Goal: Task Accomplishment & Management: Manage account settings

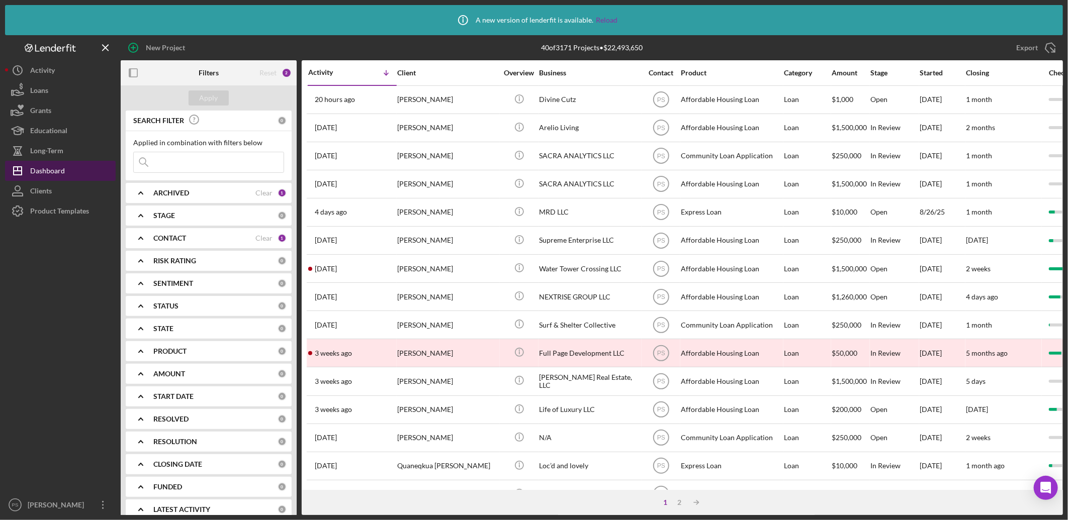
click at [71, 171] on button "Icon/Dashboard Dashboard" at bounding box center [60, 171] width 111 height 20
click at [137, 77] on icon "button" at bounding box center [133, 73] width 23 height 23
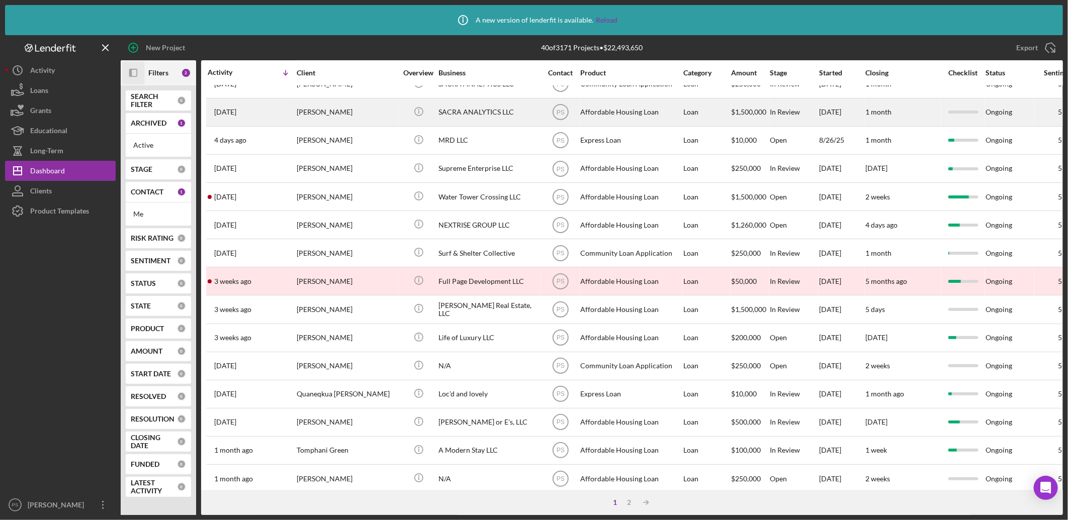
scroll to position [74, 0]
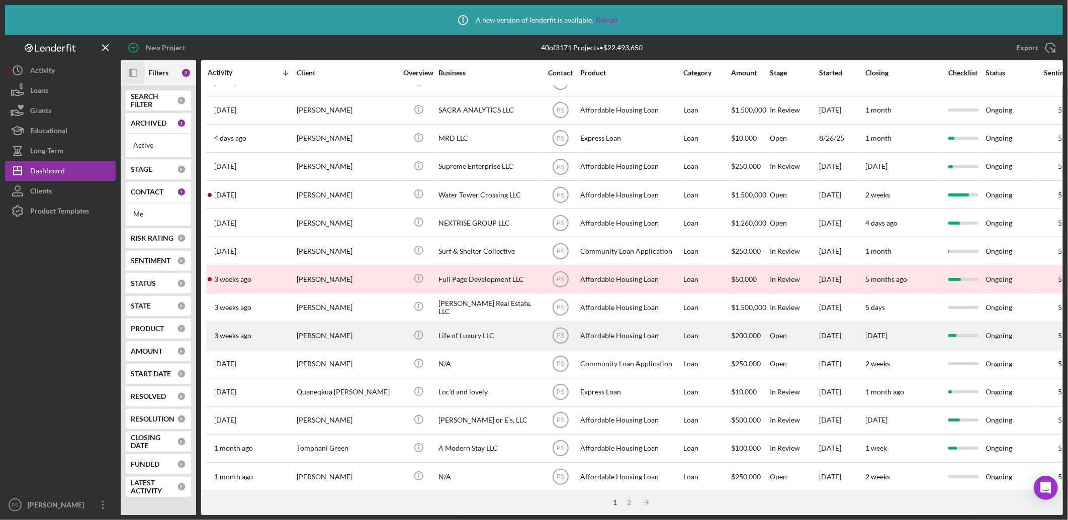
click at [451, 343] on div "Life of Luxury LLC" at bounding box center [488, 336] width 101 height 27
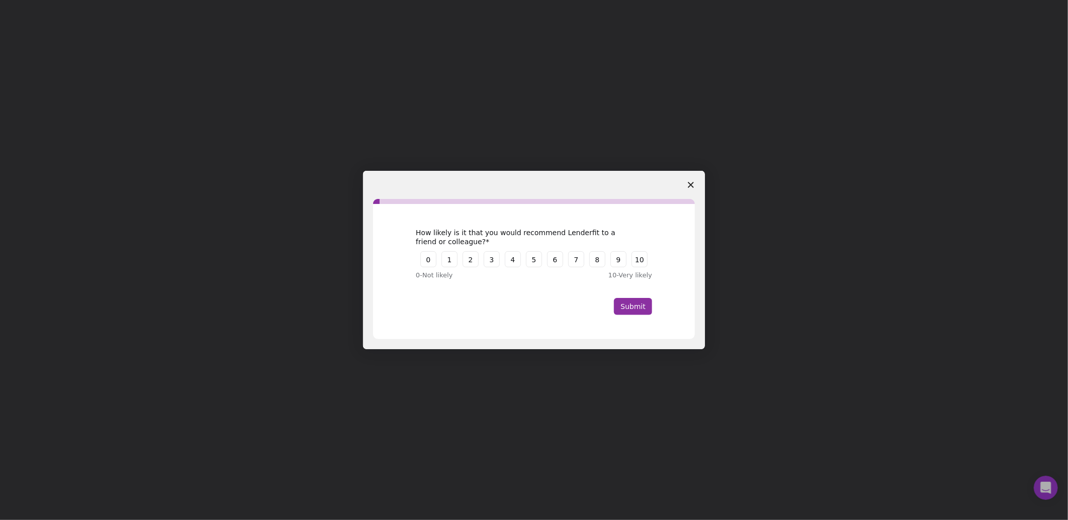
click at [691, 187] on icon "Close survey" at bounding box center [691, 185] width 6 height 6
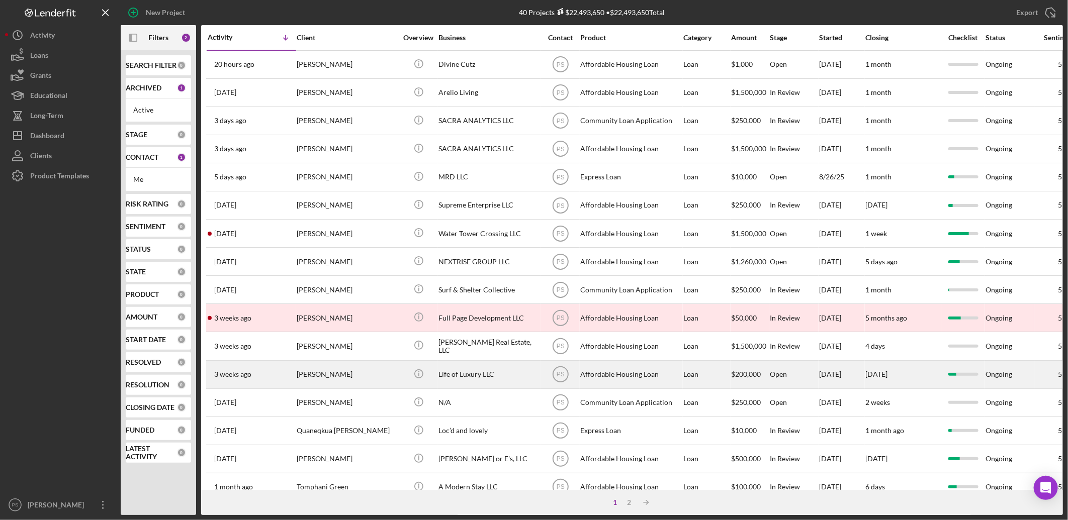
click at [364, 378] on div "[PERSON_NAME]" at bounding box center [347, 375] width 101 height 27
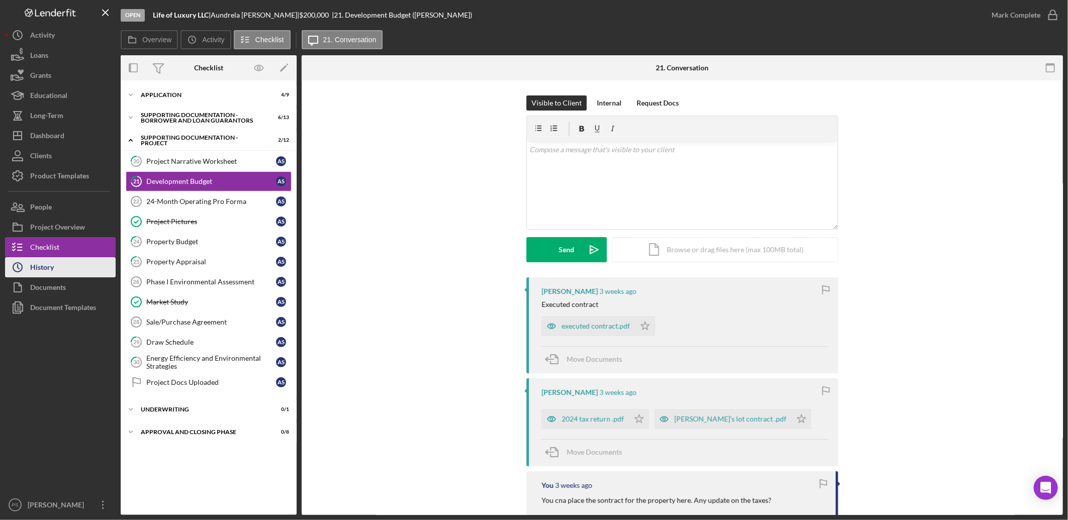
click at [73, 262] on button "Icon/History History" at bounding box center [60, 267] width 111 height 20
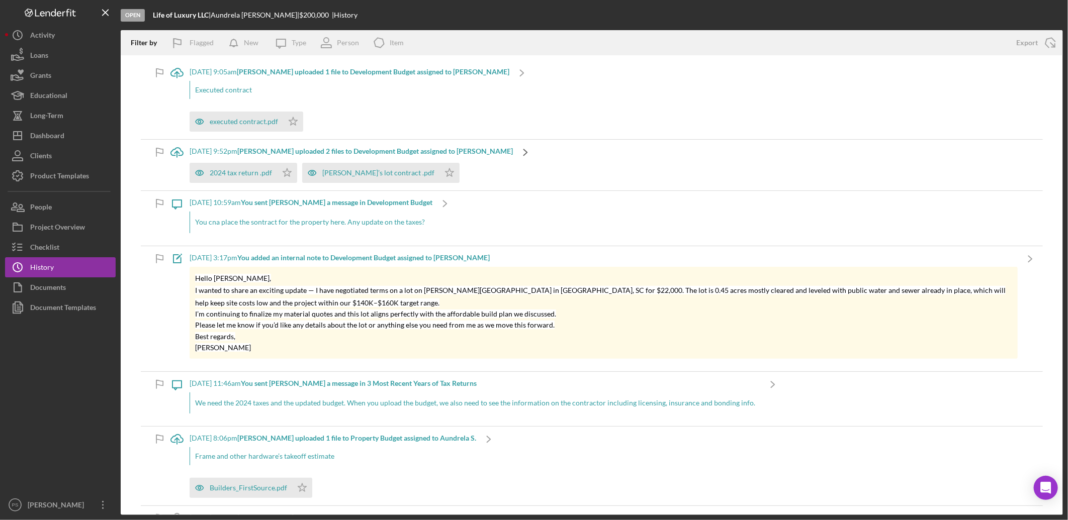
click at [520, 76] on polyline at bounding box center [522, 73] width 4 height 6
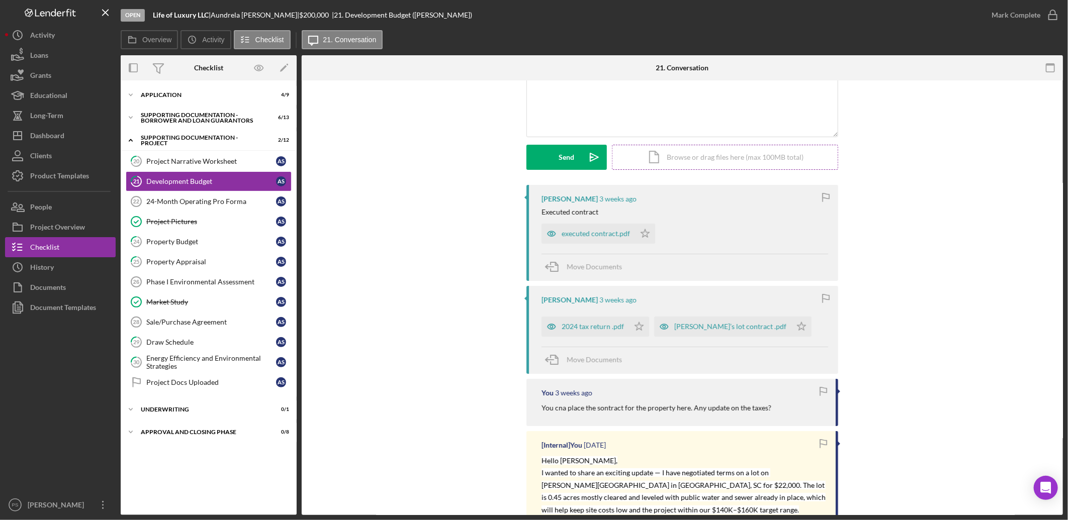
scroll to position [112, 0]
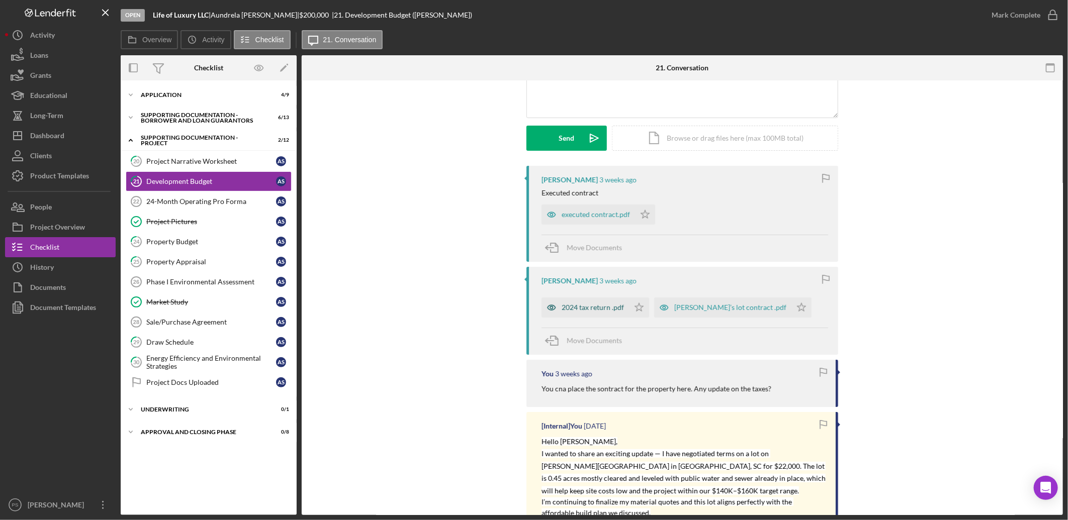
click at [599, 308] on div "2024 tax return .pdf" at bounding box center [593, 308] width 62 height 8
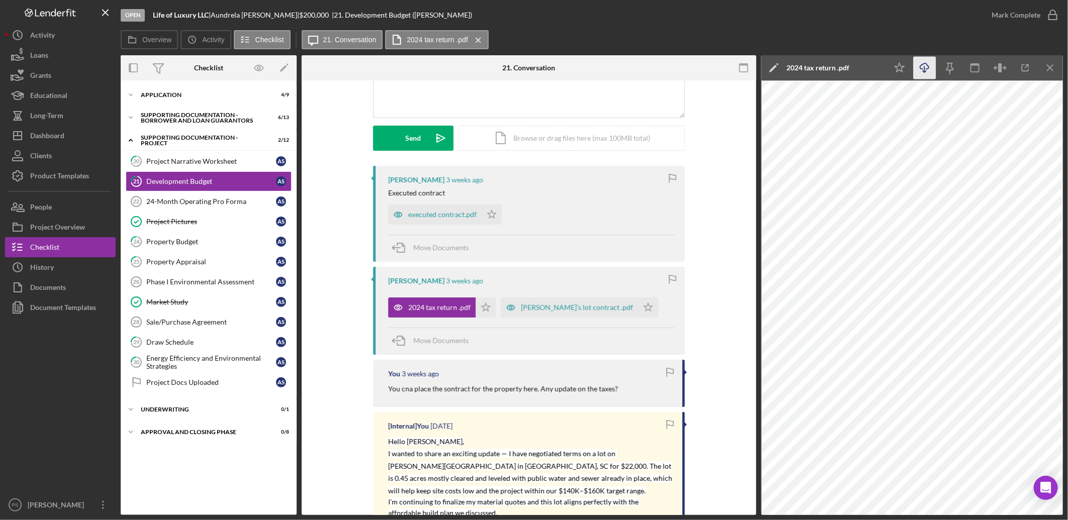
click at [926, 64] on icon "Icon/Download" at bounding box center [925, 68] width 23 height 23
click at [556, 307] on div "[PERSON_NAME]’s lot contract .pdf" at bounding box center [577, 308] width 112 height 8
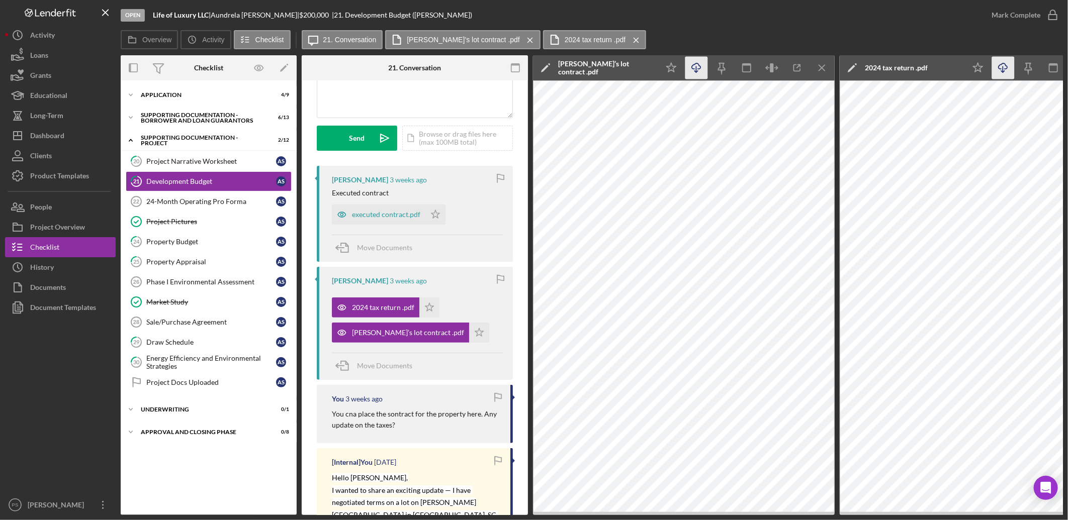
click at [695, 69] on icon "Icon/Download" at bounding box center [696, 68] width 23 height 23
click at [401, 212] on div "executed contract.pdf" at bounding box center [386, 215] width 68 height 8
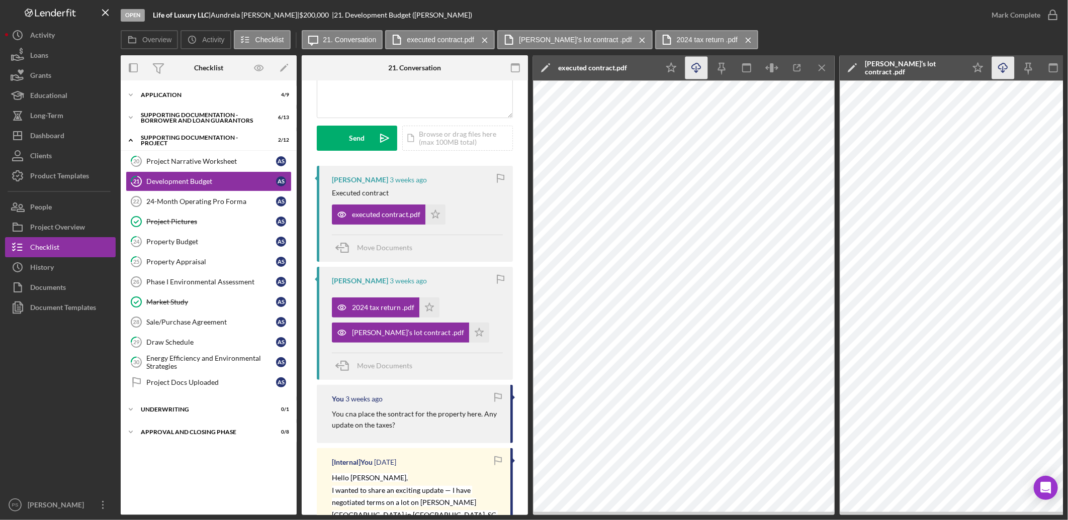
click at [700, 66] on icon "button" at bounding box center [696, 66] width 9 height 6
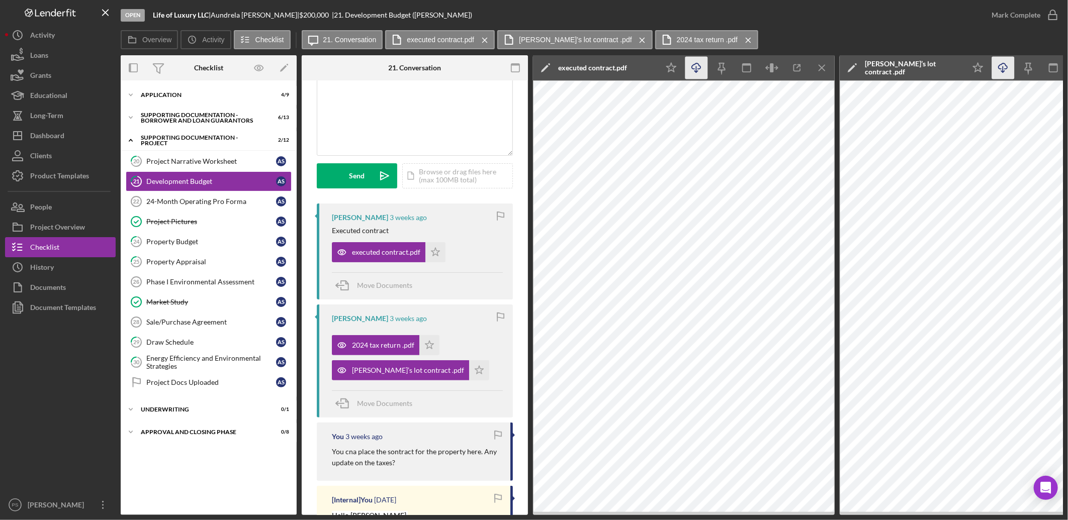
scroll to position [0, 0]
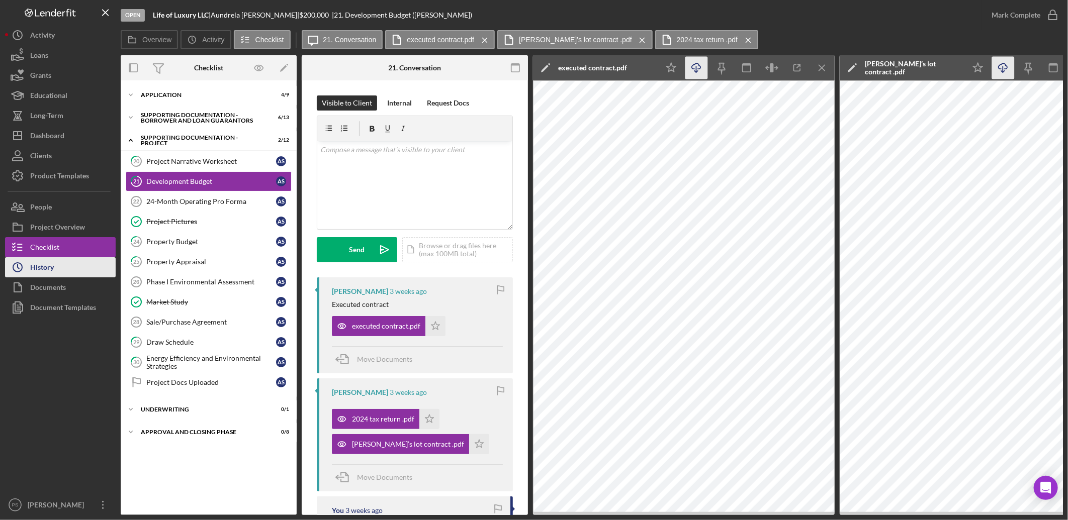
click at [76, 270] on button "Icon/History History" at bounding box center [60, 267] width 111 height 20
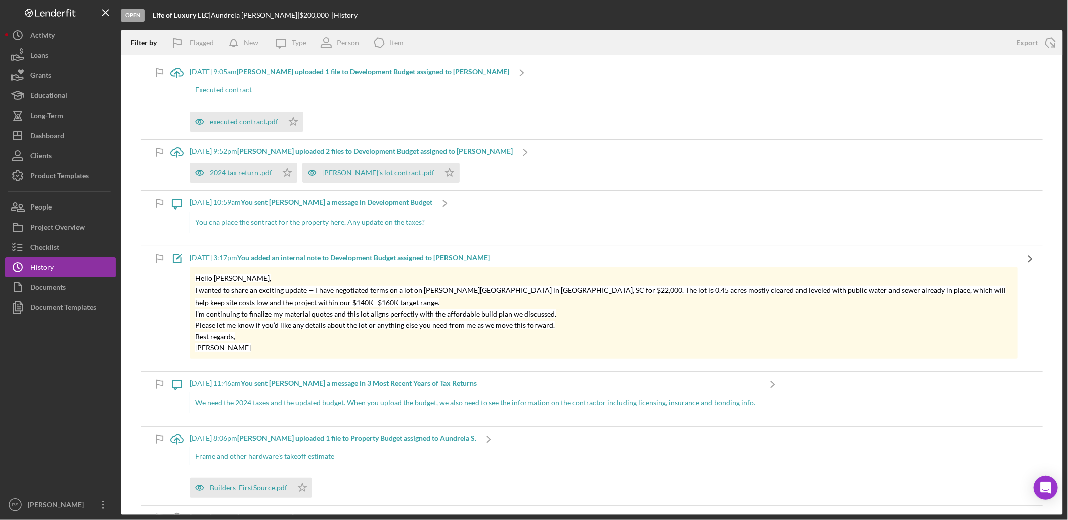
click at [1018, 256] on icon "Icon/Navigate" at bounding box center [1030, 258] width 25 height 25
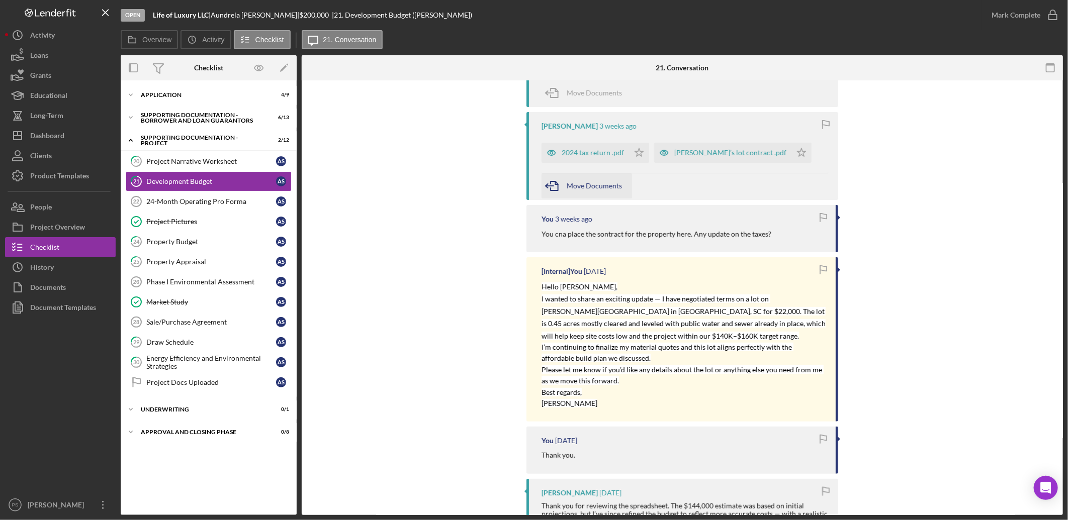
scroll to position [298, 0]
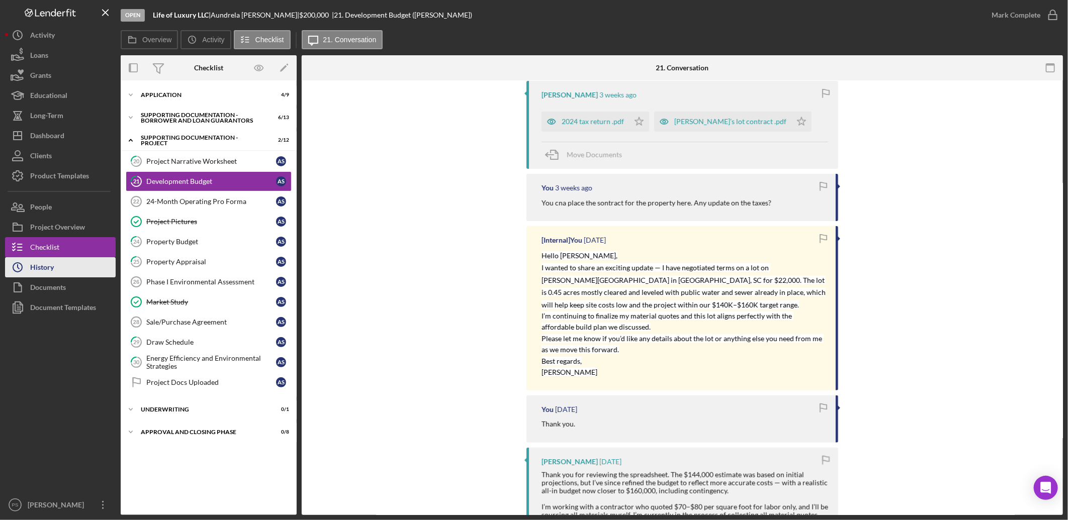
click at [79, 272] on button "Icon/History History" at bounding box center [60, 267] width 111 height 20
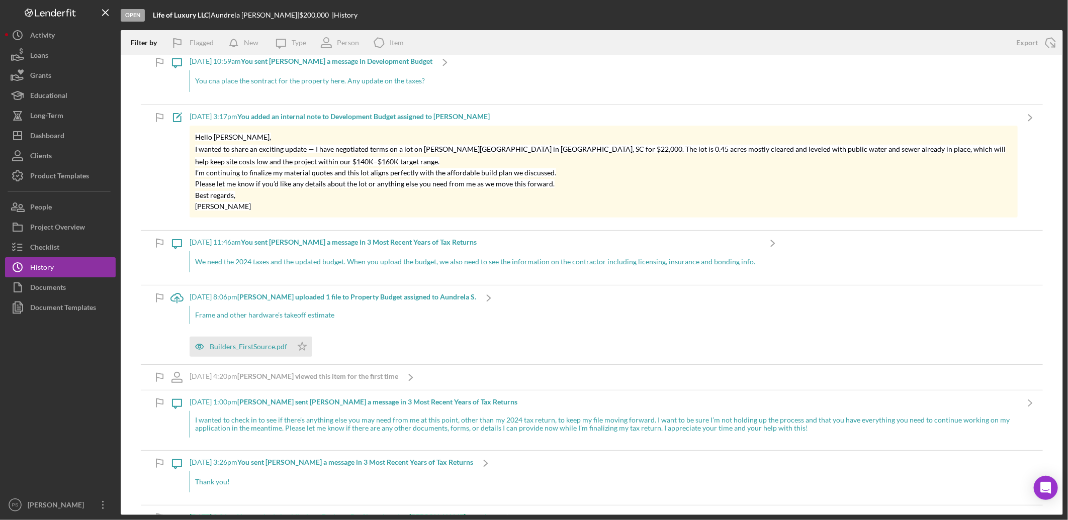
scroll to position [149, 0]
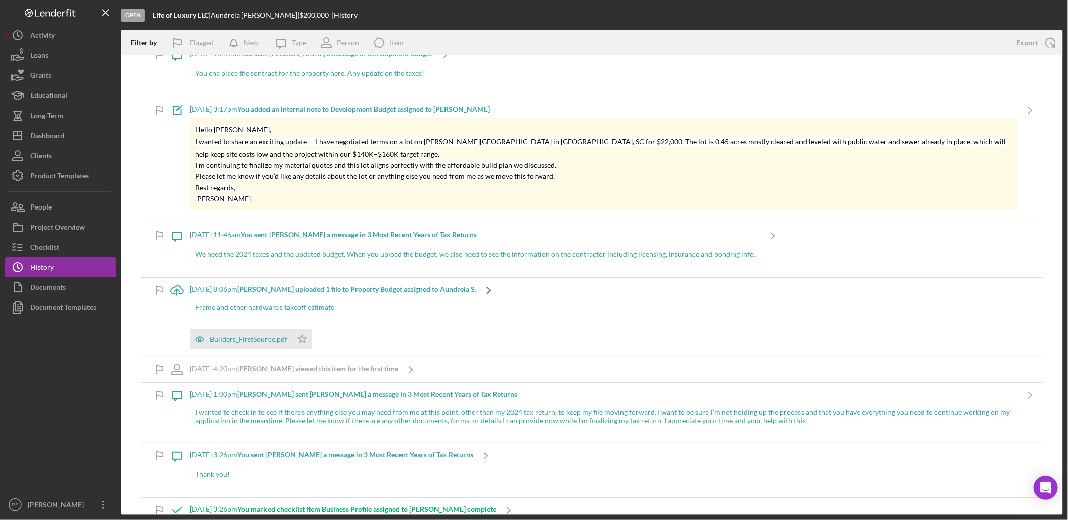
click at [489, 290] on icon "Icon/Navigate" at bounding box center [488, 290] width 25 height 25
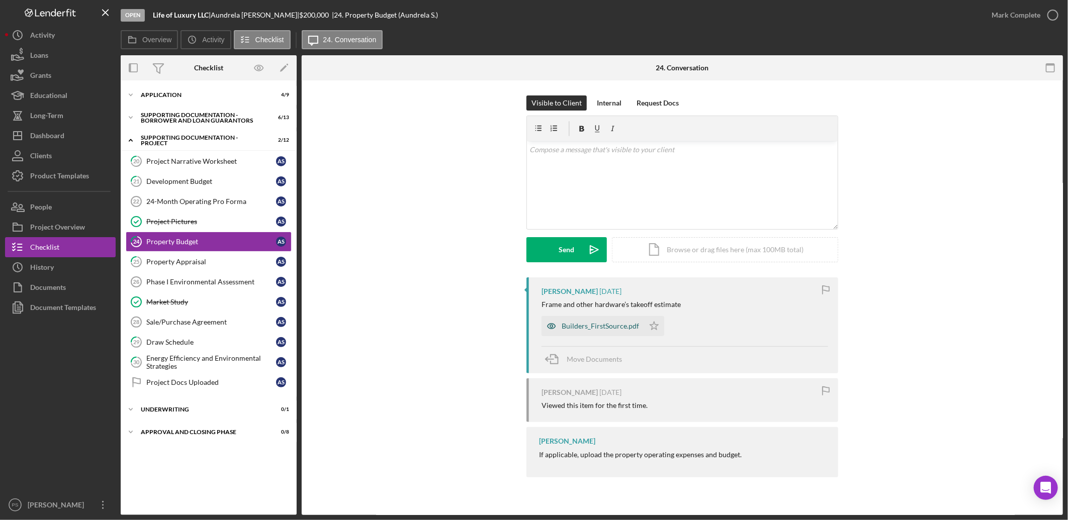
click at [626, 328] on div "Builders_FirstSource.pdf" at bounding box center [600, 326] width 77 height 8
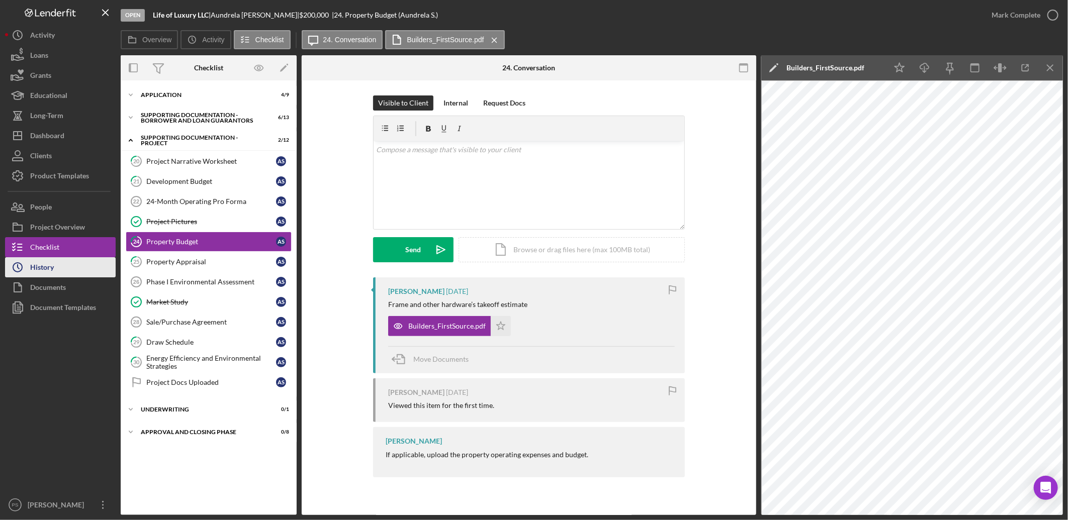
click at [88, 260] on button "Icon/History History" at bounding box center [60, 267] width 111 height 20
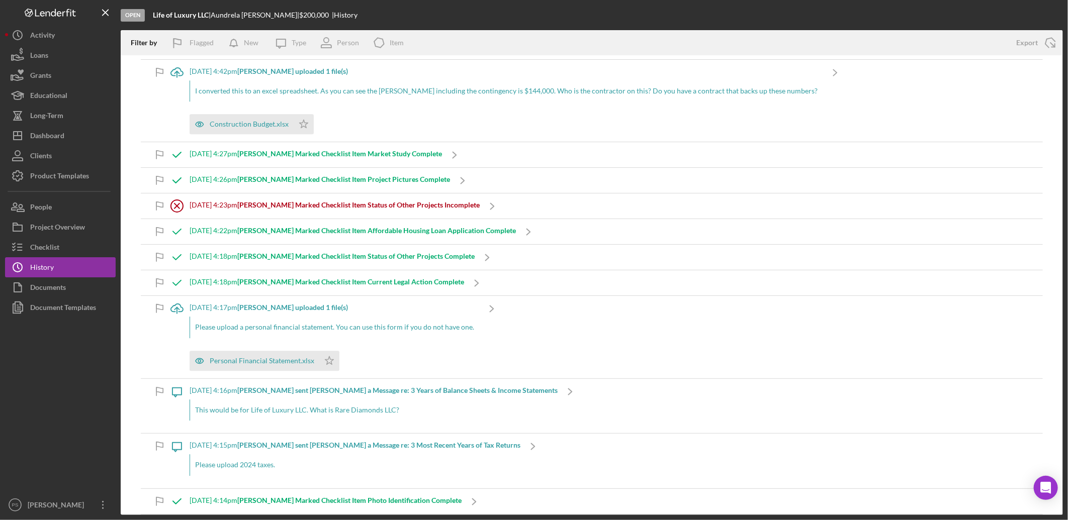
scroll to position [1638, 0]
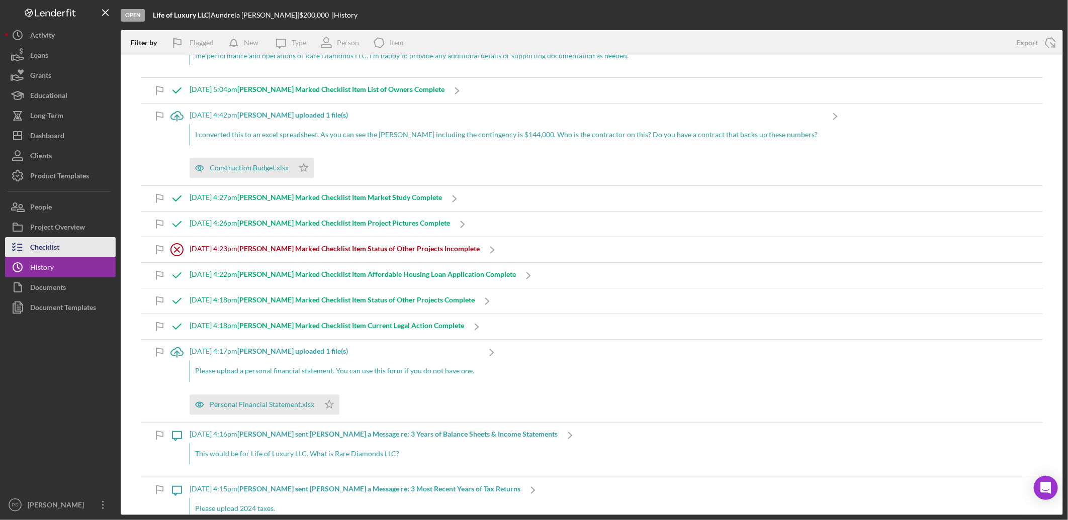
click at [79, 241] on button "Checklist" at bounding box center [60, 247] width 111 height 20
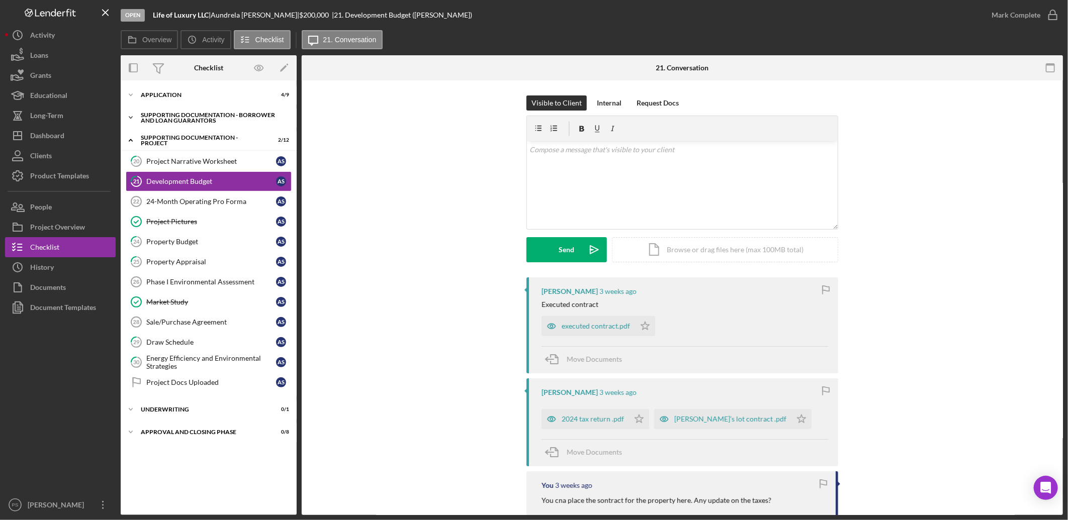
click at [130, 96] on polyline at bounding box center [130, 95] width 3 height 2
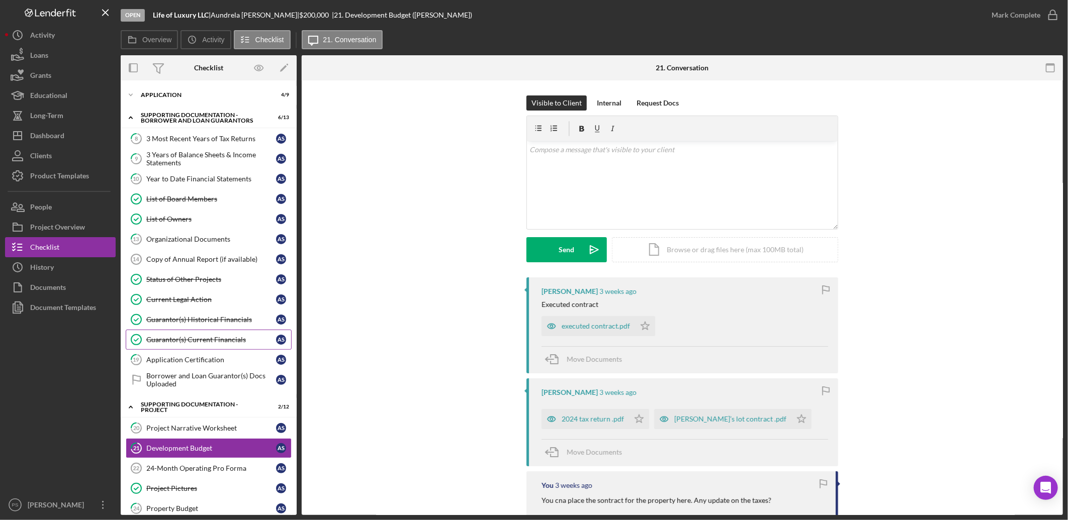
click at [203, 343] on div "Guarantor(s) Current Financials" at bounding box center [211, 340] width 130 height 8
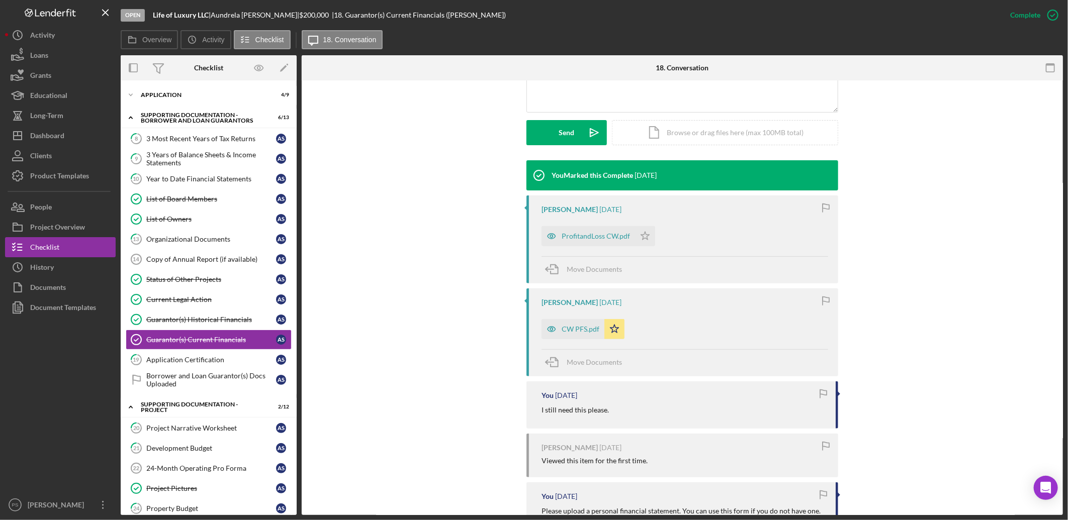
scroll to position [260, 0]
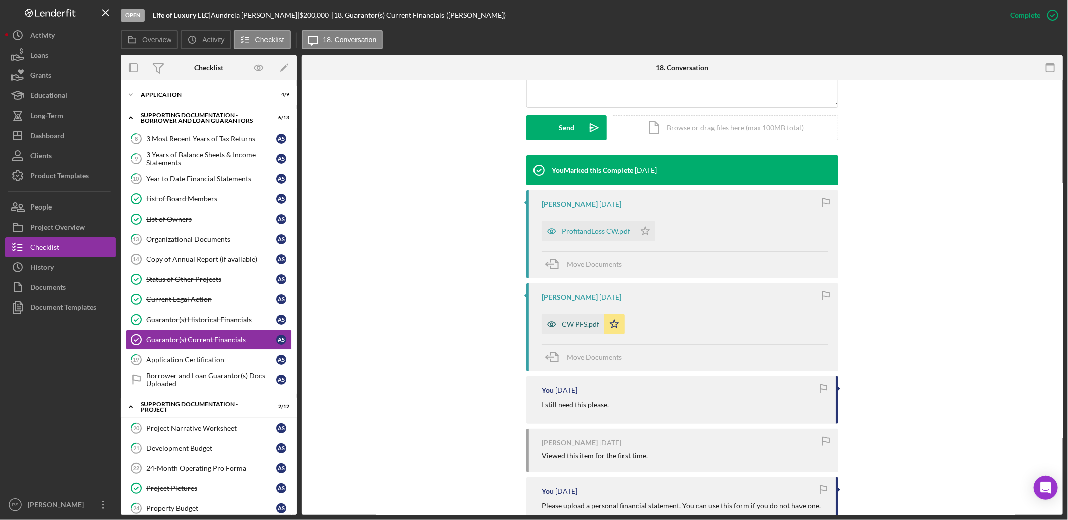
click at [592, 323] on div "CW PFS.pdf" at bounding box center [581, 324] width 38 height 8
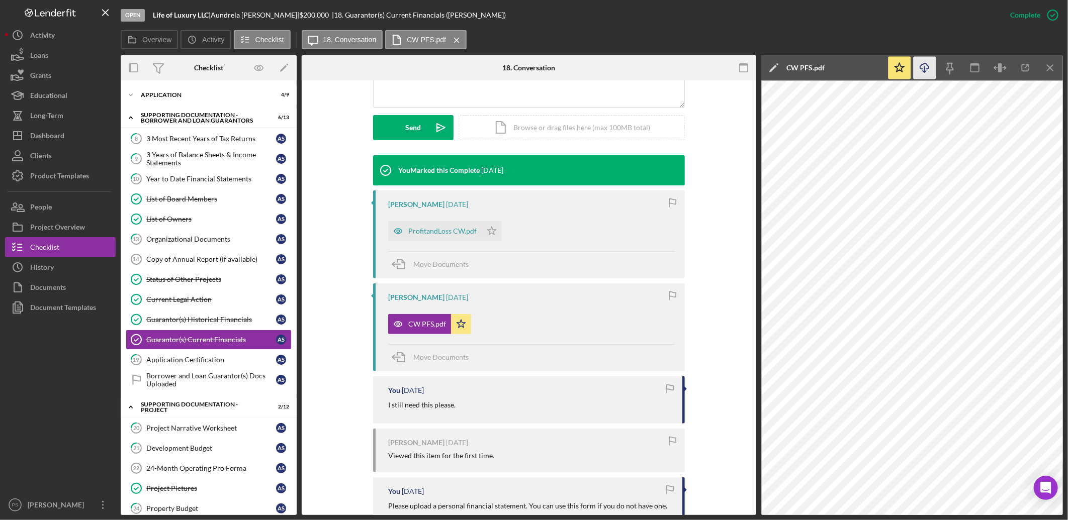
click at [924, 67] on icon "Icon/Download" at bounding box center [925, 68] width 23 height 23
click at [131, 93] on icon "Icon/Expander" at bounding box center [131, 95] width 20 height 20
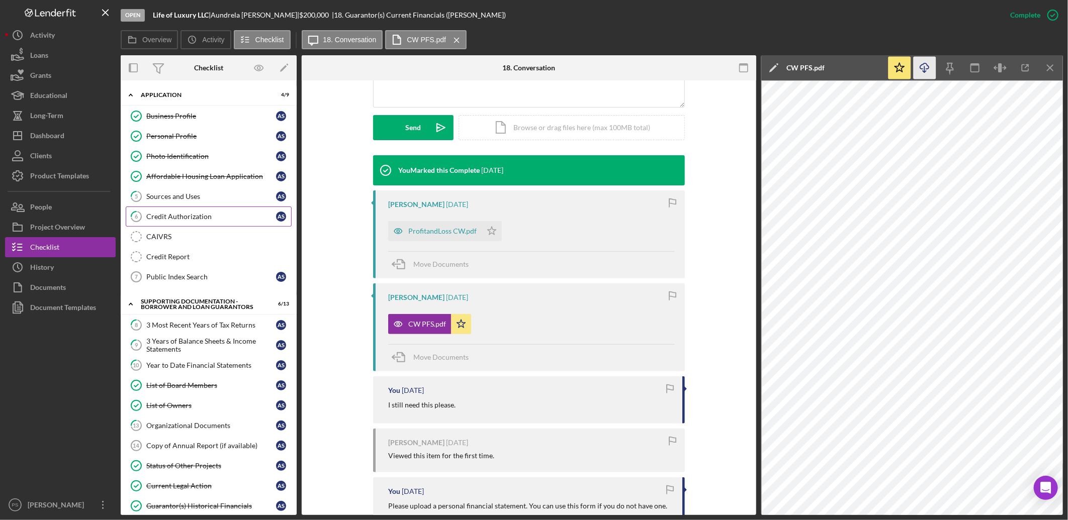
click at [195, 214] on div "Credit Authorization" at bounding box center [211, 217] width 130 height 8
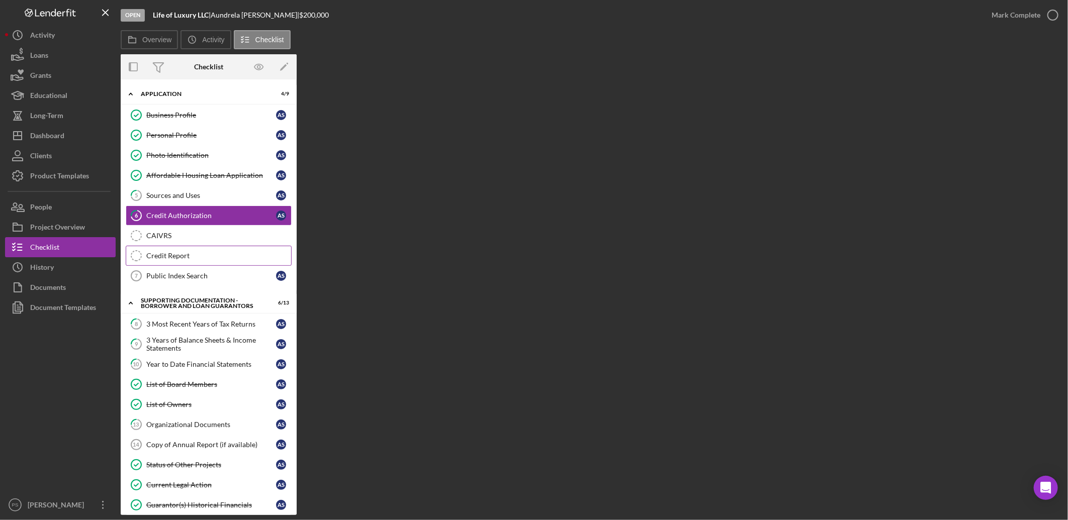
click at [184, 249] on link "Credit Report Credit Report" at bounding box center [209, 256] width 166 height 20
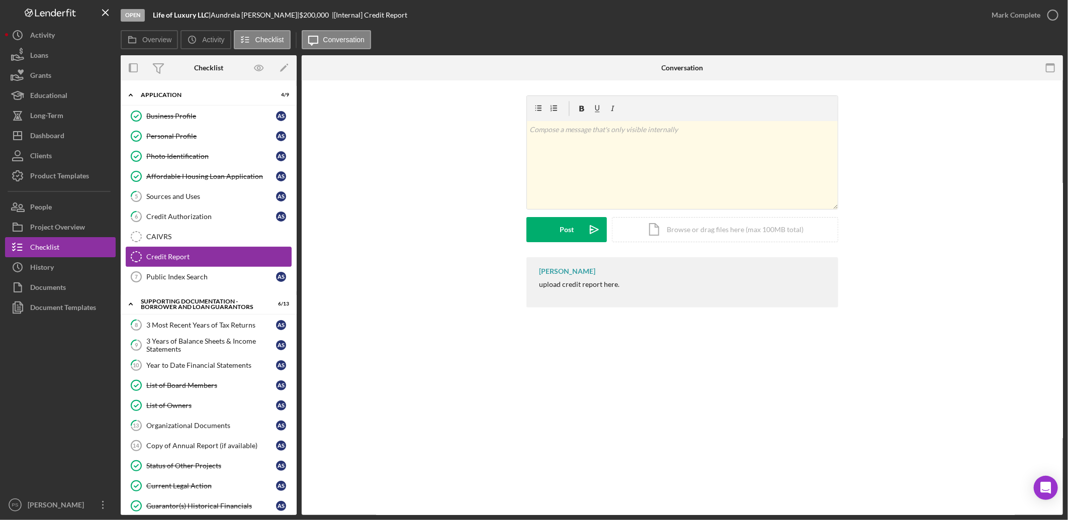
click at [184, 249] on link "Credit Report Credit Report" at bounding box center [209, 257] width 166 height 20
click at [191, 213] on div "Credit Authorization" at bounding box center [211, 217] width 130 height 8
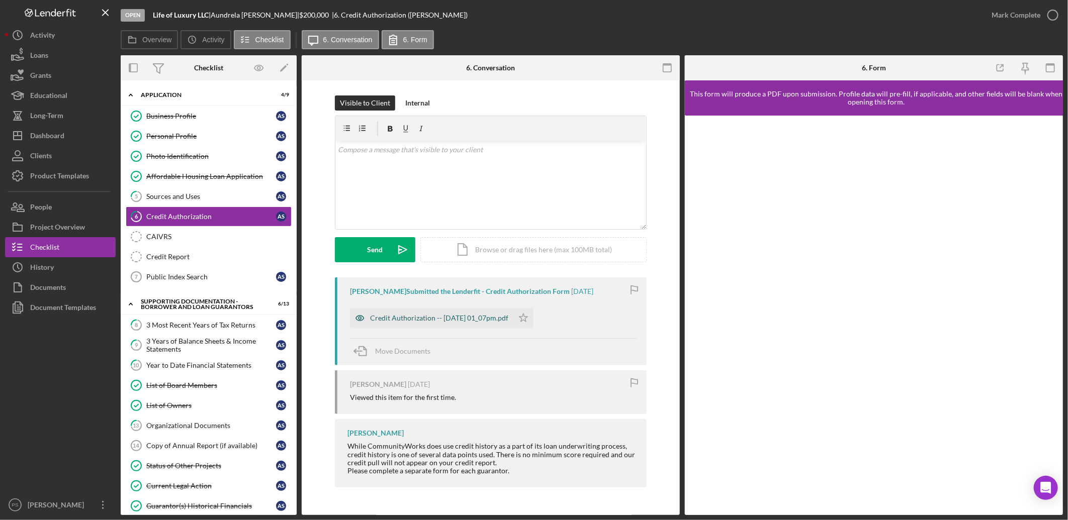
click at [449, 320] on div "Credit Authorization -- [DATE] 01_07pm.pdf" at bounding box center [439, 318] width 138 height 8
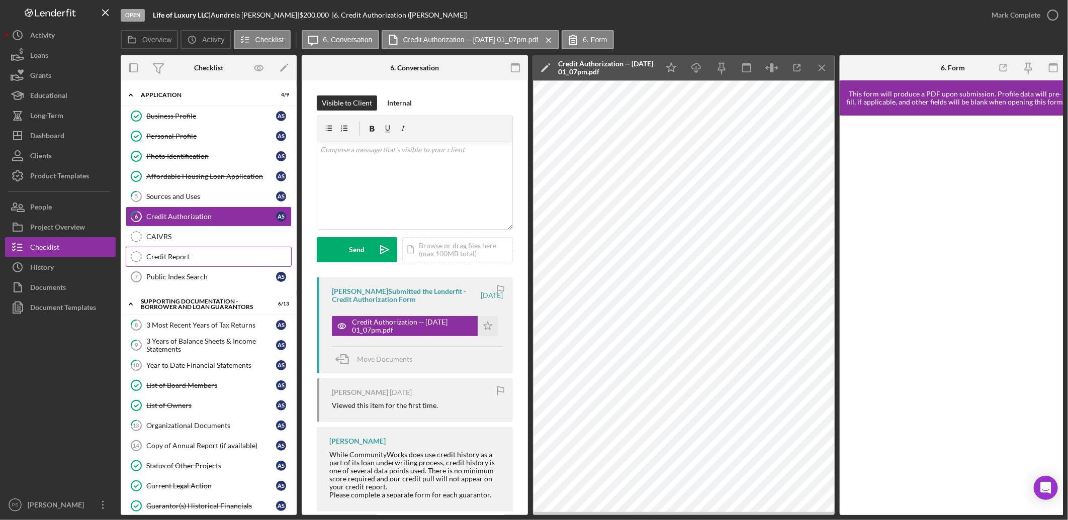
click at [202, 250] on link "Credit Report Credit Report" at bounding box center [209, 257] width 166 height 20
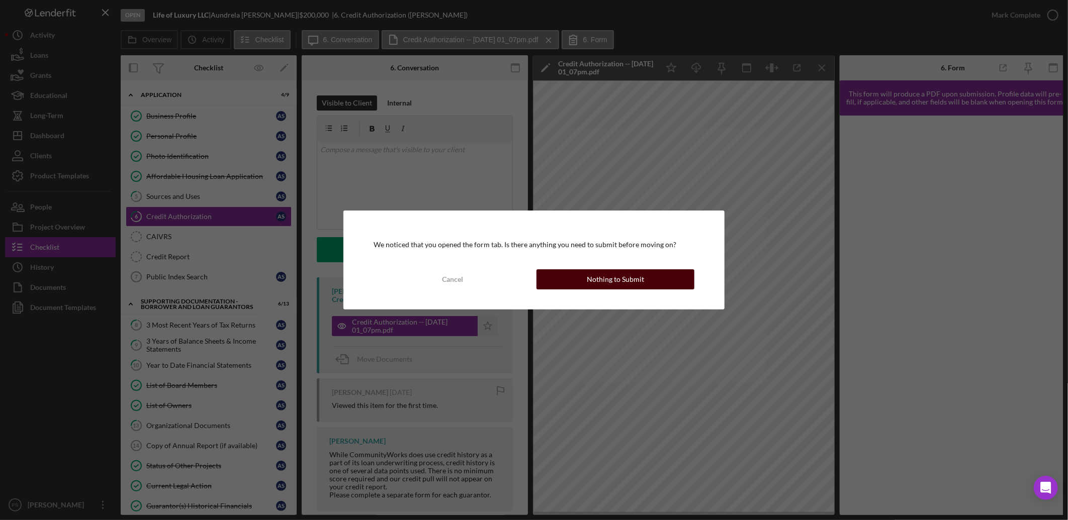
click at [636, 272] on div "Nothing to Submit" at bounding box center [615, 280] width 57 height 20
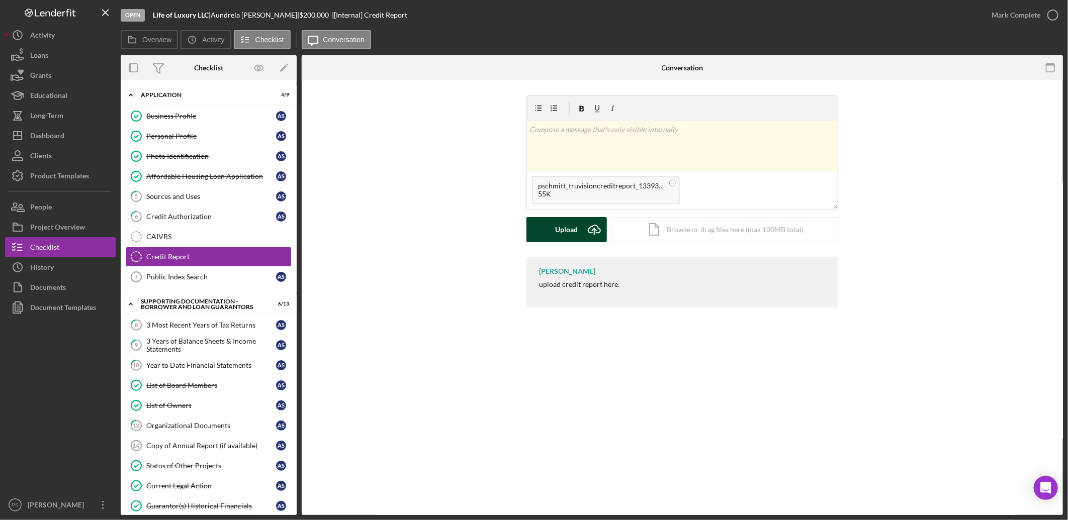
click at [581, 230] on button "Upload Icon/Upload" at bounding box center [566, 229] width 80 height 25
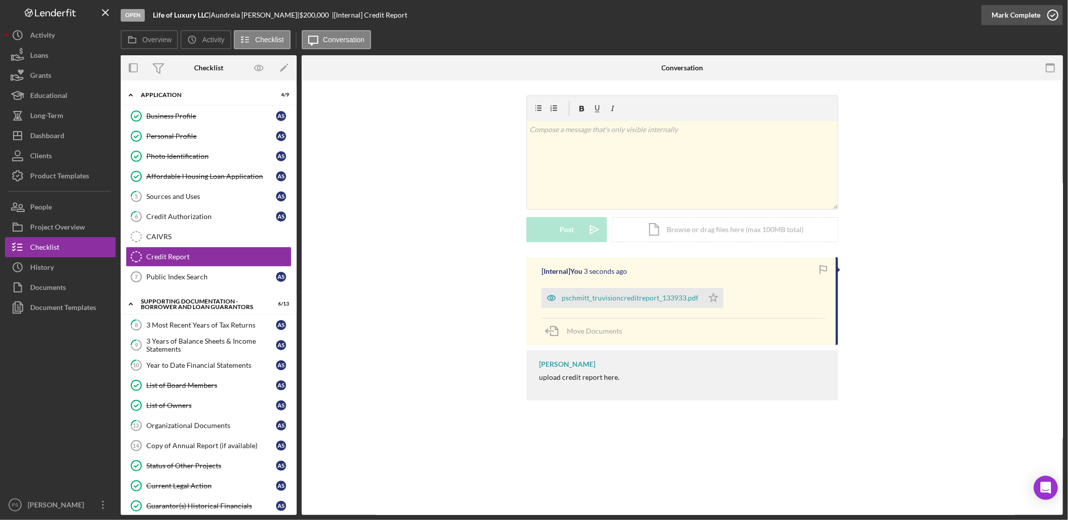
click at [1051, 17] on icon "button" at bounding box center [1052, 15] width 25 height 25
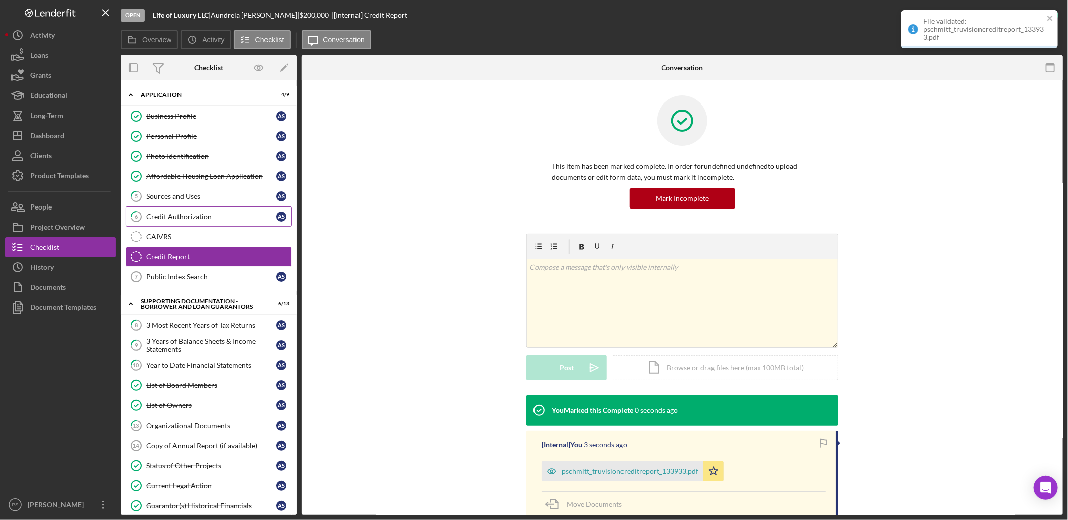
click at [223, 215] on div "Credit Authorization" at bounding box center [211, 217] width 130 height 8
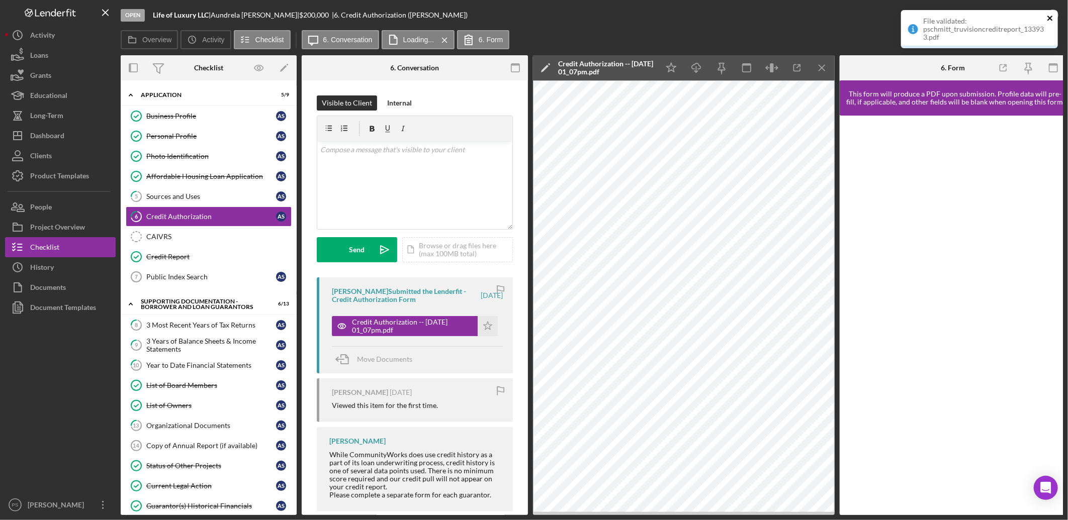
click at [1048, 19] on icon "close" at bounding box center [1050, 18] width 7 height 8
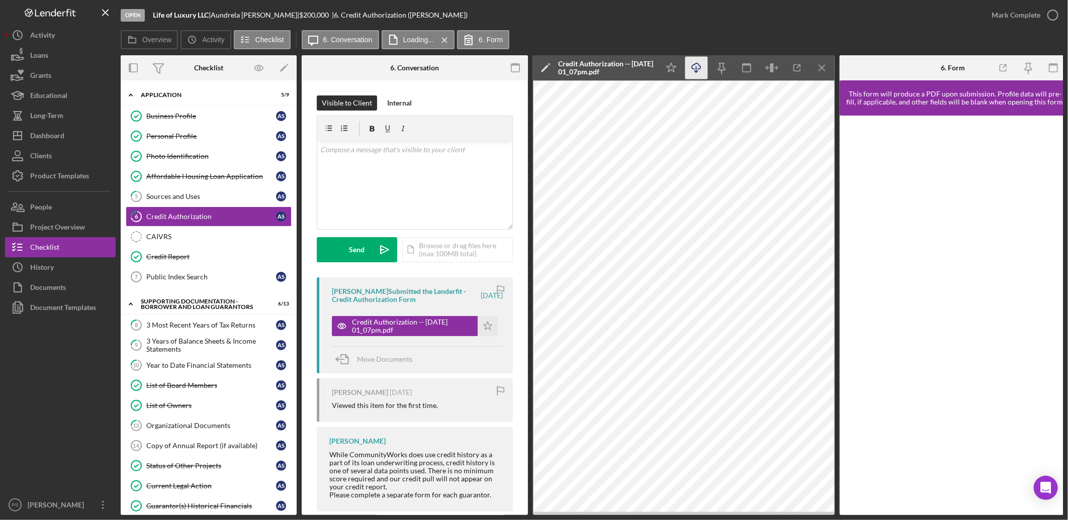
click at [700, 73] on icon "Icon/Download" at bounding box center [696, 68] width 23 height 23
click at [1052, 14] on icon "button" at bounding box center [1052, 15] width 25 height 25
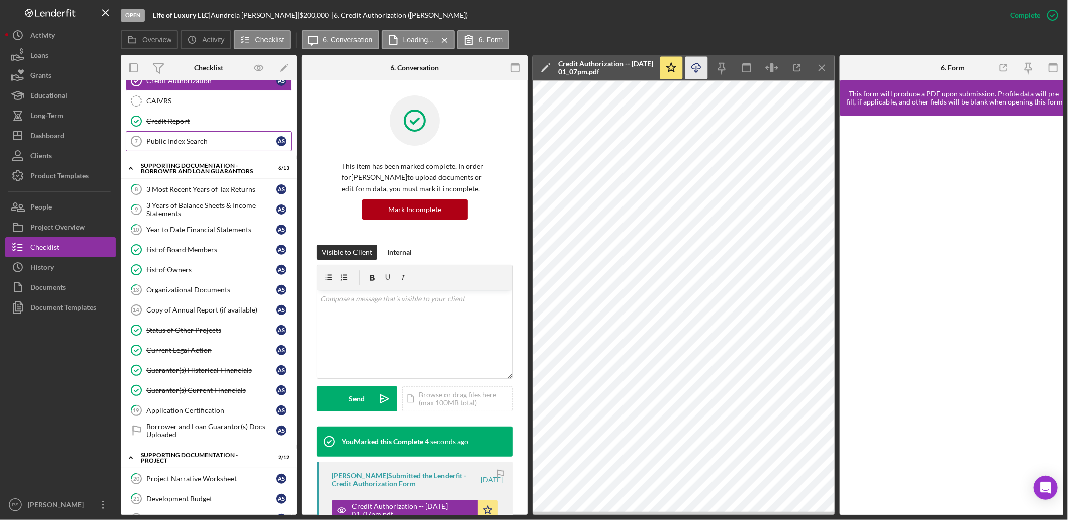
scroll to position [149, 0]
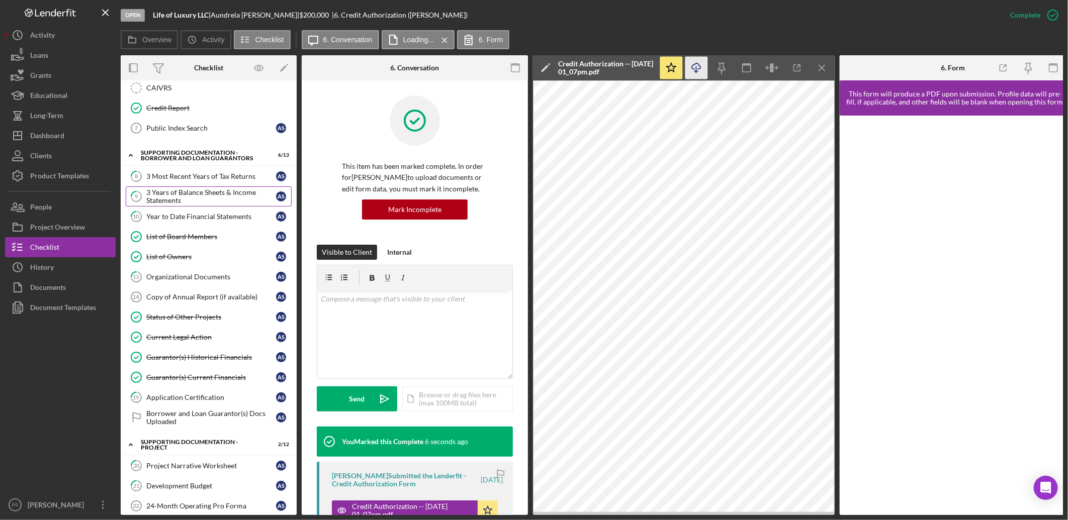
click at [222, 200] on div "3 Years of Balance Sheets & Income Statements" at bounding box center [211, 197] width 130 height 16
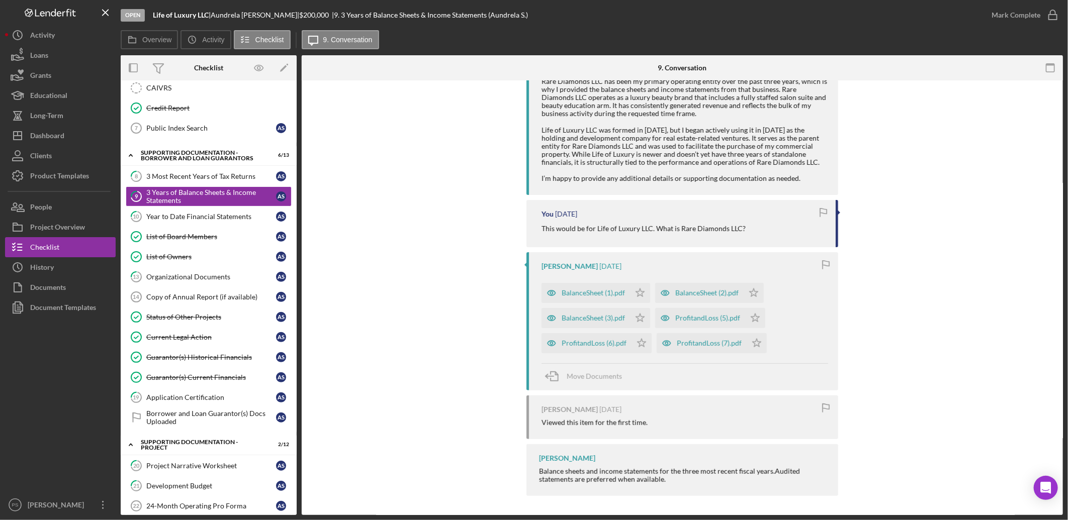
scroll to position [224, 0]
click at [597, 292] on div "BalanceSheet (1).pdf" at bounding box center [593, 292] width 63 height 8
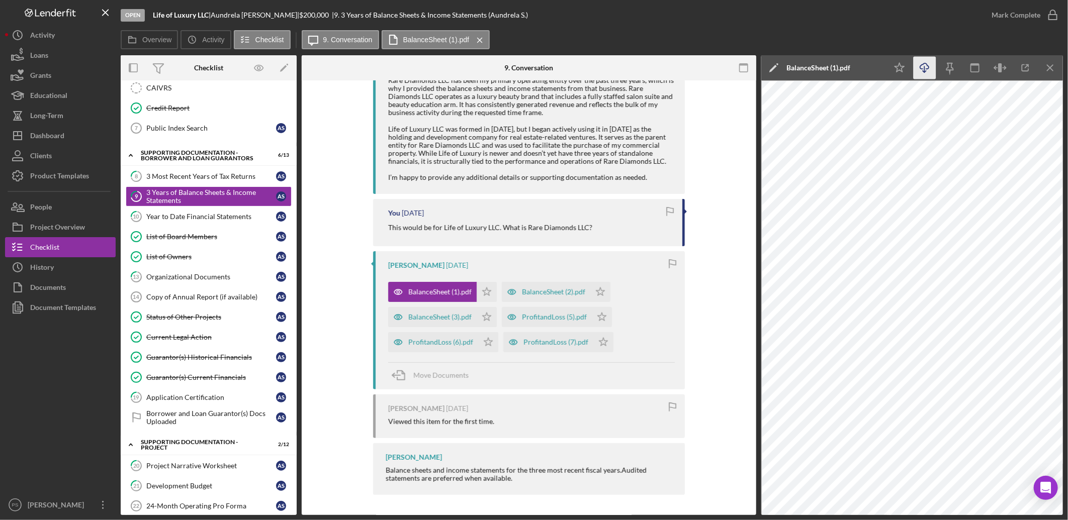
click at [930, 69] on icon "Icon/Download" at bounding box center [925, 68] width 23 height 23
click at [563, 293] on div "BalanceSheet (2).pdf" at bounding box center [553, 292] width 63 height 8
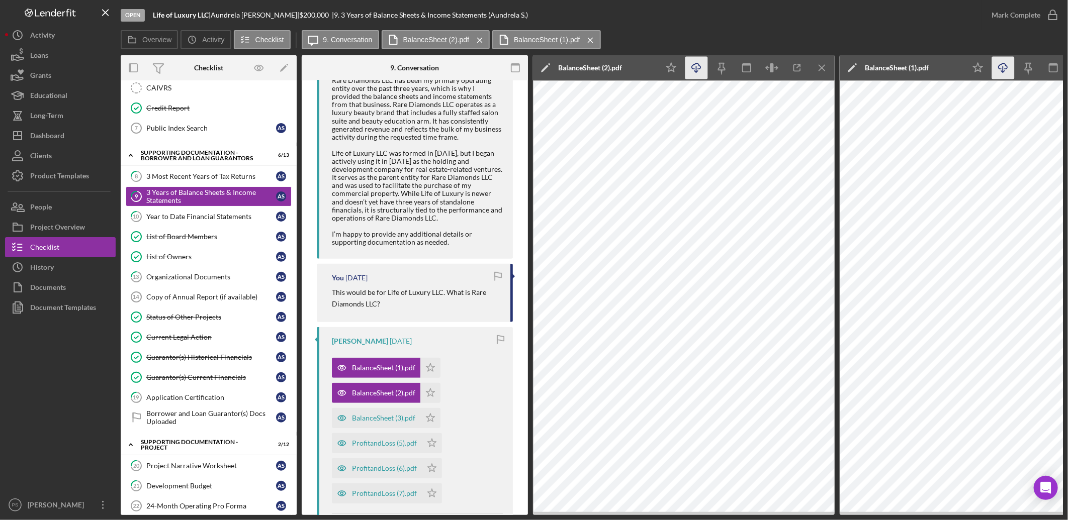
click at [695, 63] on icon "button" at bounding box center [696, 66] width 9 height 6
click at [379, 411] on div "BalanceSheet (3).pdf" at bounding box center [376, 418] width 88 height 20
click at [699, 72] on icon "Icon/Download" at bounding box center [696, 68] width 23 height 23
click at [399, 440] on div "ProfitandLoss (5).pdf" at bounding box center [384, 443] width 65 height 8
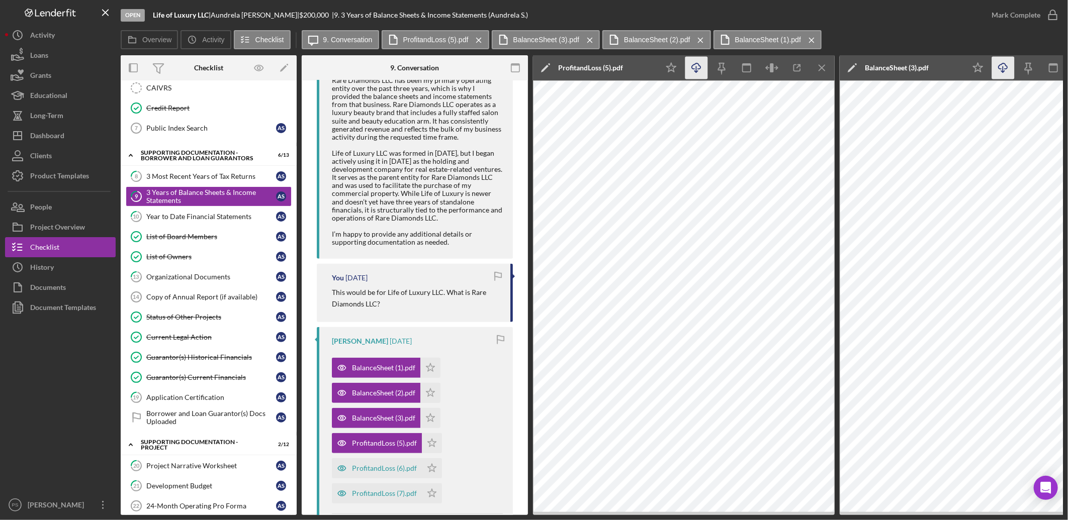
click at [698, 71] on icon "Icon/Download" at bounding box center [696, 68] width 23 height 23
click at [388, 465] on div "ProfitandLoss (6).pdf" at bounding box center [384, 469] width 65 height 8
click at [699, 63] on icon "Icon/Download" at bounding box center [696, 68] width 23 height 23
click at [388, 490] on div "ProfitandLoss (7).pdf" at bounding box center [384, 494] width 65 height 8
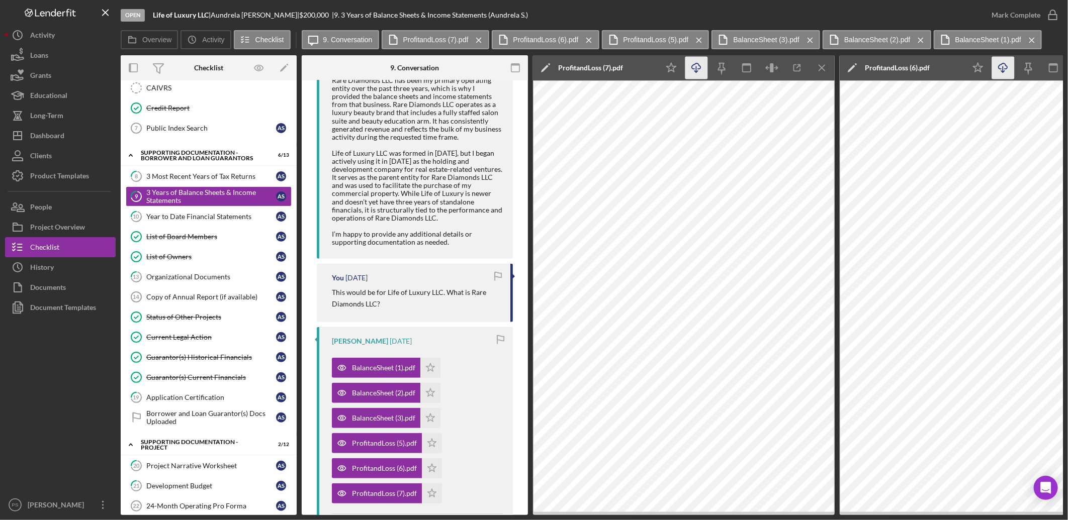
click at [699, 70] on icon "Icon/Download" at bounding box center [696, 68] width 23 height 23
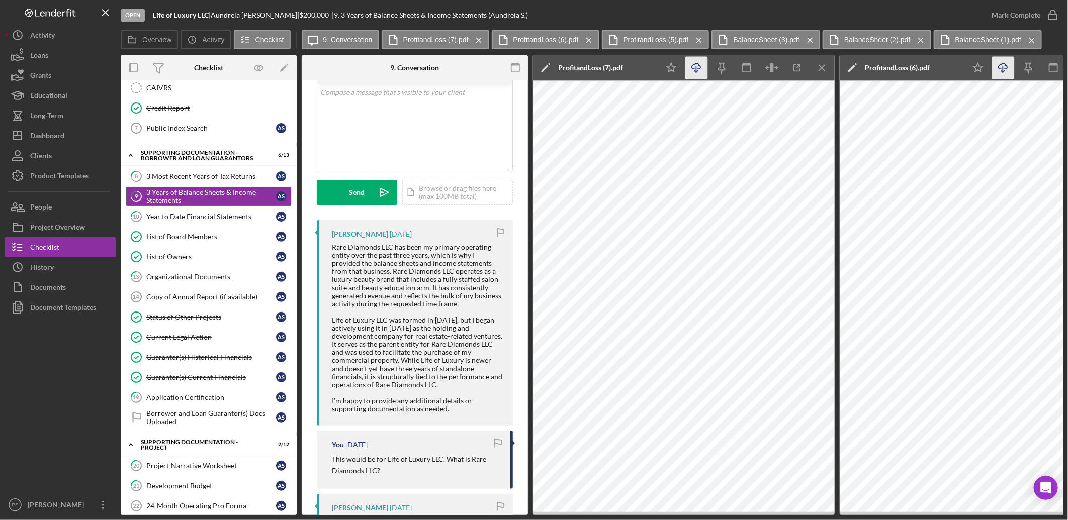
scroll to position [52, 0]
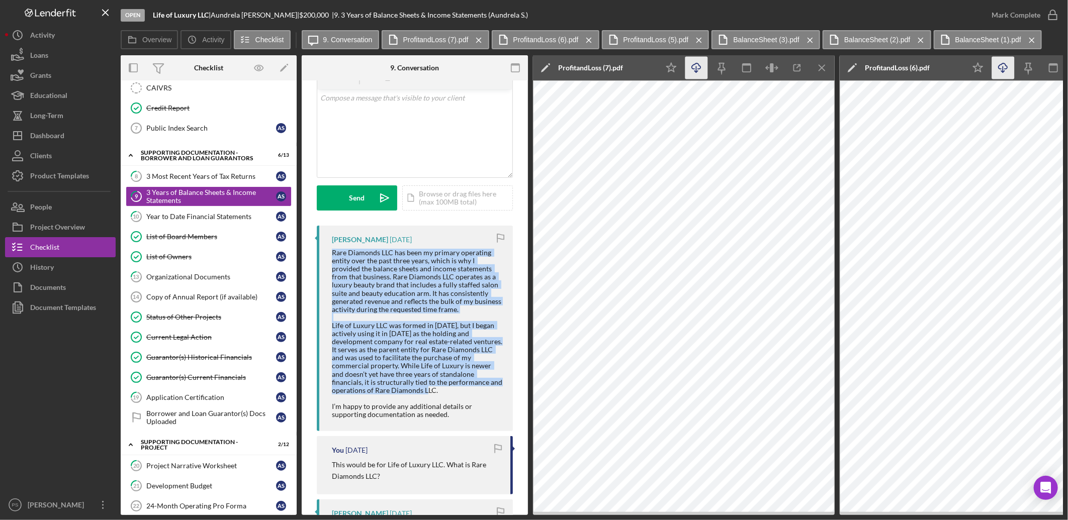
drag, startPoint x: 332, startPoint y: 252, endPoint x: 447, endPoint y: 395, distance: 182.8
click at [447, 395] on div "Rare Diamonds LLC has been my primary operating entity over the past three year…" at bounding box center [417, 334] width 171 height 170
copy div "Rare Diamonds LLC has been my primary operating entity over the past three year…"
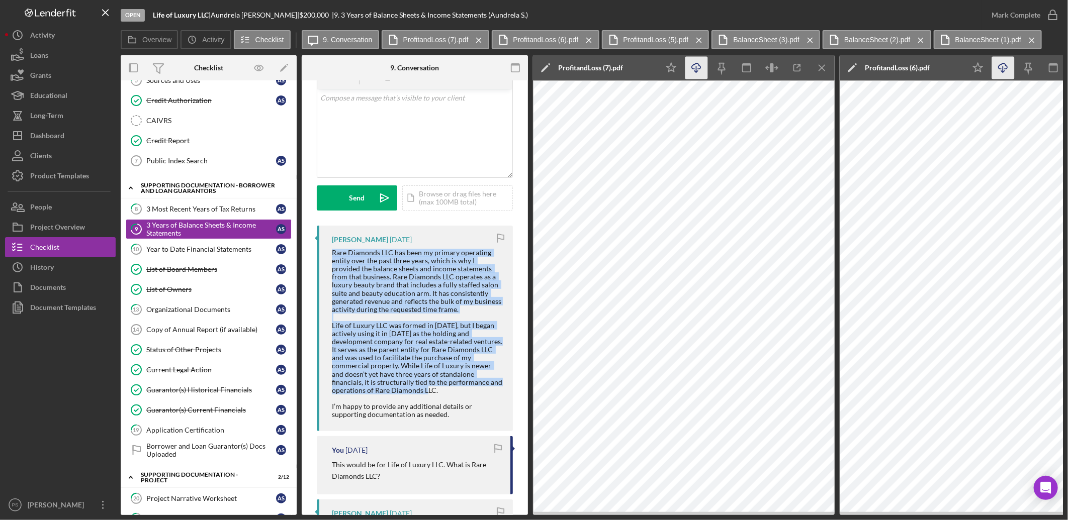
scroll to position [149, 0]
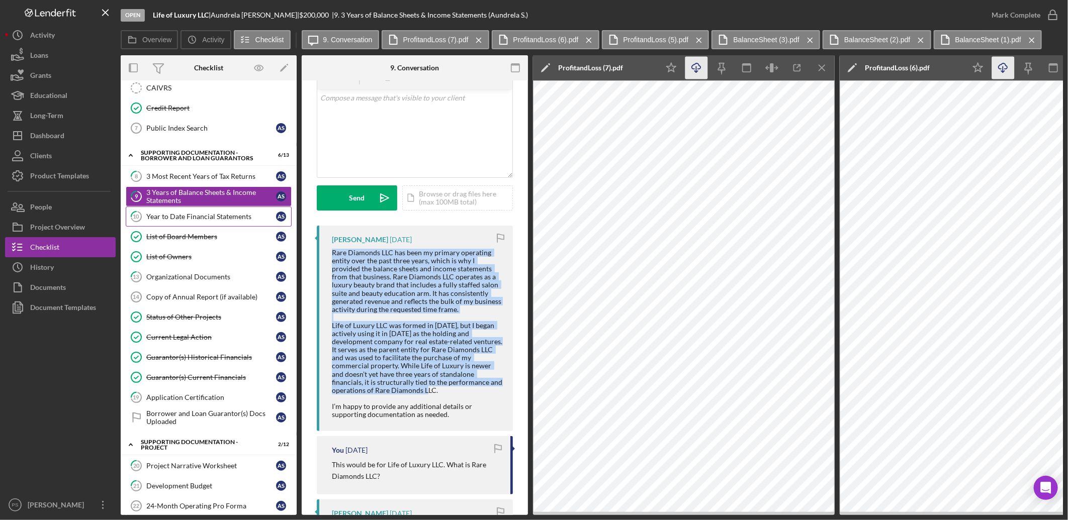
click at [233, 219] on div "Year to Date Financial Statements" at bounding box center [211, 217] width 130 height 8
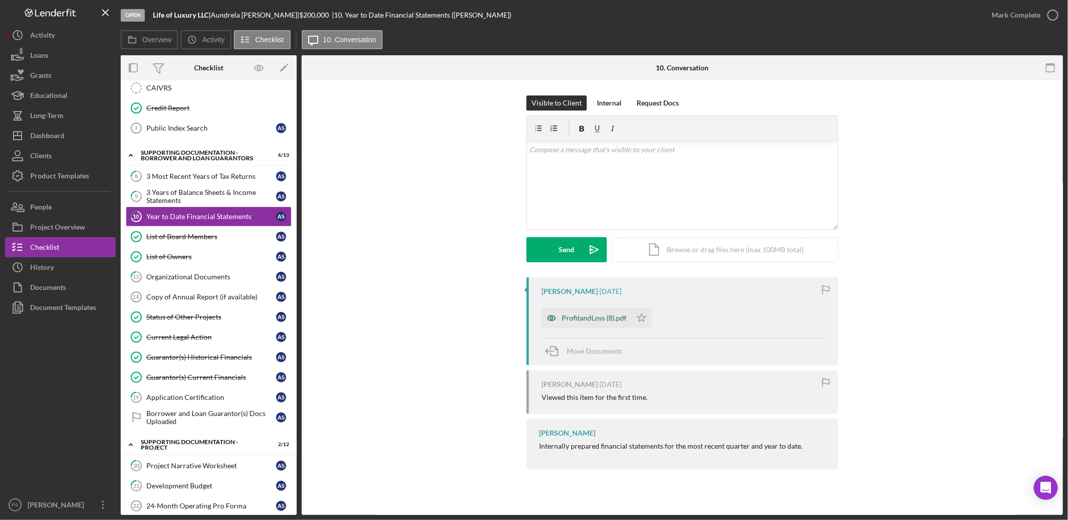
click at [586, 316] on div "ProfitandLoss (8).pdf" at bounding box center [594, 318] width 65 height 8
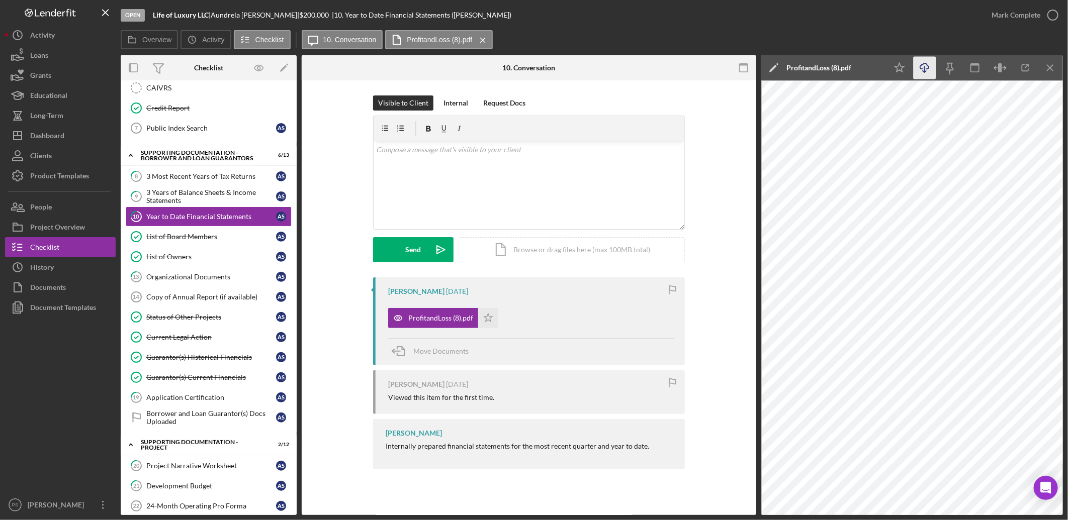
click at [932, 68] on icon "Icon/Download" at bounding box center [925, 68] width 23 height 23
click at [604, 83] on div "Visible to Client Internal Request Docs v Color teal Color pink Remove color Ad…" at bounding box center [529, 284] width 455 height 409
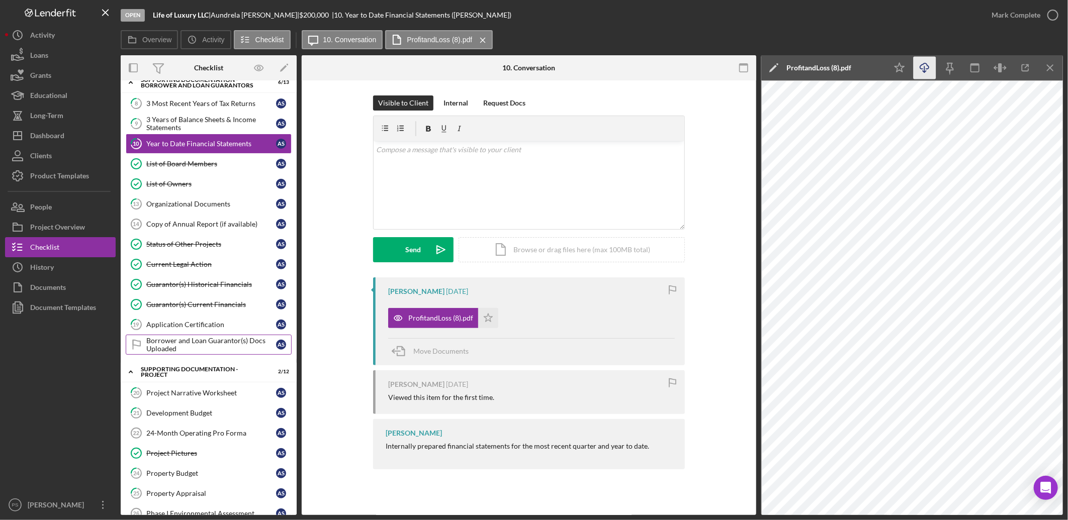
scroll to position [260, 0]
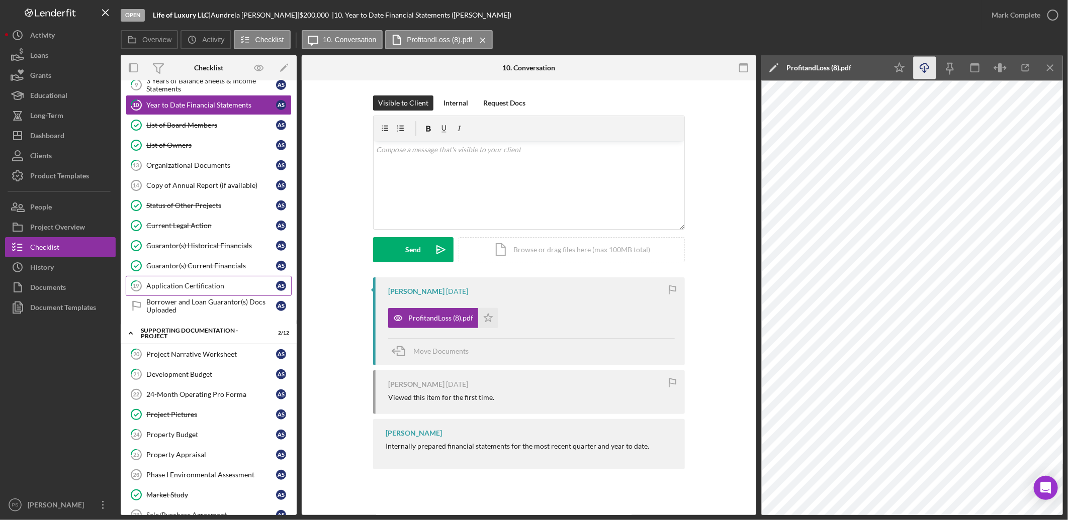
click at [194, 288] on div "Application Certification" at bounding box center [211, 286] width 130 height 8
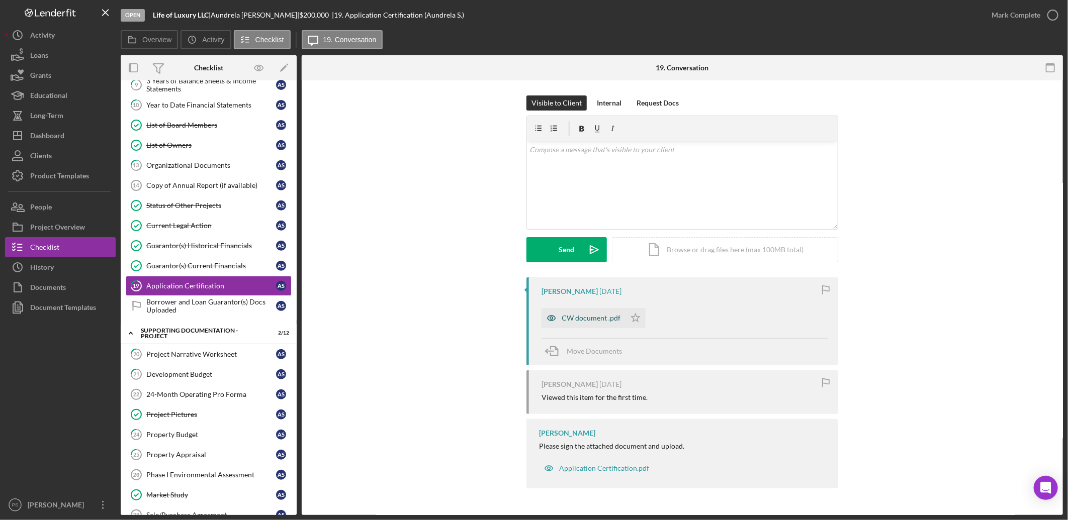
click at [600, 324] on div "CW document .pdf" at bounding box center [584, 318] width 84 height 20
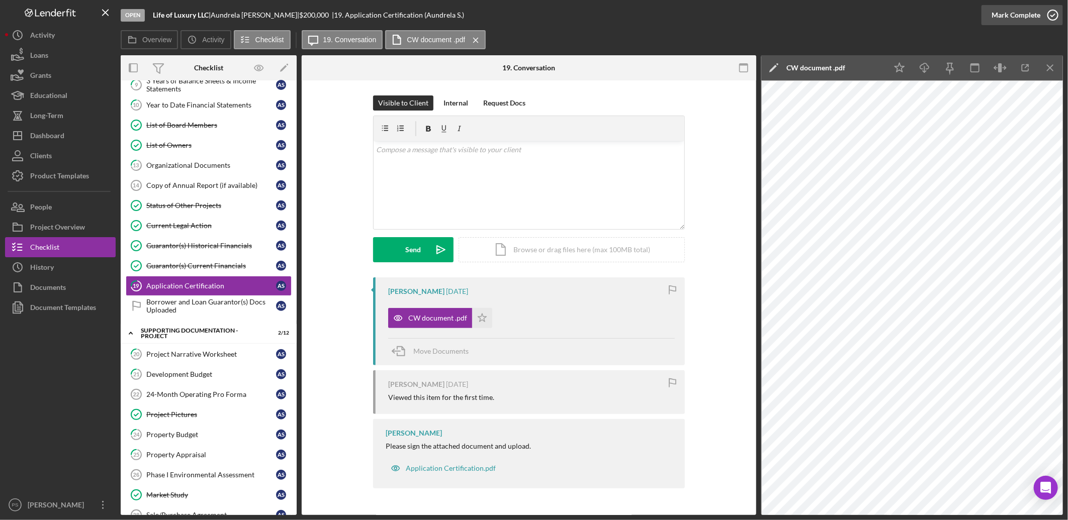
click at [1055, 12] on icon "button" at bounding box center [1052, 15] width 25 height 25
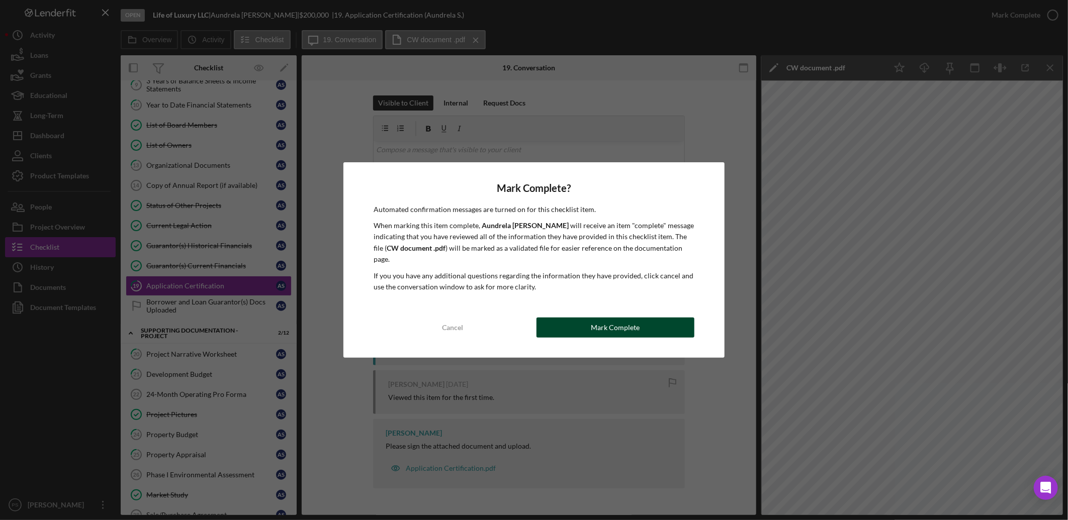
click at [614, 323] on div "Mark Complete" at bounding box center [615, 328] width 49 height 20
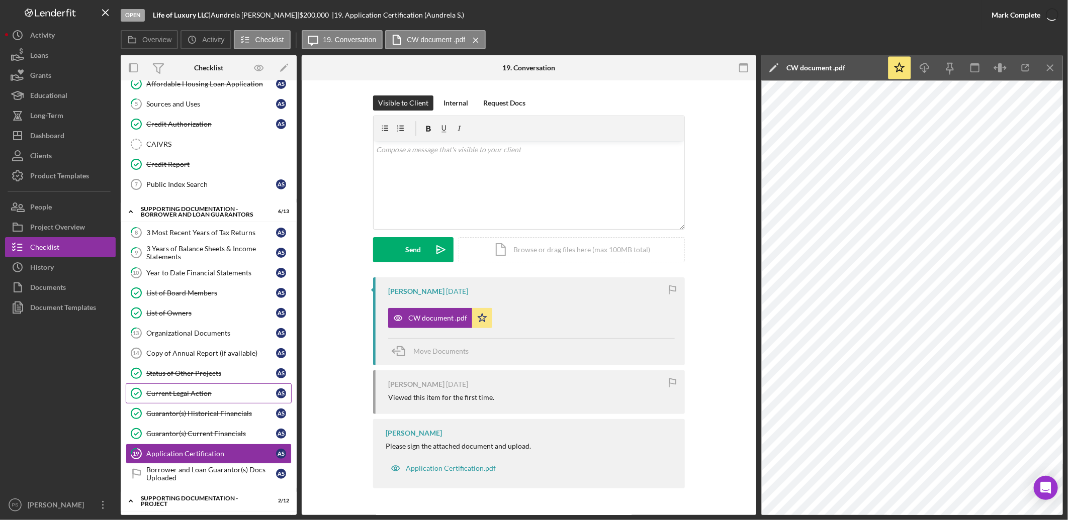
scroll to position [112, 0]
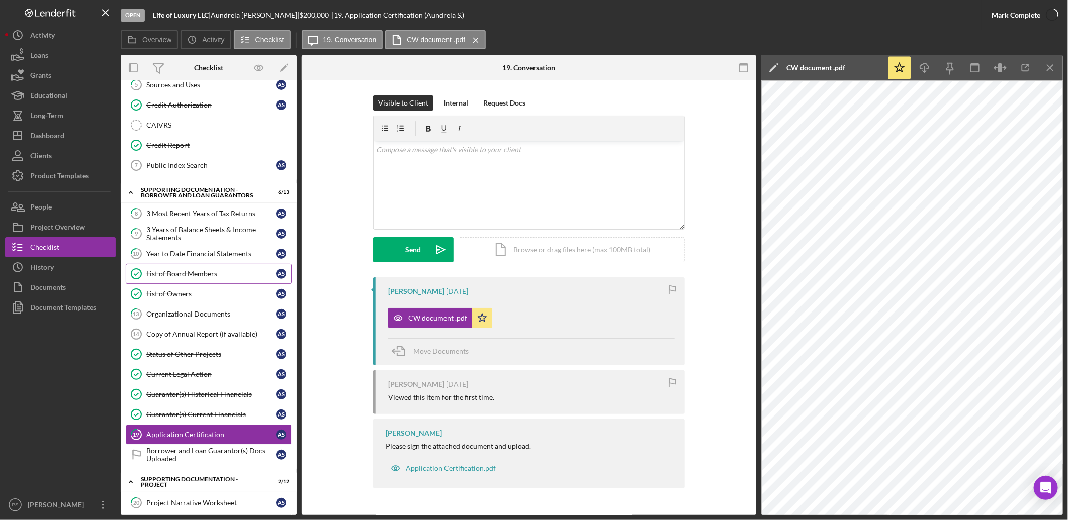
click at [214, 272] on div "List of Board Members" at bounding box center [211, 274] width 130 height 8
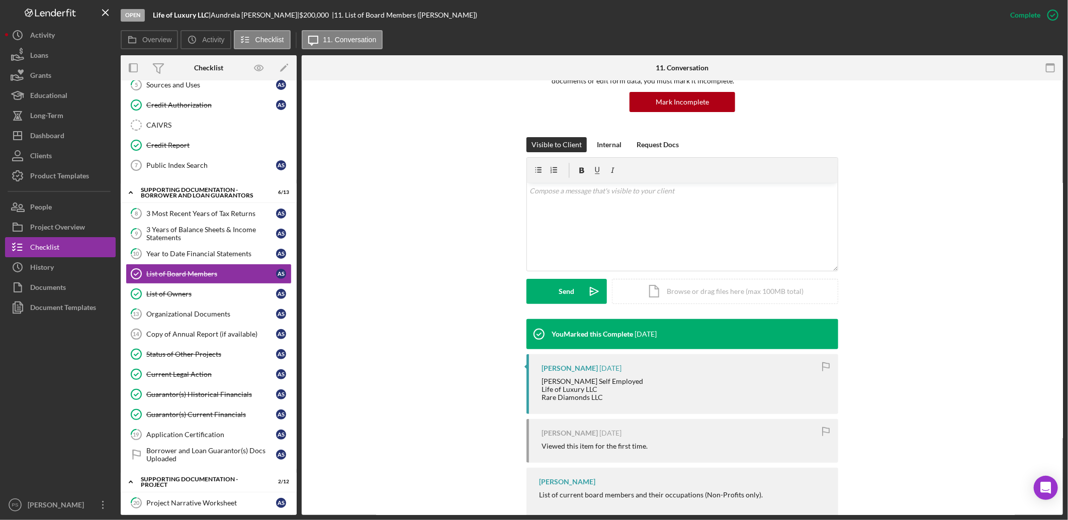
scroll to position [119, 0]
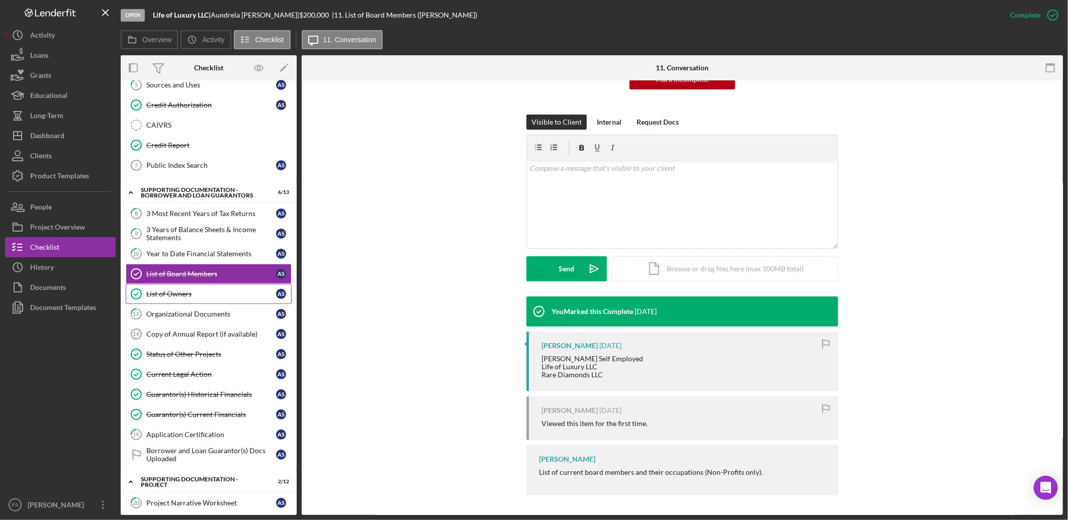
click at [205, 290] on link "List of Owners List of Owners A S" at bounding box center [209, 294] width 166 height 20
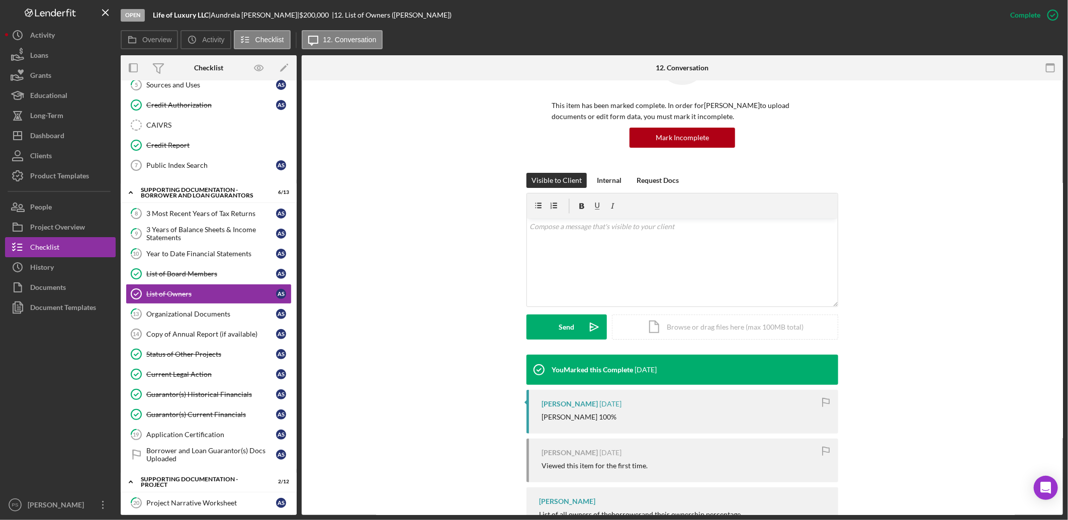
scroll to position [103, 0]
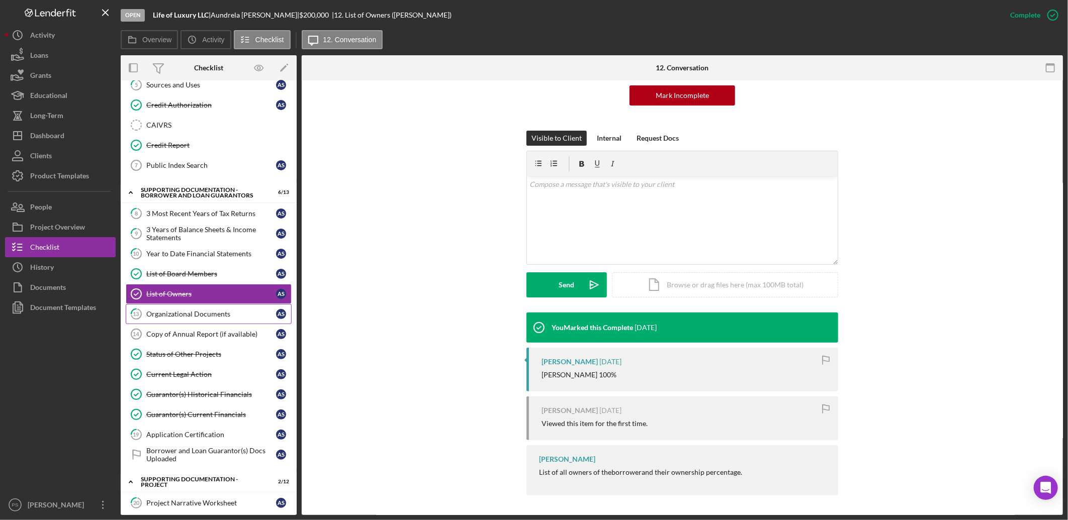
click at [224, 318] on div "Organizational Documents" at bounding box center [211, 314] width 130 height 8
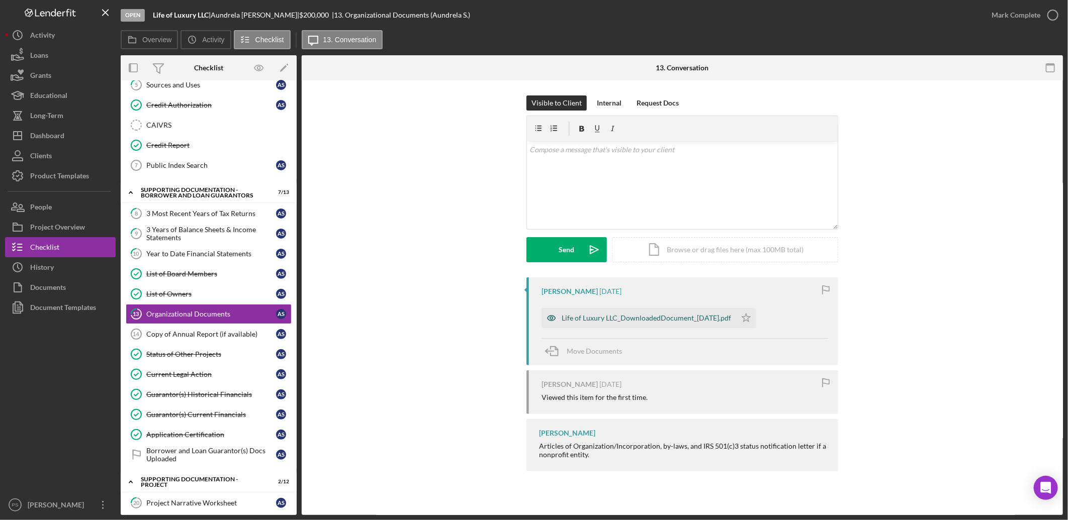
click at [659, 313] on div "Life of Luxury LLC_DownloadedDocument_[DATE].pdf" at bounding box center [639, 318] width 195 height 20
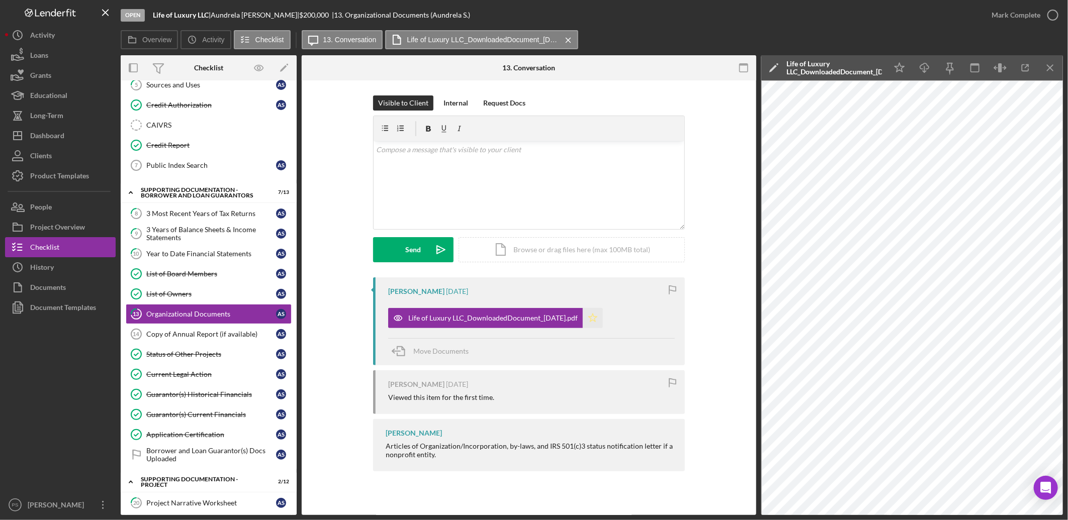
click at [597, 317] on polygon "button" at bounding box center [593, 318] width 9 height 8
click at [179, 330] on link "Copy of Annual Report (if available) 14 Copy of Annual Report (if available) A S" at bounding box center [209, 334] width 166 height 20
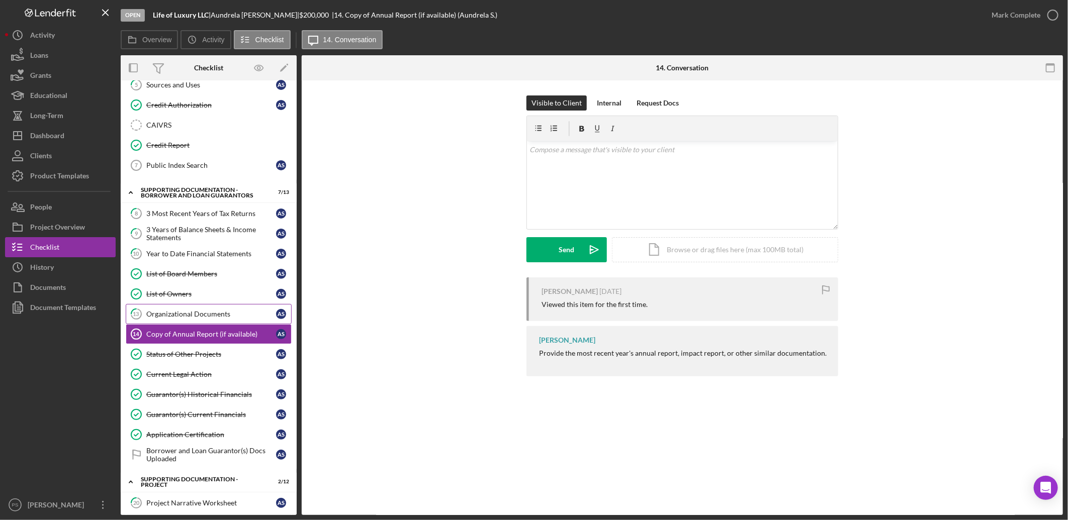
click at [185, 316] on div "Organizational Documents" at bounding box center [211, 314] width 130 height 8
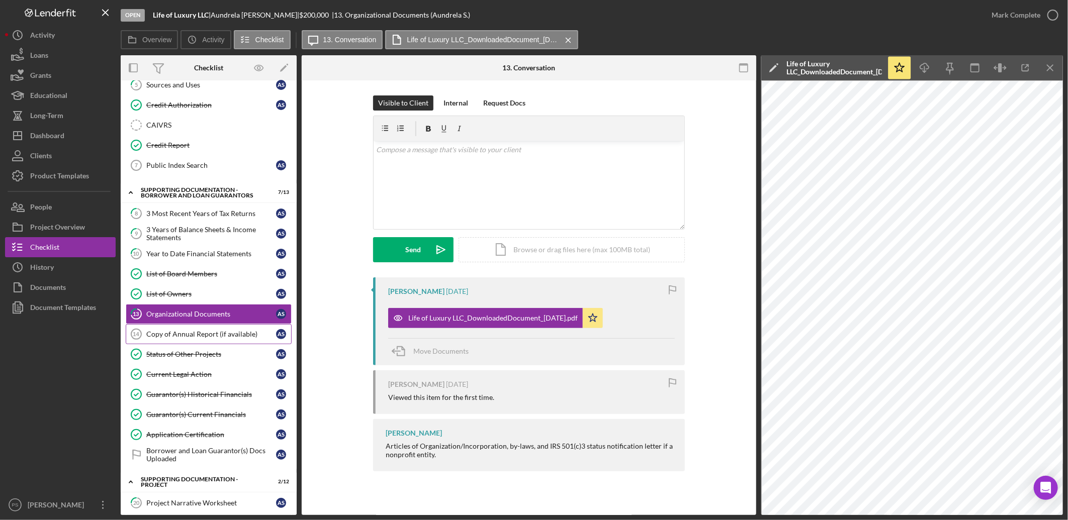
click at [184, 330] on link "Copy of Annual Report (if available) 14 Copy of Annual Report (if available) A S" at bounding box center [209, 334] width 166 height 20
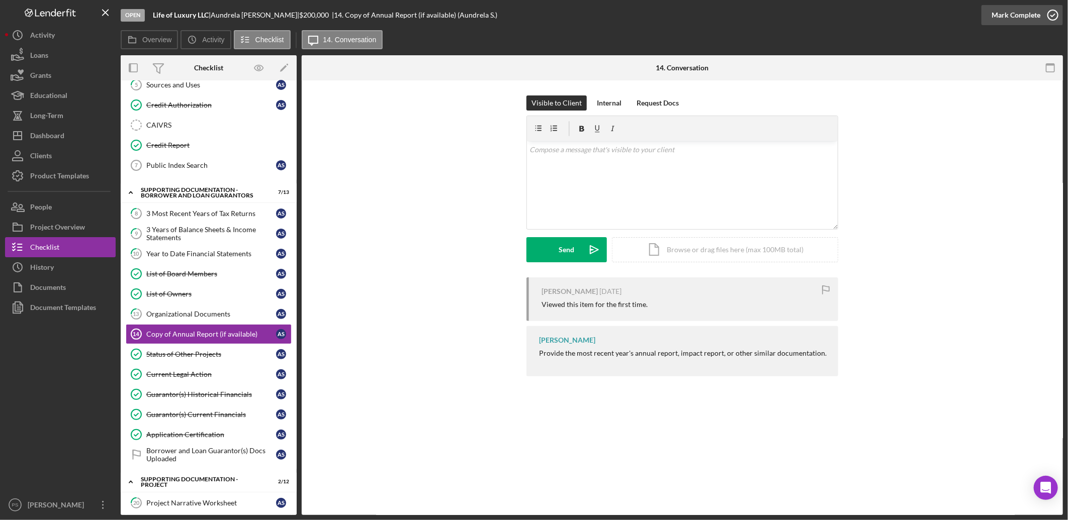
click at [1051, 13] on icon "button" at bounding box center [1052, 15] width 25 height 25
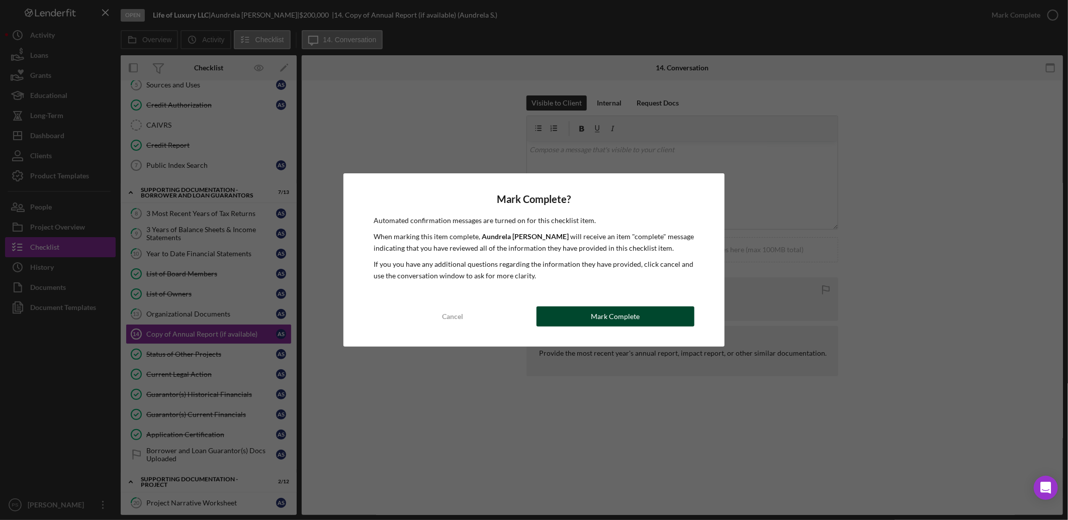
click at [582, 316] on button "Mark Complete" at bounding box center [616, 317] width 158 height 20
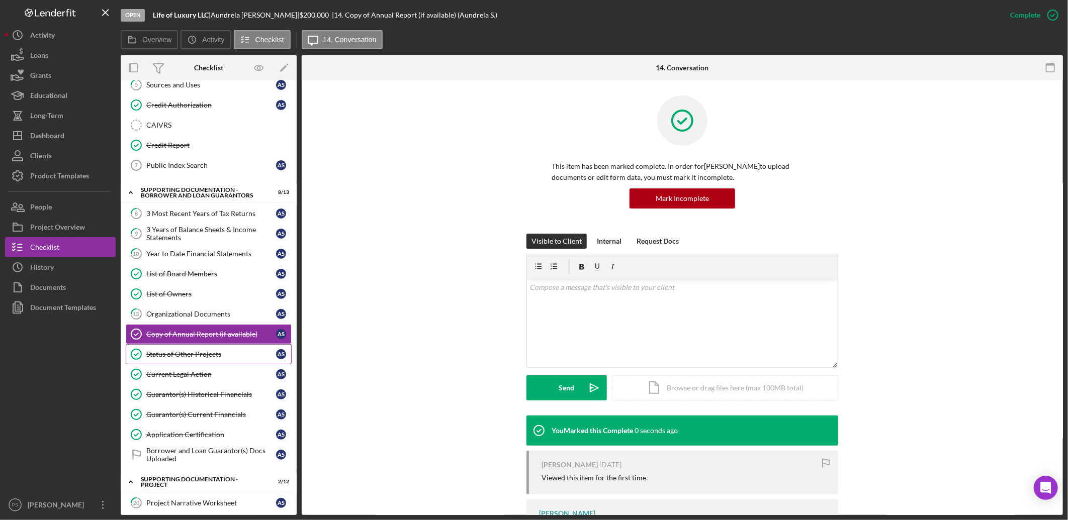
click at [205, 356] on div "Status of Other Projects" at bounding box center [211, 354] width 130 height 8
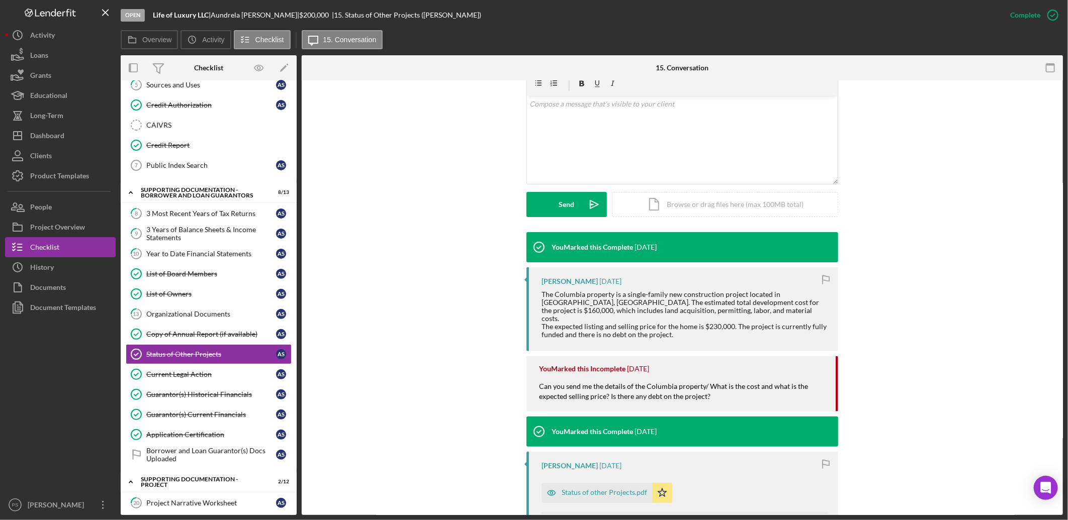
scroll to position [186, 0]
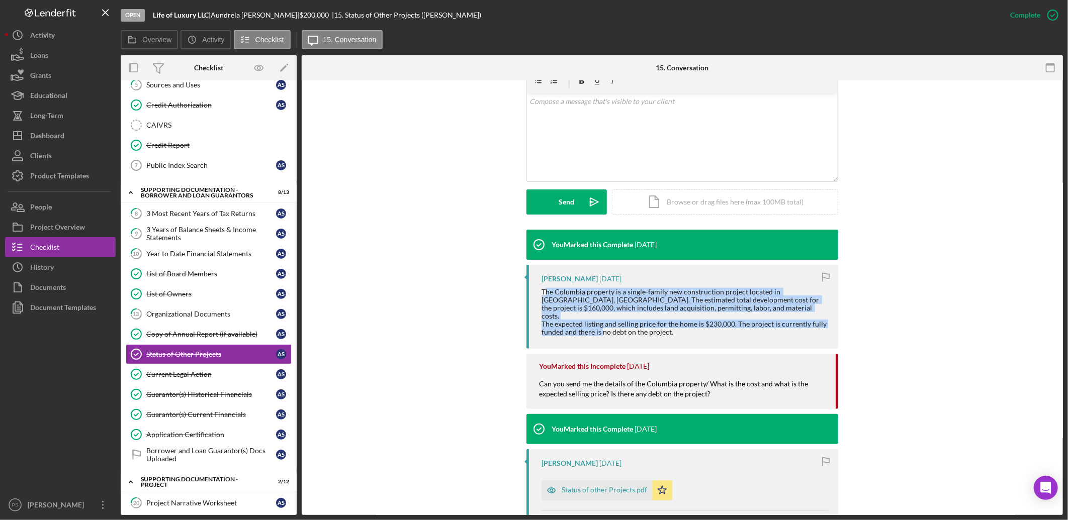
drag, startPoint x: 545, startPoint y: 287, endPoint x: 714, endPoint y: 336, distance: 176.3
click at [714, 336] on div "[PERSON_NAME] [DATE] The Columbia property is a single-family new construction …" at bounding box center [682, 307] width 312 height 84
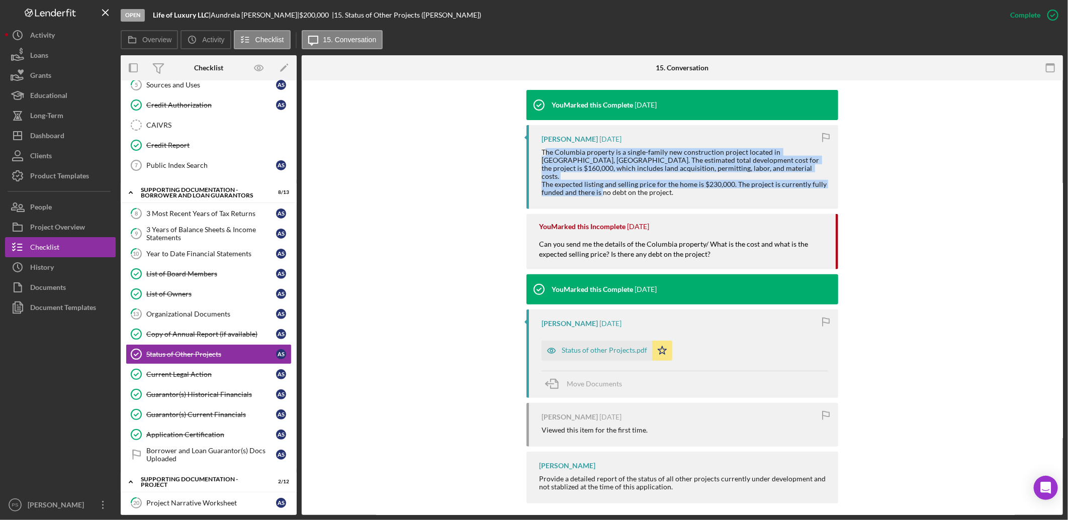
scroll to position [327, 0]
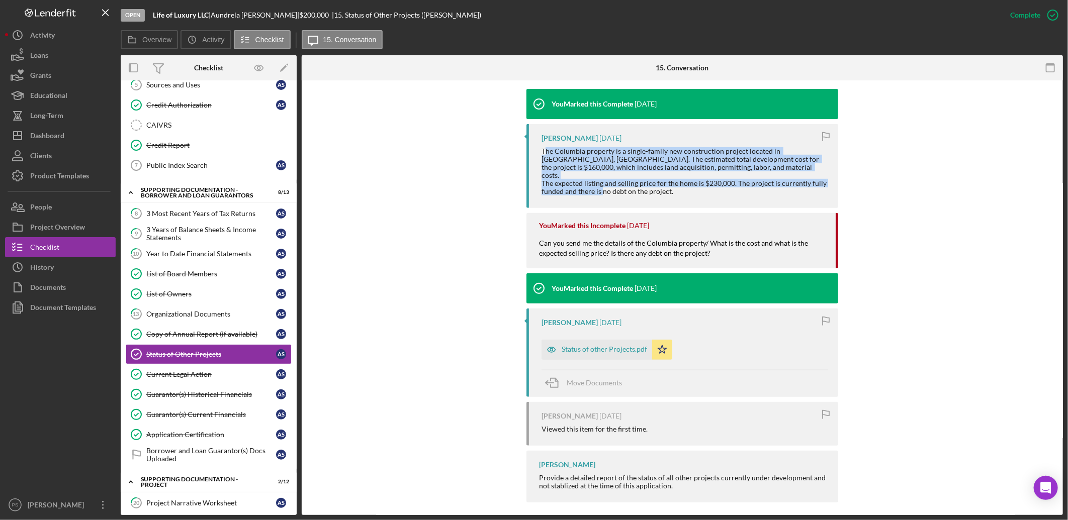
copy div "he Columbia property is a single-family new construction project located in [GE…"
click at [619, 345] on div "Status of other Projects.pdf" at bounding box center [604, 349] width 85 height 8
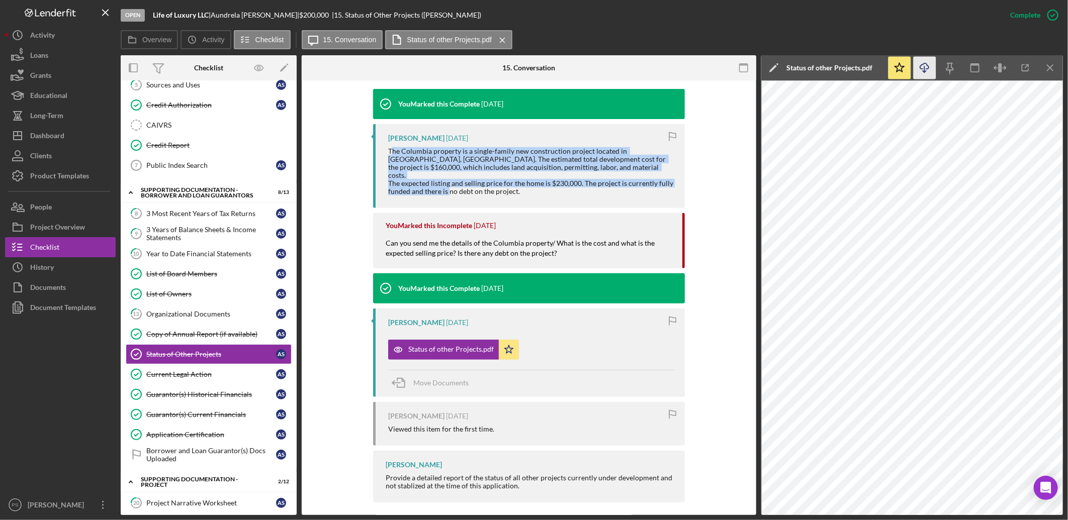
click at [928, 68] on icon "button" at bounding box center [924, 66] width 9 height 6
click at [214, 372] on div "Current Legal Action" at bounding box center [211, 375] width 130 height 8
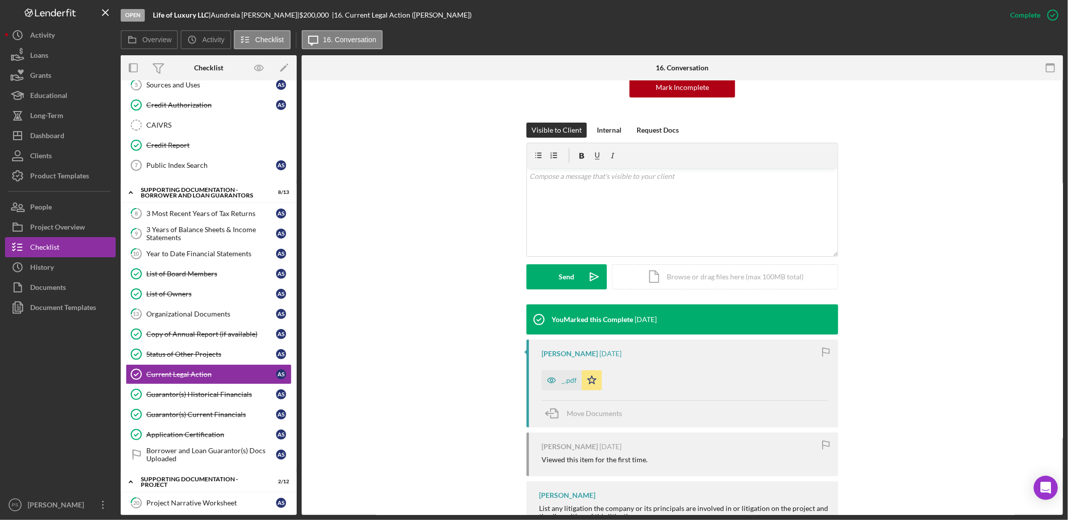
scroll to position [149, 0]
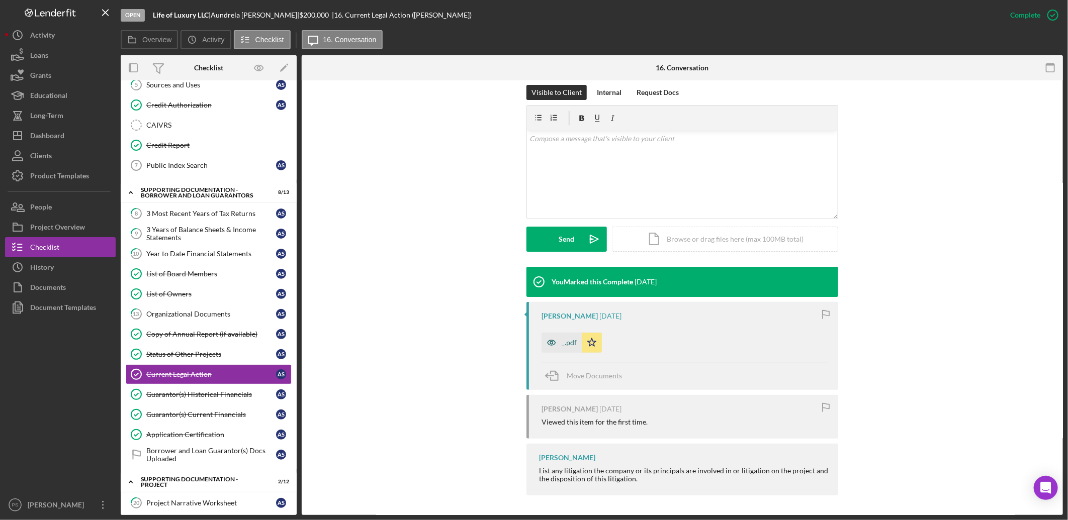
click at [567, 339] on div "_.pdf" at bounding box center [569, 343] width 15 height 8
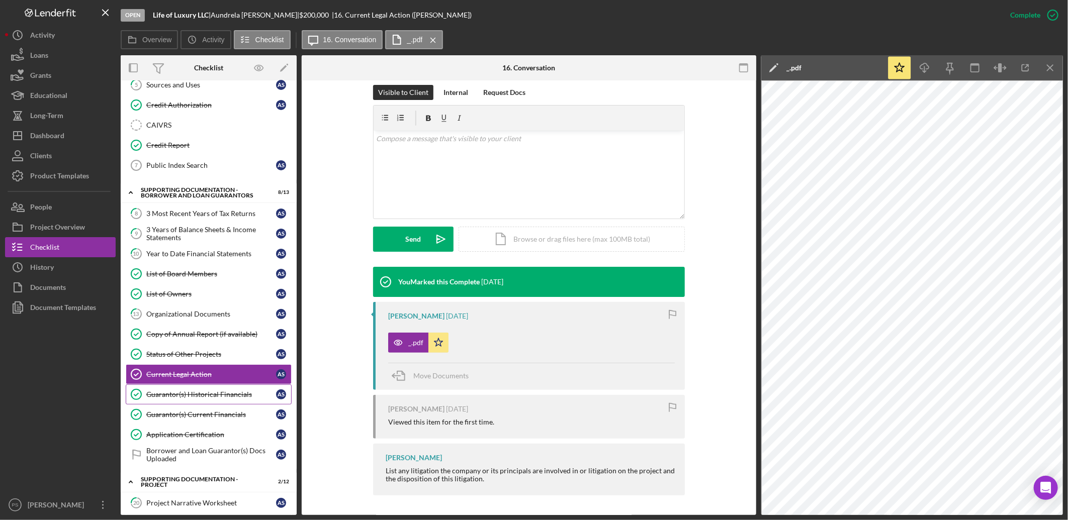
click at [214, 395] on div "Guarantor(s) Historical Financials" at bounding box center [211, 395] width 130 height 8
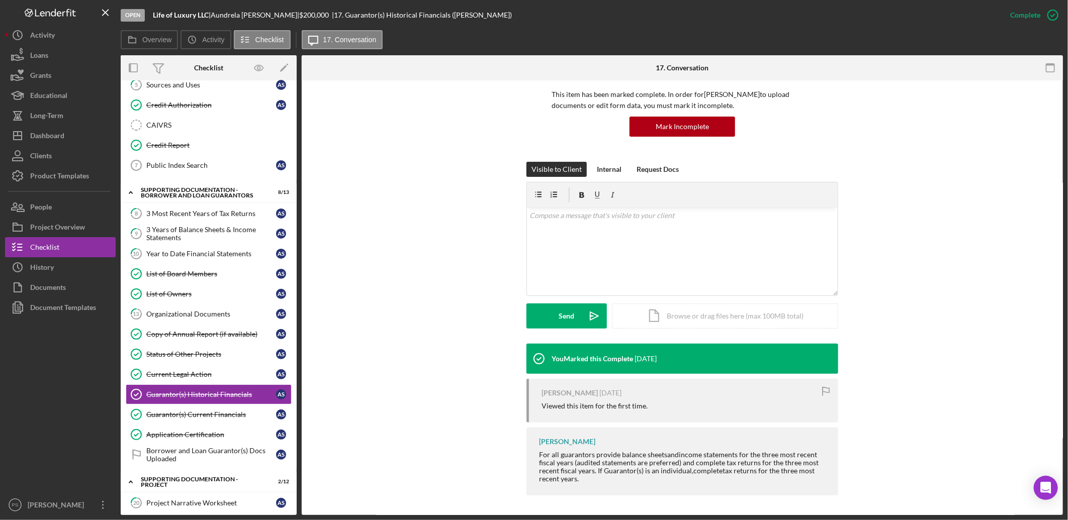
scroll to position [72, 0]
click at [220, 419] on div "Guarantor(s) Current Financials" at bounding box center [211, 415] width 130 height 8
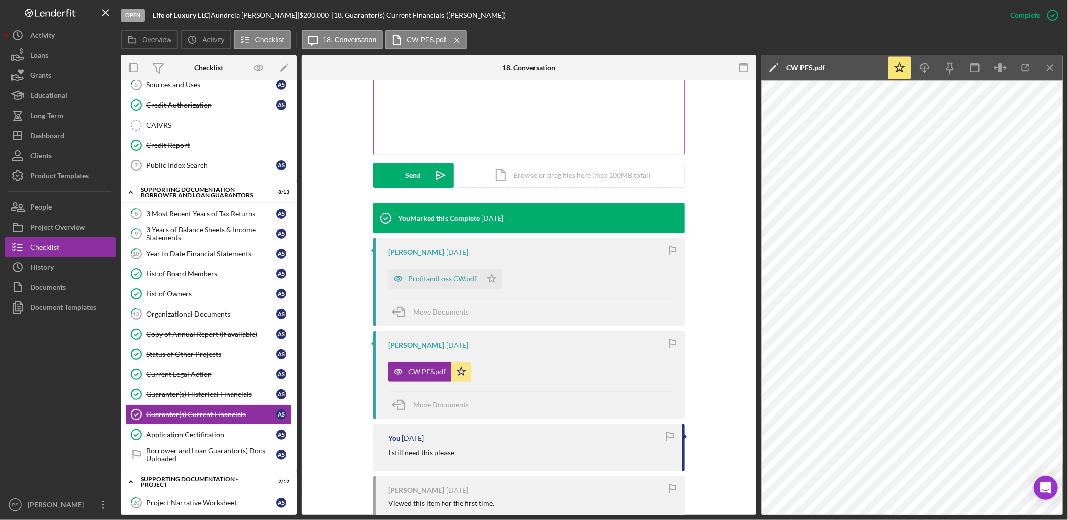
scroll to position [223, 0]
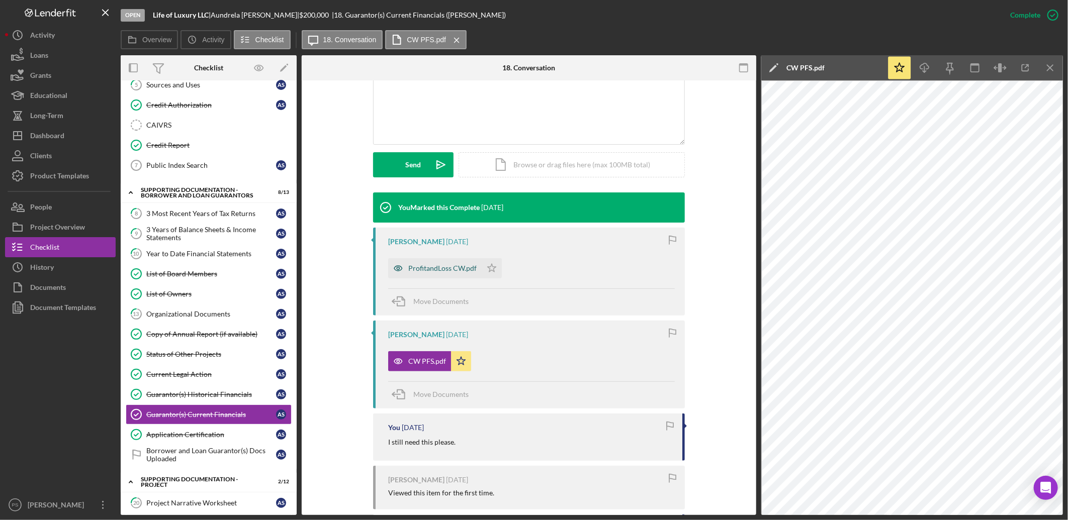
click at [423, 269] on div "ProfitandLoss CW.pdf" at bounding box center [442, 268] width 68 height 8
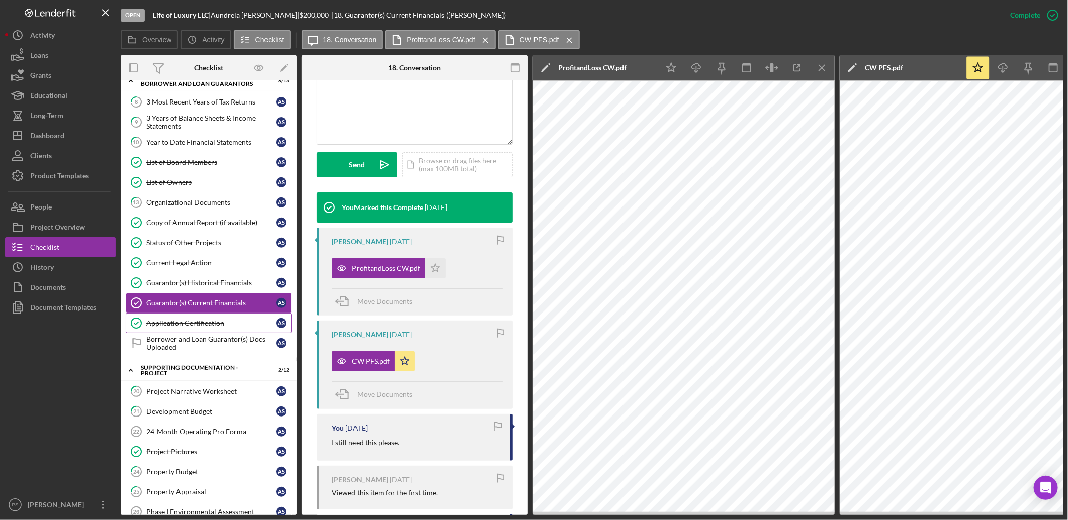
scroll to position [298, 0]
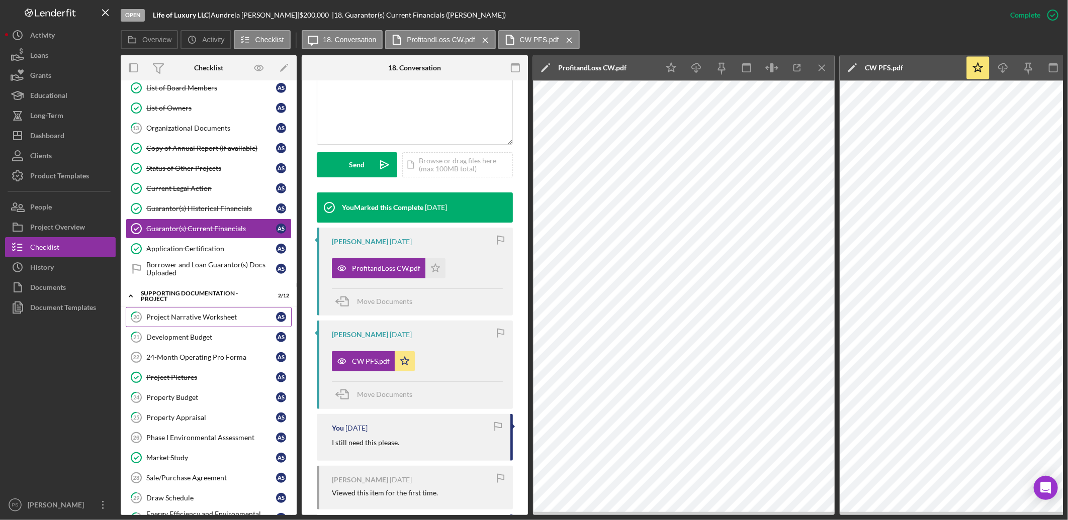
click at [164, 321] on div "Project Narrative Worksheet" at bounding box center [211, 317] width 130 height 8
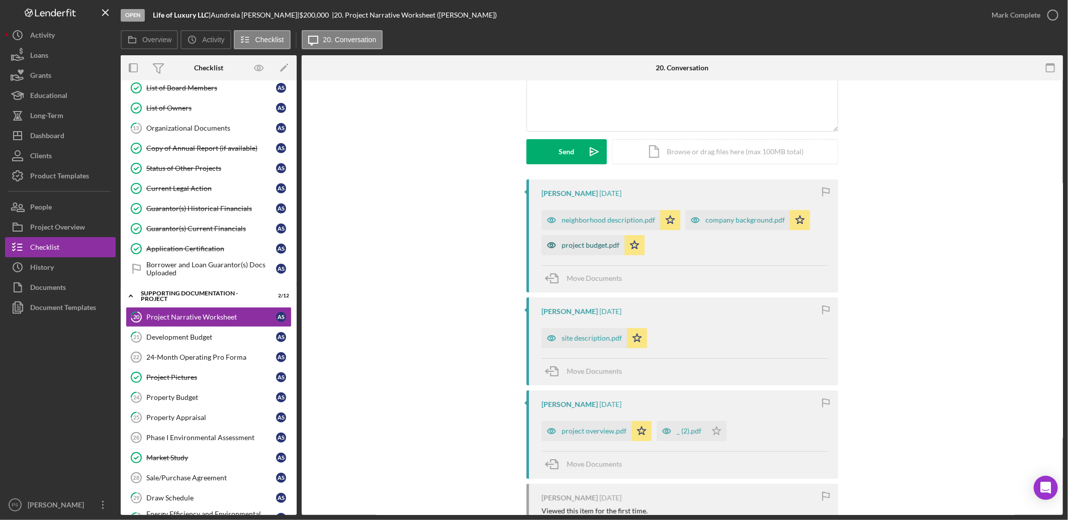
scroll to position [112, 0]
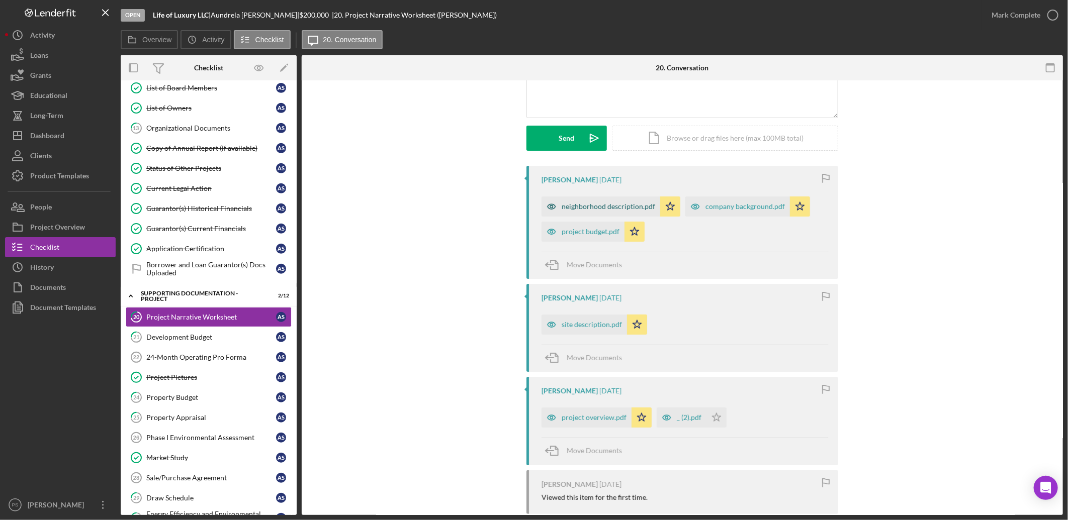
click at [601, 204] on div "neighborhood description.pdf" at bounding box center [609, 207] width 94 height 8
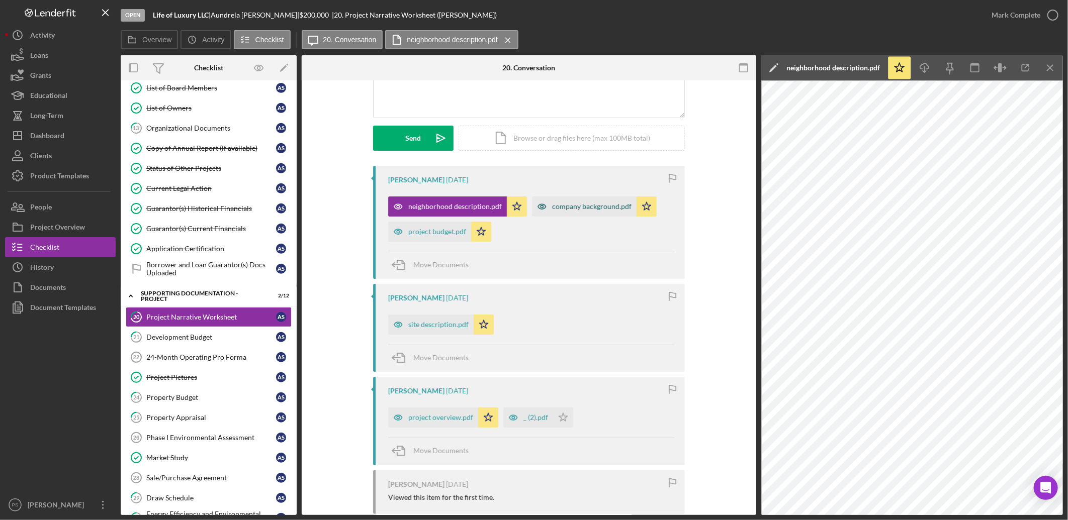
click at [595, 208] on div "company background.pdf" at bounding box center [591, 207] width 79 height 8
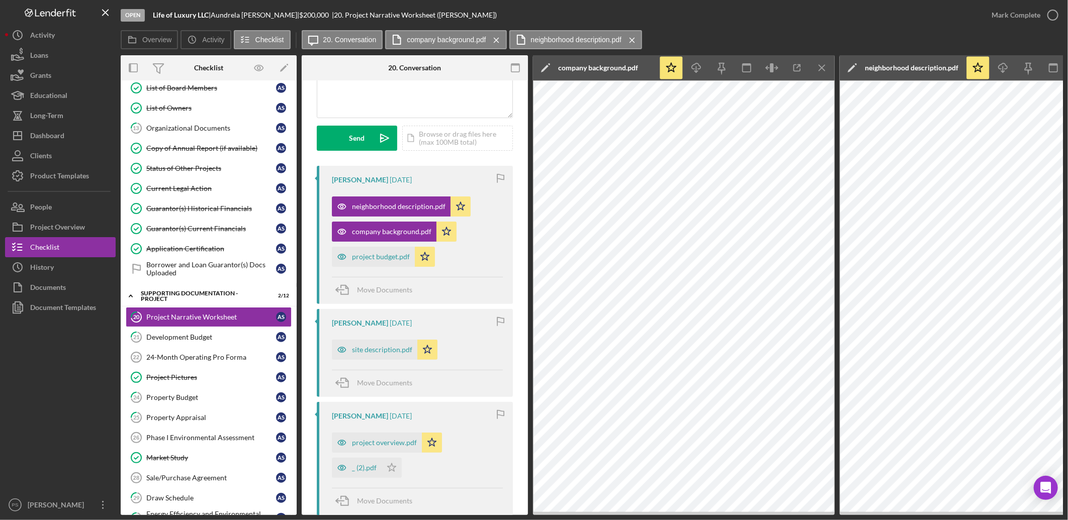
click at [475, 269] on div "[PERSON_NAME] [DATE] neighborhood description.pdf Icon/Star company background.…" at bounding box center [415, 235] width 196 height 138
click at [376, 255] on div "project budget.pdf" at bounding box center [381, 257] width 58 height 8
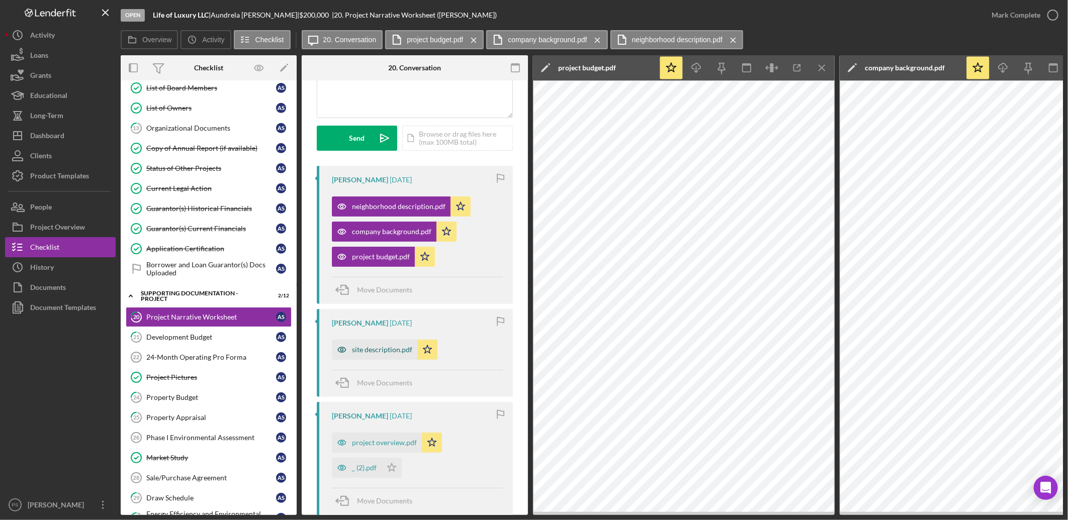
click at [393, 345] on div "site description.pdf" at bounding box center [374, 350] width 85 height 20
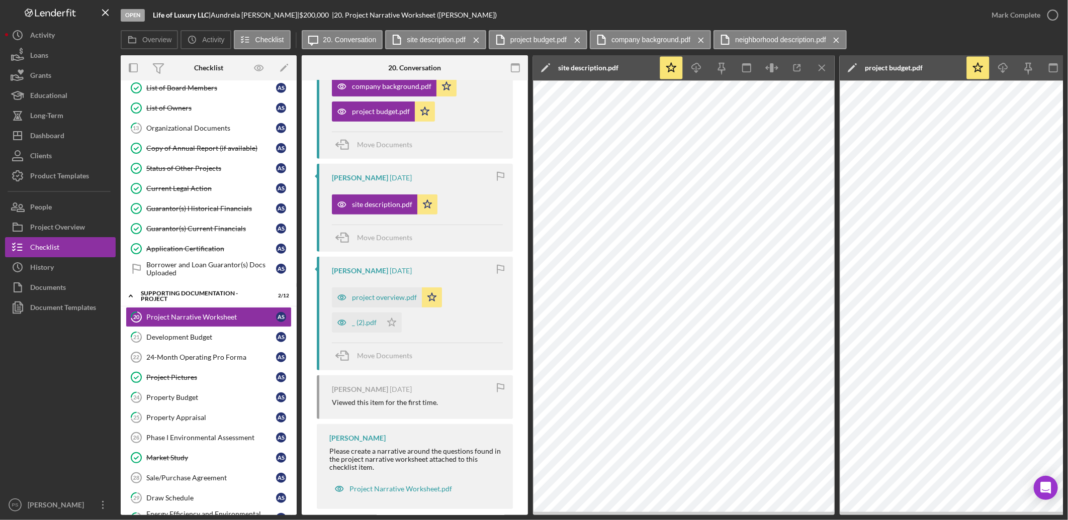
scroll to position [260, 0]
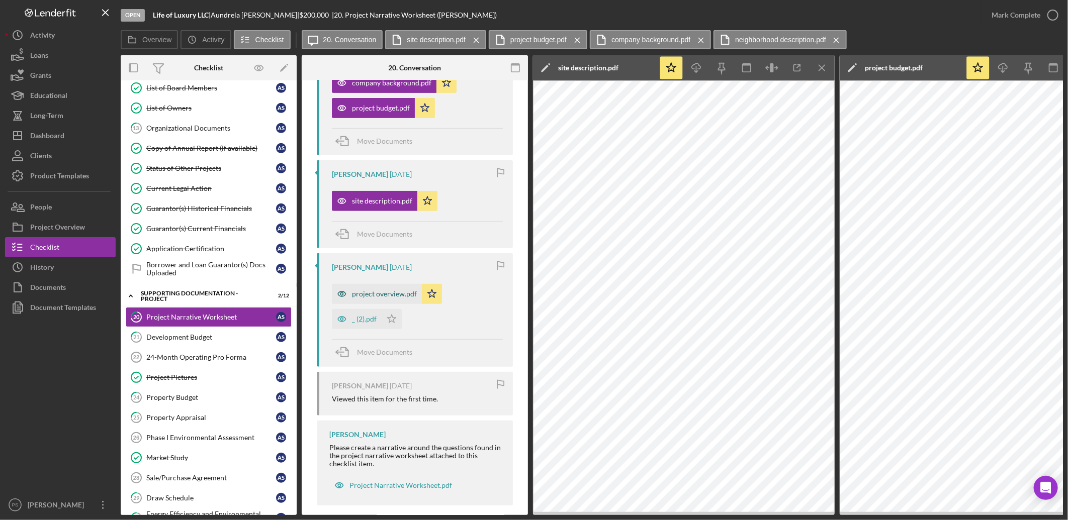
click at [390, 294] on div "project overview.pdf" at bounding box center [384, 294] width 65 height 8
click at [371, 320] on div "_ (2).pdf" at bounding box center [364, 319] width 25 height 8
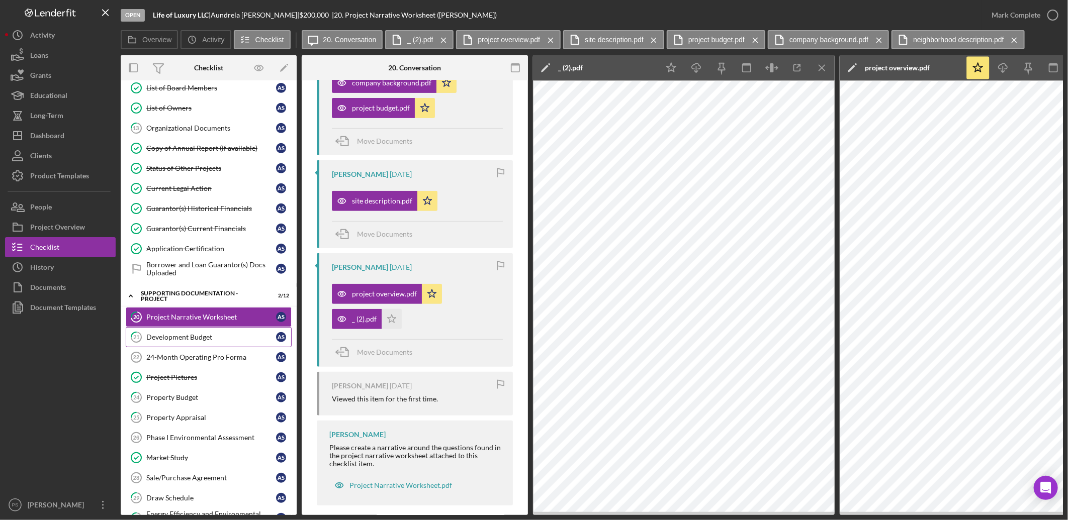
click at [221, 339] on div "Development Budget" at bounding box center [211, 337] width 130 height 8
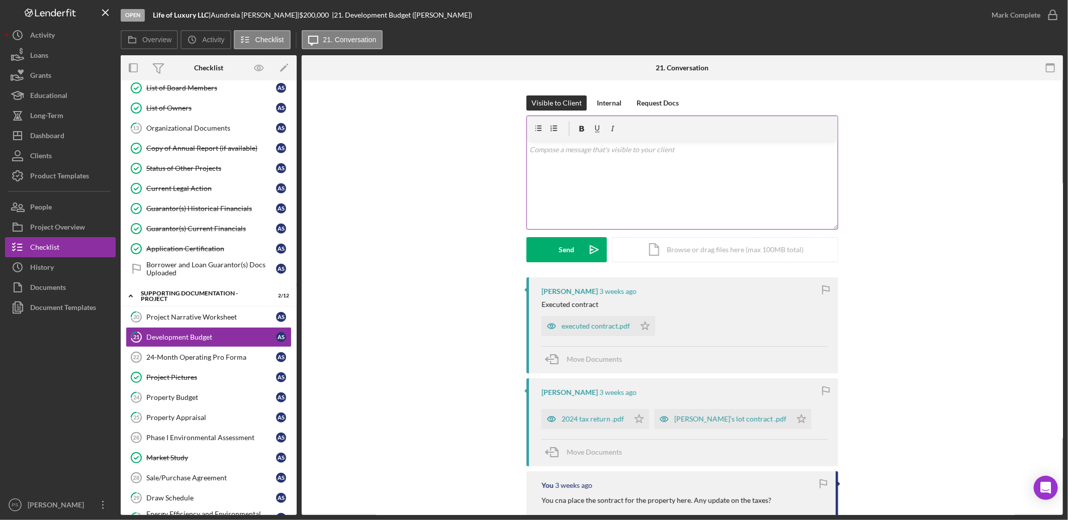
click at [607, 146] on p at bounding box center [682, 149] width 305 height 11
click at [574, 254] on button "Send Icon/icon-invite-send" at bounding box center [566, 249] width 80 height 25
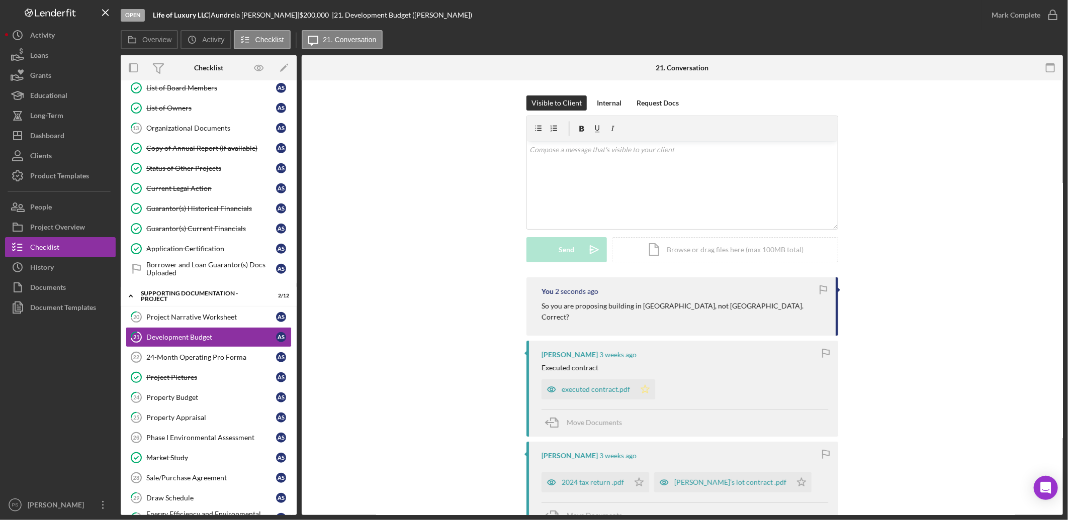
click at [642, 385] on polygon "button" at bounding box center [645, 389] width 9 height 8
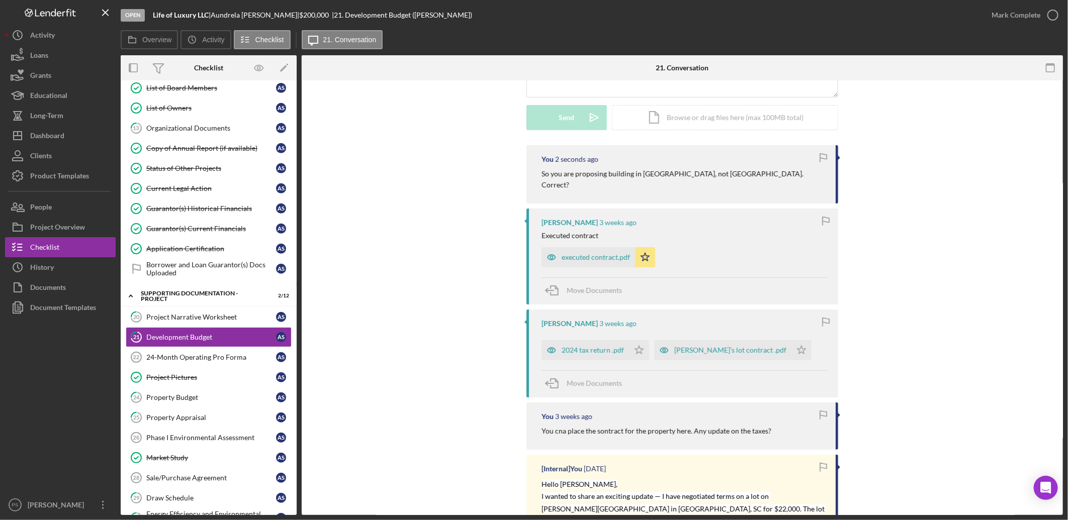
scroll to position [149, 0]
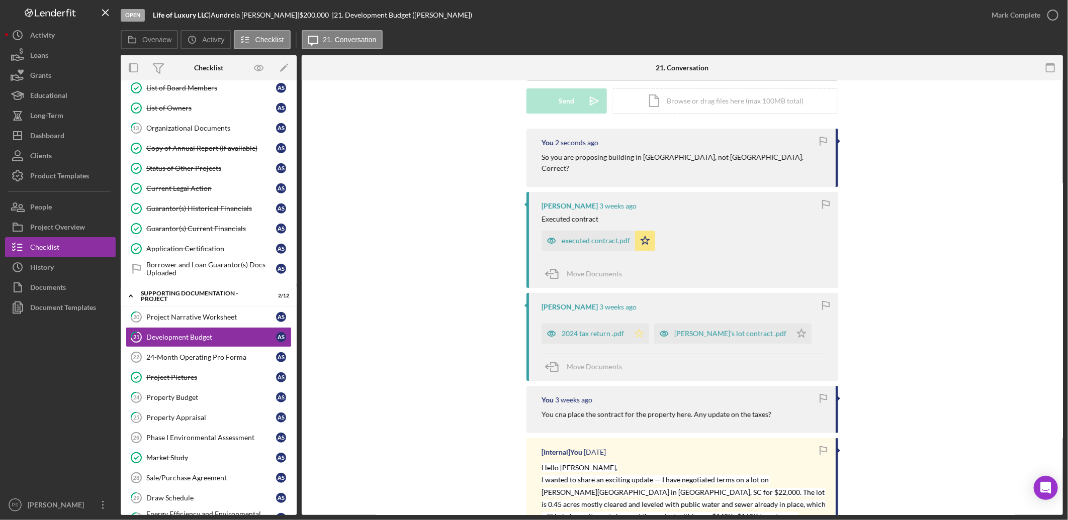
click at [639, 329] on polygon "button" at bounding box center [639, 333] width 9 height 8
click at [791, 325] on icon "Icon/Star" at bounding box center [801, 334] width 20 height 20
click at [601, 237] on div "executed contract.pdf" at bounding box center [596, 241] width 68 height 8
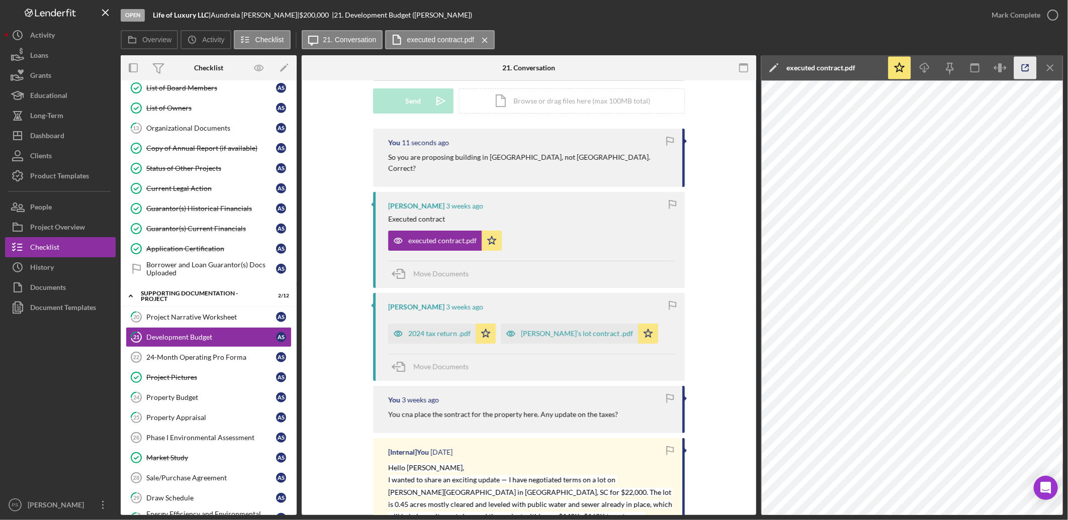
click at [1024, 66] on icon "button" at bounding box center [1025, 68] width 23 height 23
click at [58, 263] on button "Icon/History History" at bounding box center [60, 267] width 111 height 20
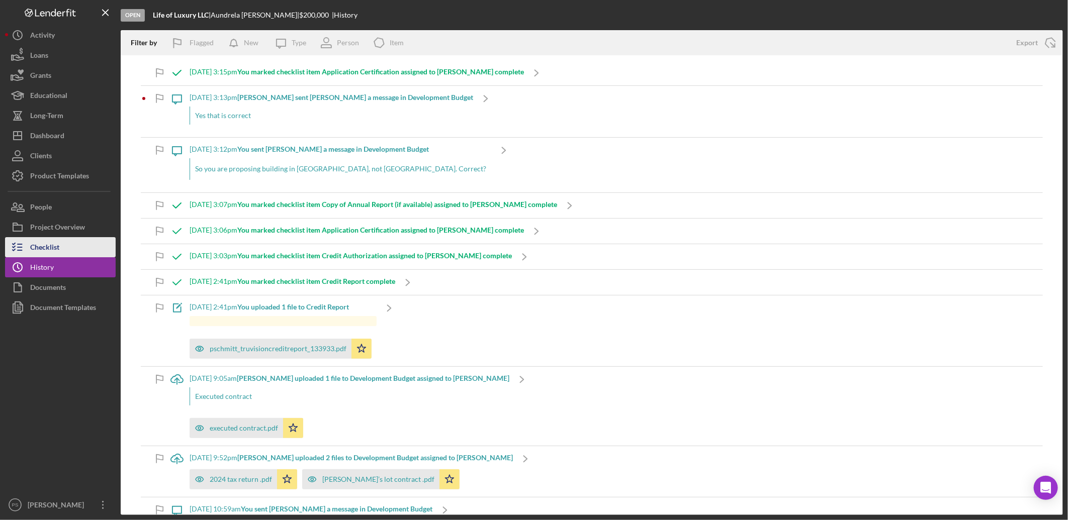
click at [82, 249] on button "Checklist" at bounding box center [60, 247] width 111 height 20
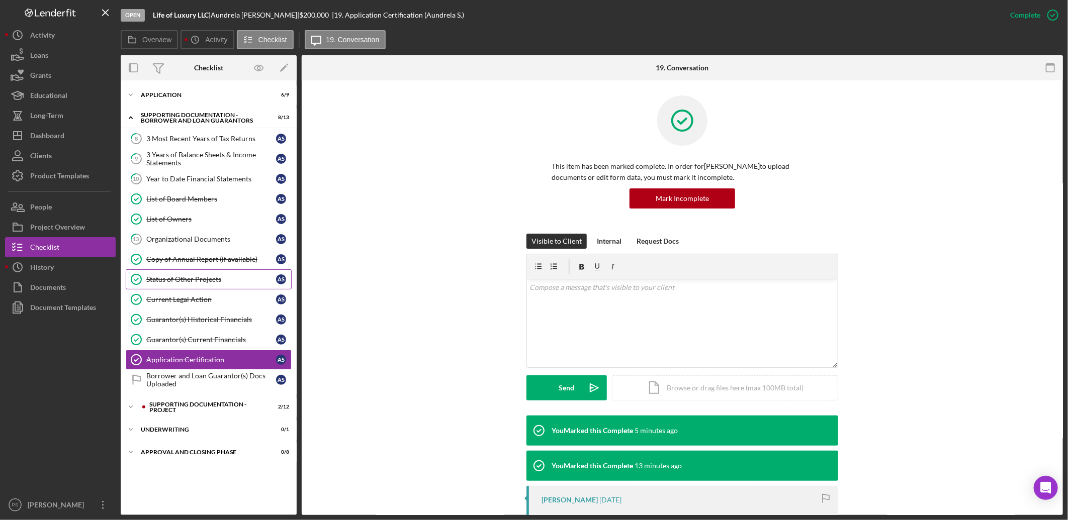
click at [222, 277] on div "Status of Other Projects" at bounding box center [211, 280] width 130 height 8
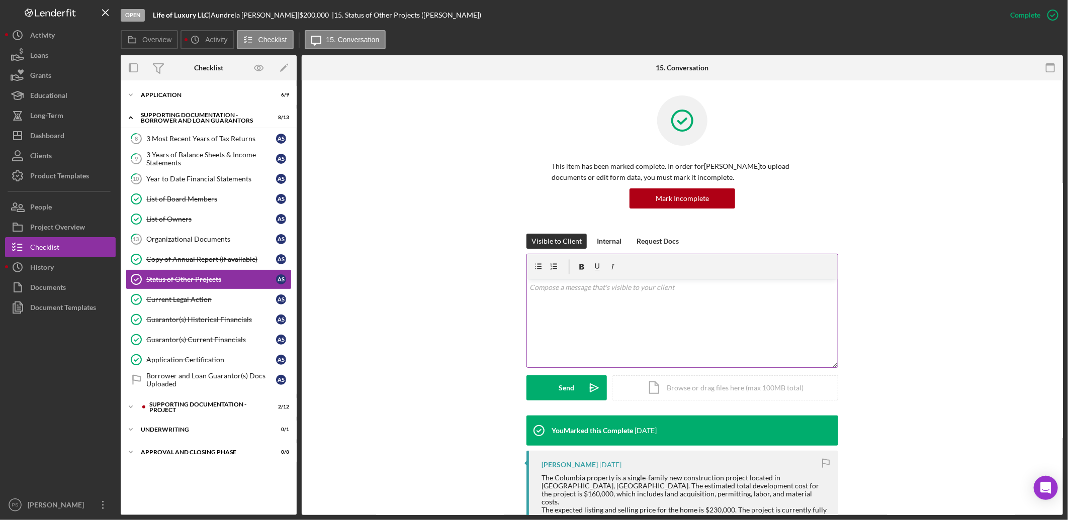
click at [703, 297] on div "v Color teal Color pink Remove color Add row above Add row below Add column bef…" at bounding box center [682, 324] width 311 height 88
click at [677, 290] on p "What is the address of the Columbia" at bounding box center [682, 287] width 305 height 11
click at [667, 287] on p "What is the address of the Columbia project? Is there any debt? If not where ar…" at bounding box center [682, 293] width 305 height 23
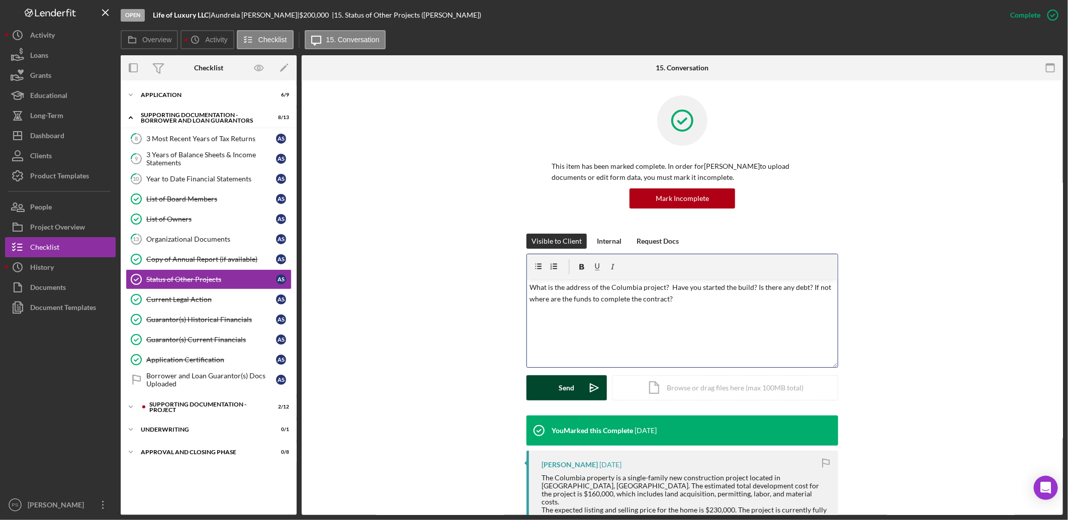
click at [564, 390] on div "Send" at bounding box center [567, 388] width 16 height 25
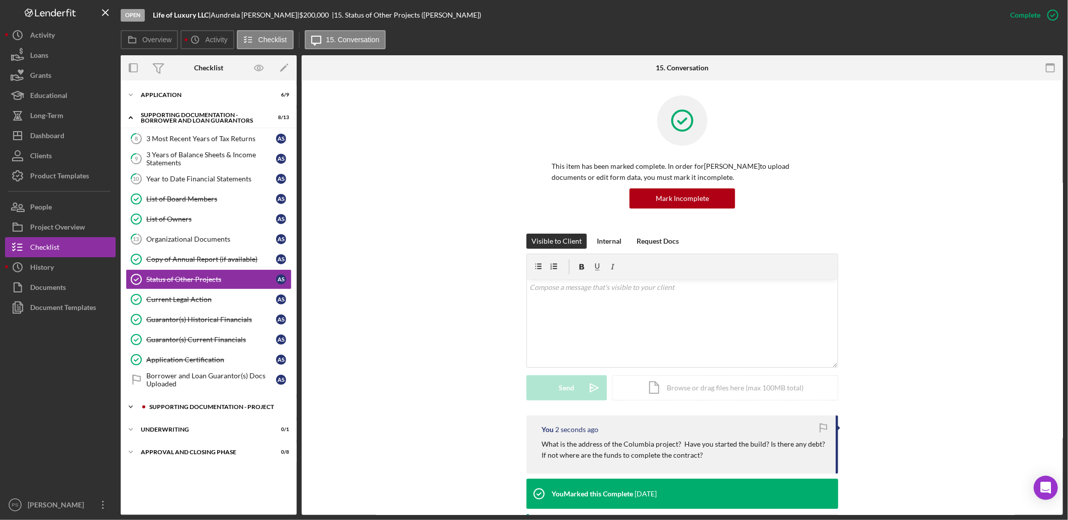
click at [176, 408] on div "Supporting Documentation - Project" at bounding box center [216, 407] width 135 height 6
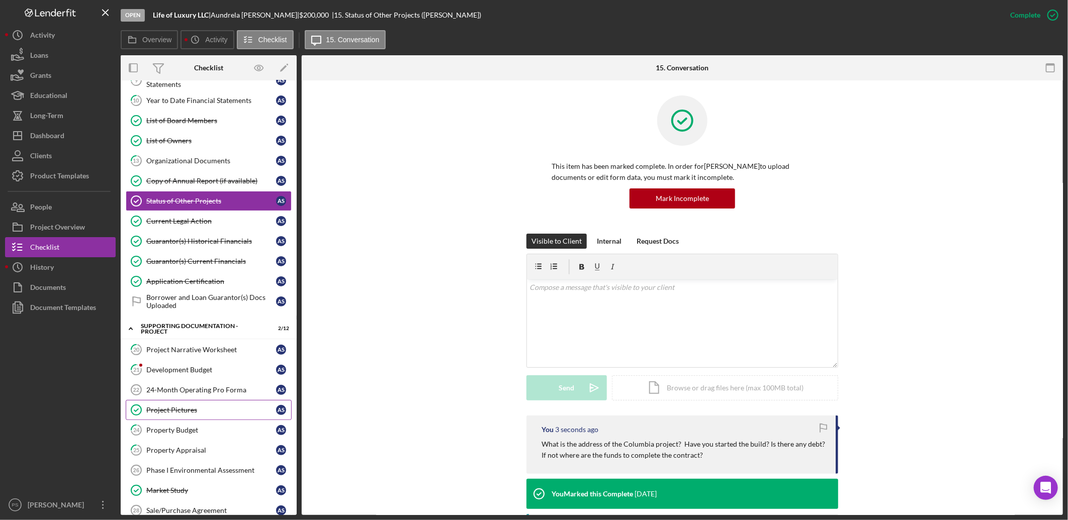
scroll to position [112, 0]
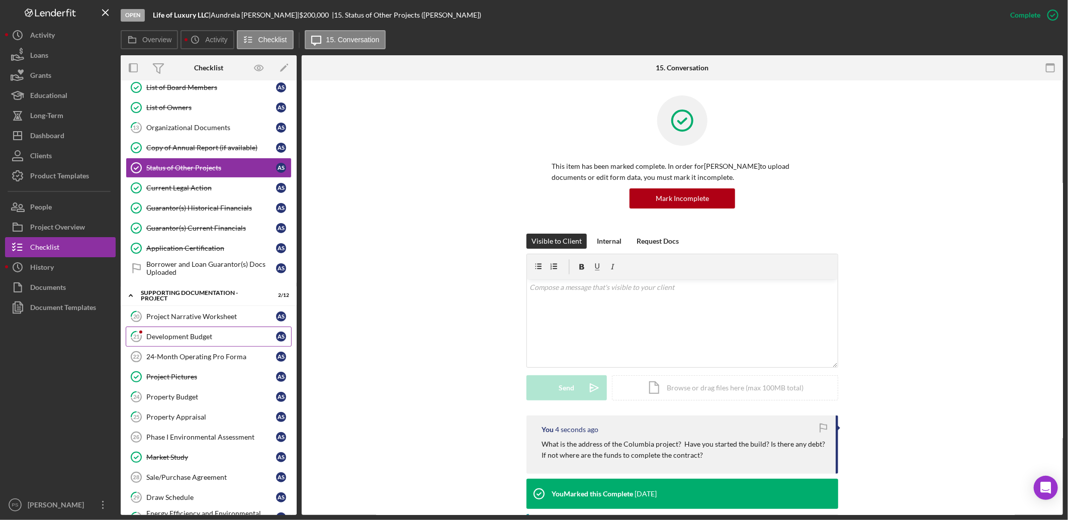
click at [209, 338] on div "Development Budget" at bounding box center [211, 337] width 130 height 8
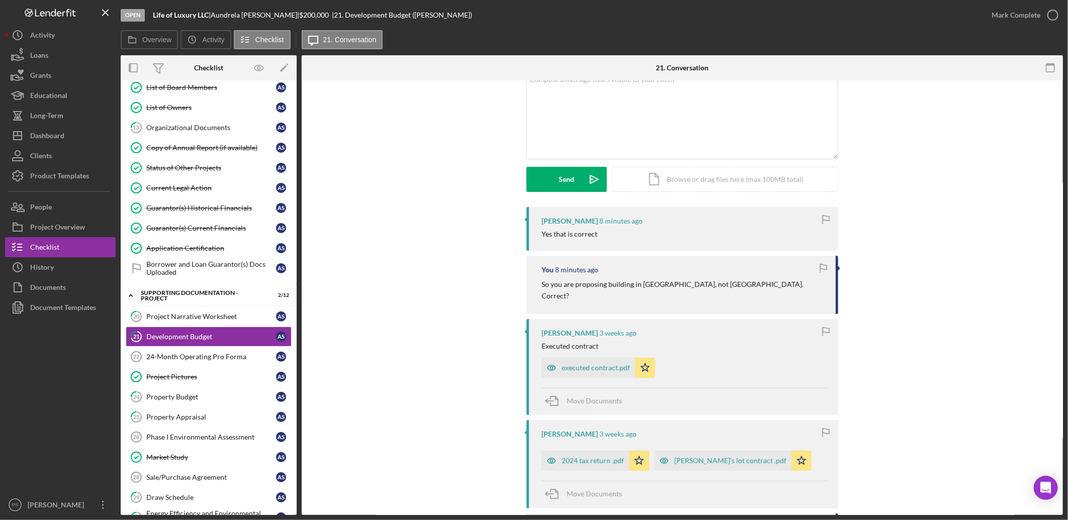
scroll to position [74, 0]
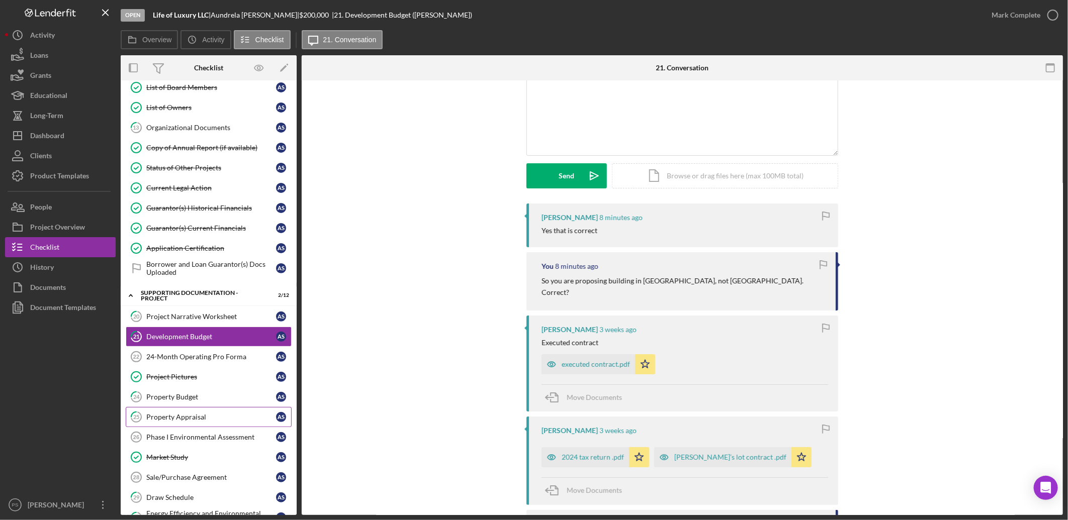
click at [217, 419] on div "Property Appraisal" at bounding box center [211, 417] width 130 height 8
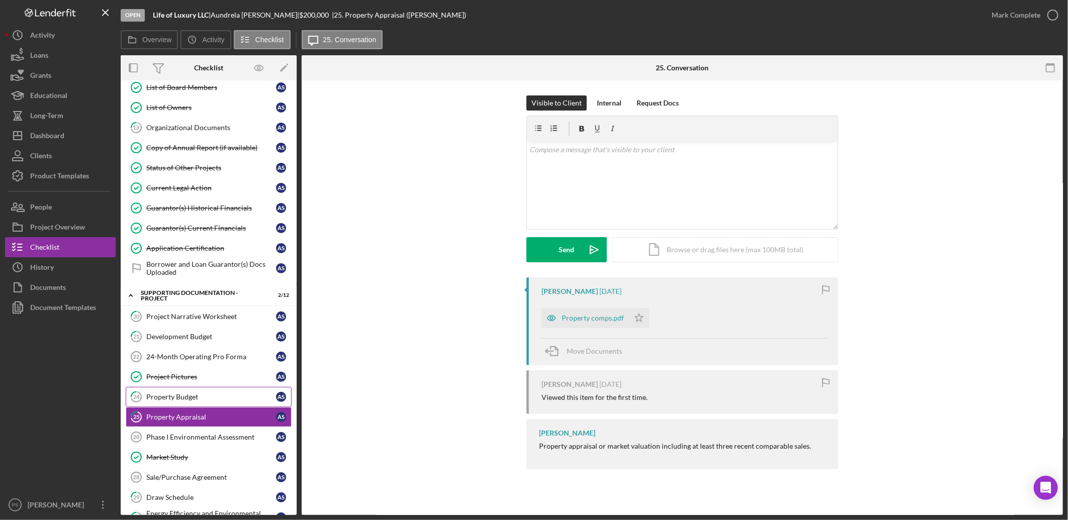
click at [219, 397] on div "Property Budget" at bounding box center [211, 397] width 130 height 8
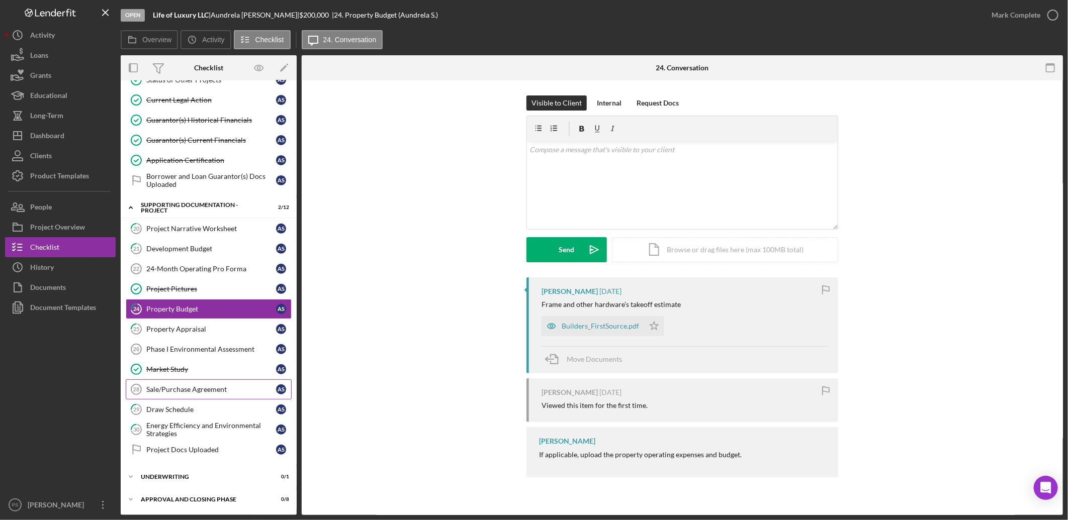
click at [223, 393] on div "Sale/Purchase Agreement" at bounding box center [211, 390] width 130 height 8
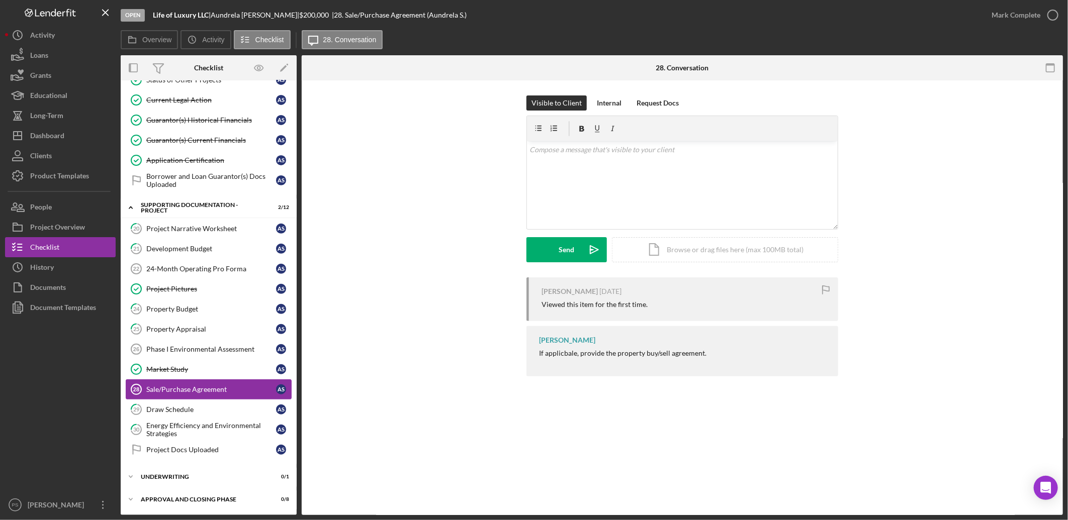
scroll to position [164, 0]
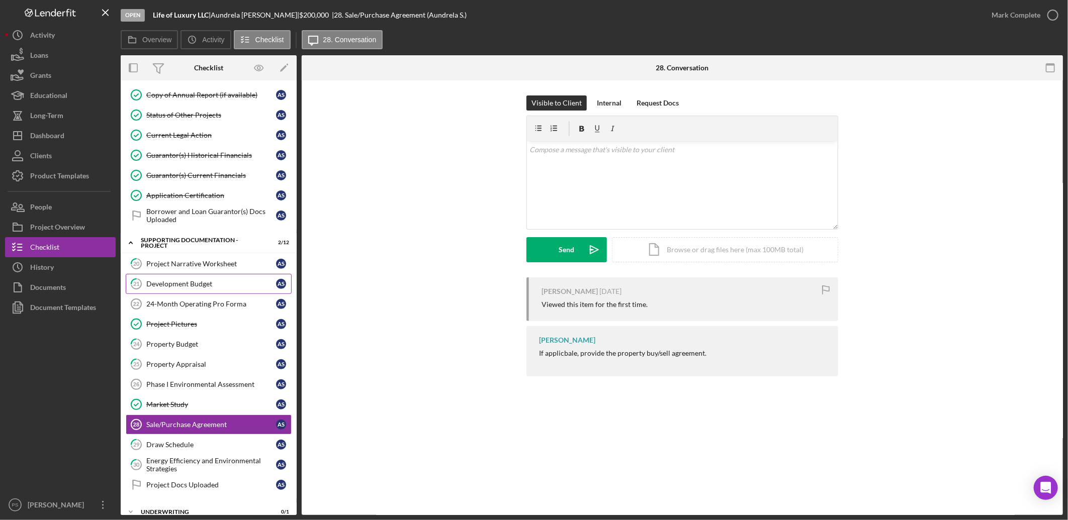
click at [223, 283] on div "Development Budget" at bounding box center [211, 284] width 130 height 8
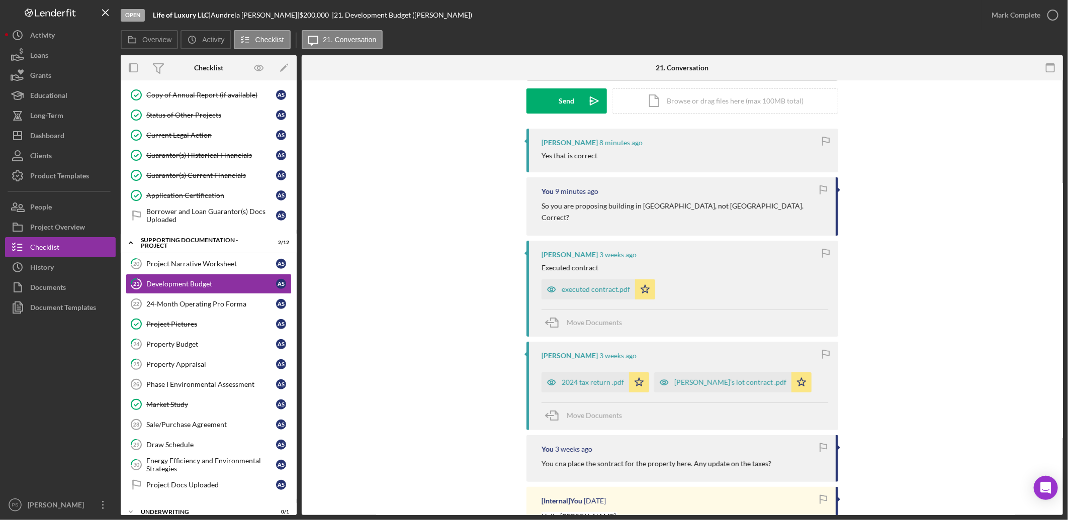
scroll to position [186, 0]
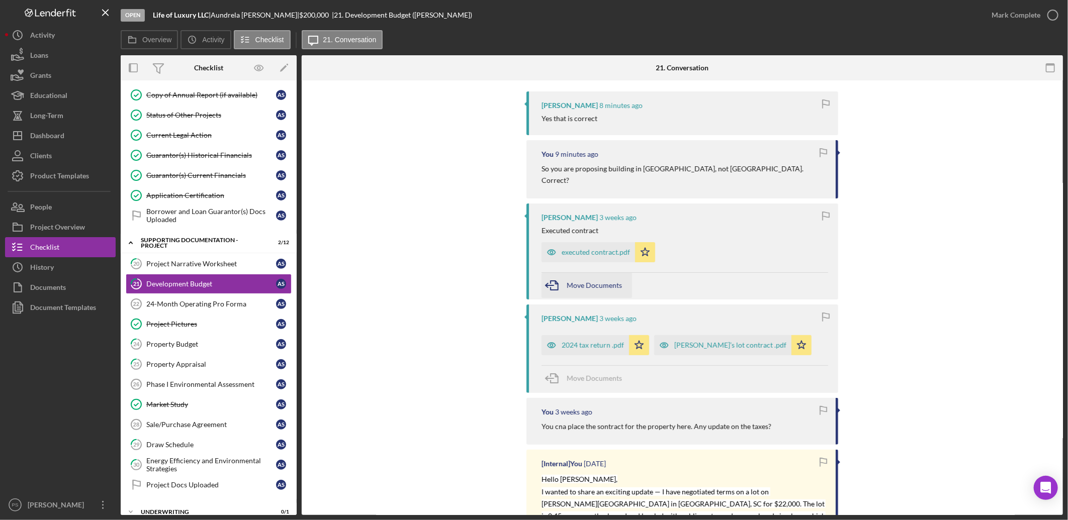
click at [602, 281] on span "Move Documents" at bounding box center [594, 285] width 55 height 9
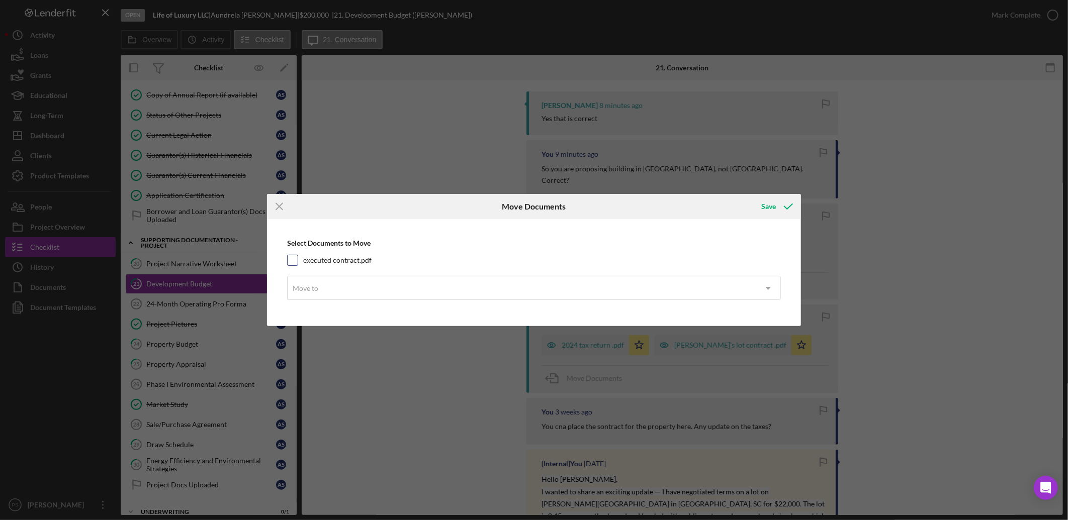
click at [295, 258] on input "executed contract.pdf" at bounding box center [293, 260] width 10 height 10
checkbox input "true"
click at [322, 291] on div "Move to" at bounding box center [522, 288] width 469 height 23
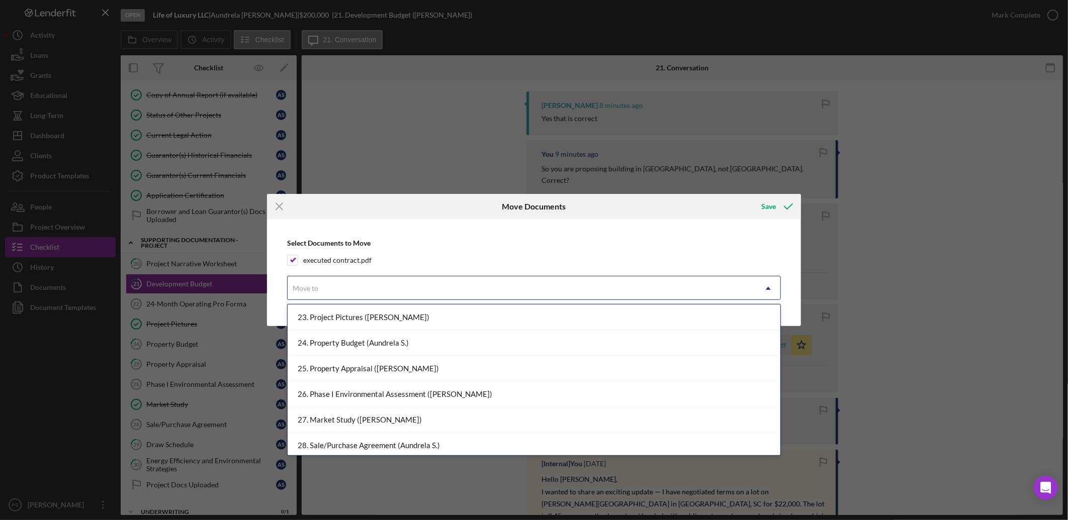
scroll to position [633, 0]
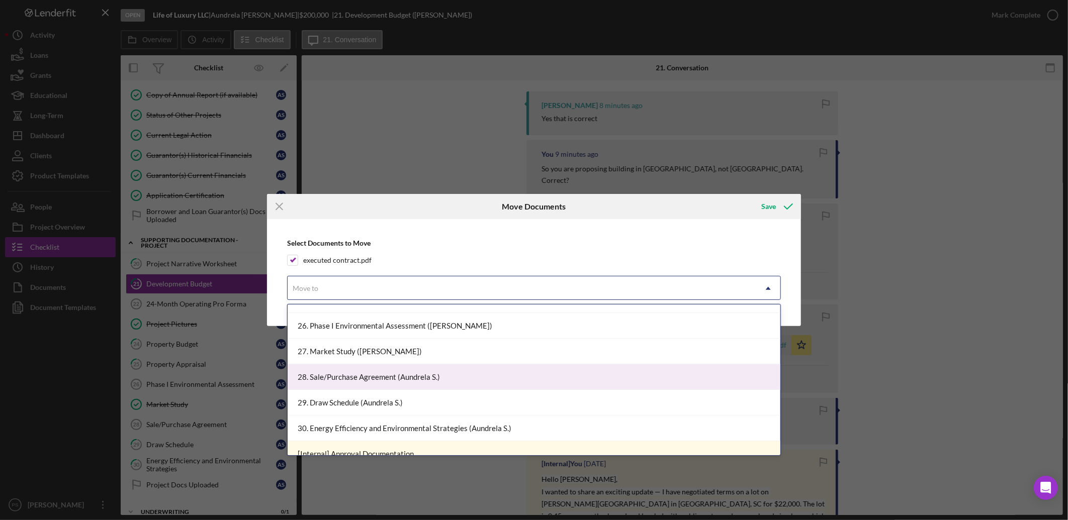
click at [373, 377] on div "28. Sale/Purchase Agreement (Aundrela S.)" at bounding box center [534, 378] width 493 height 26
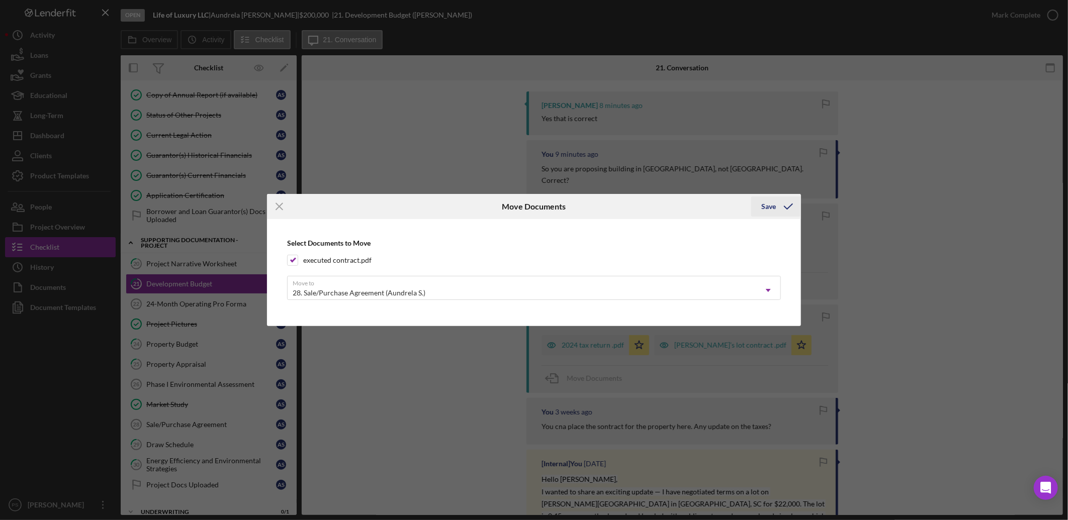
click at [785, 207] on icon "submit" at bounding box center [788, 206] width 25 height 25
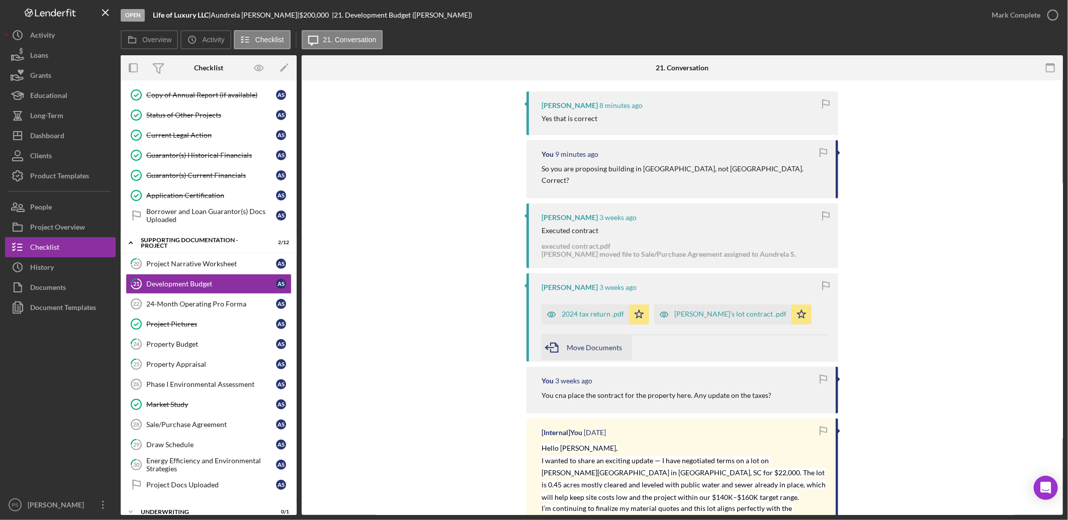
click at [607, 343] on span "Move Documents" at bounding box center [594, 347] width 55 height 9
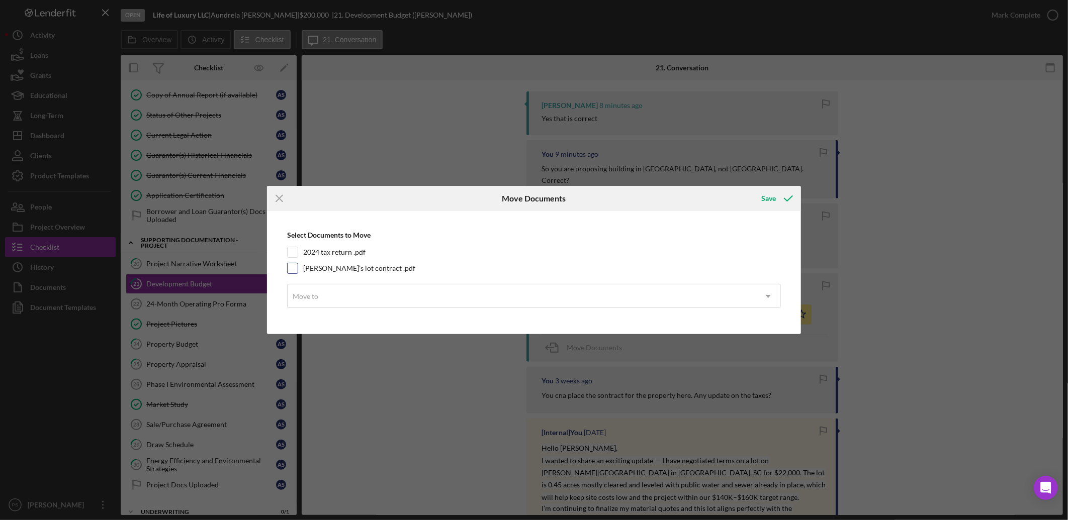
click at [294, 269] on input "[PERSON_NAME]’s lot contract .pdf" at bounding box center [293, 268] width 10 height 10
checkbox input "true"
click at [344, 296] on div "Move to" at bounding box center [522, 296] width 469 height 23
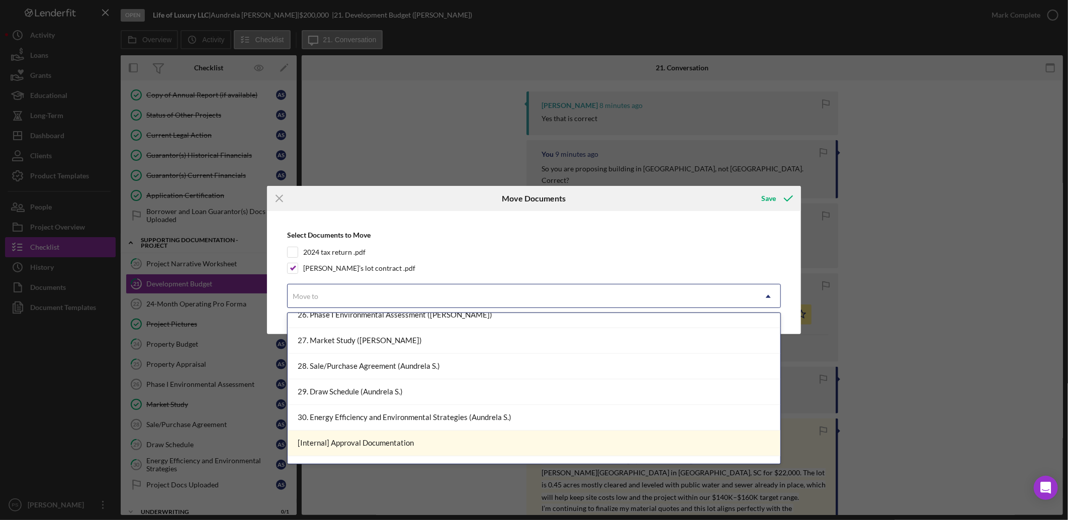
scroll to position [670, 0]
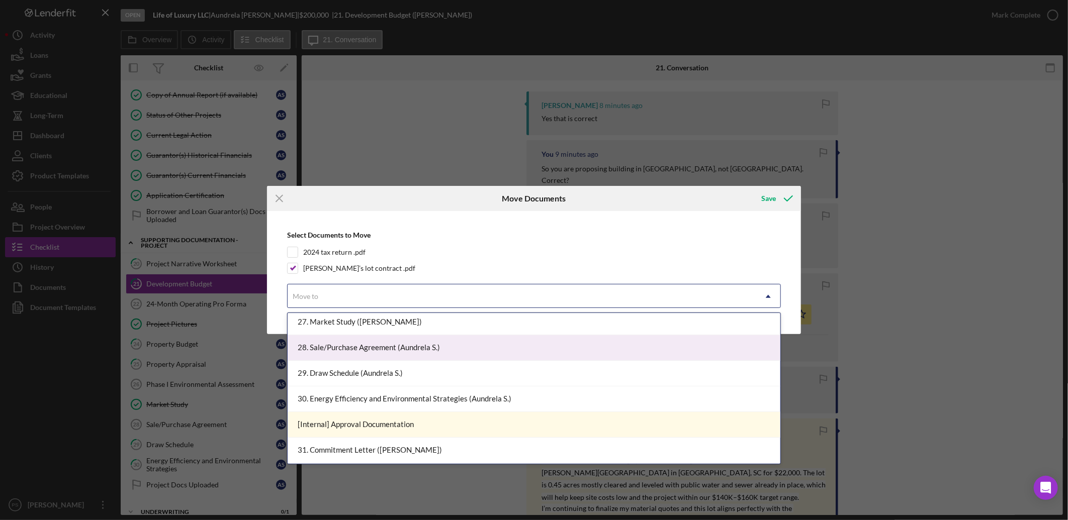
click at [371, 344] on div "28. Sale/Purchase Agreement (Aundrela S.)" at bounding box center [534, 348] width 493 height 26
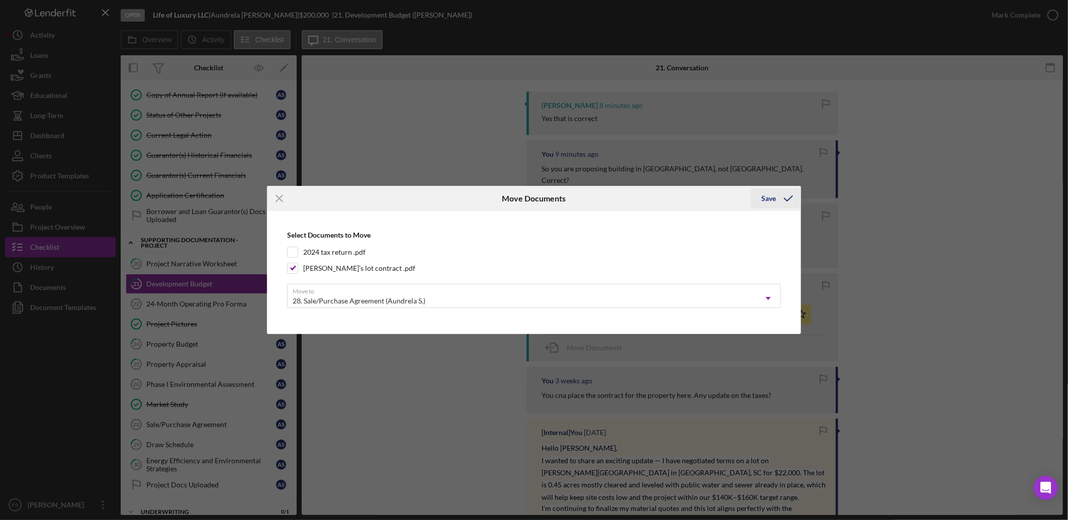
click at [772, 198] on div "Save" at bounding box center [768, 199] width 15 height 20
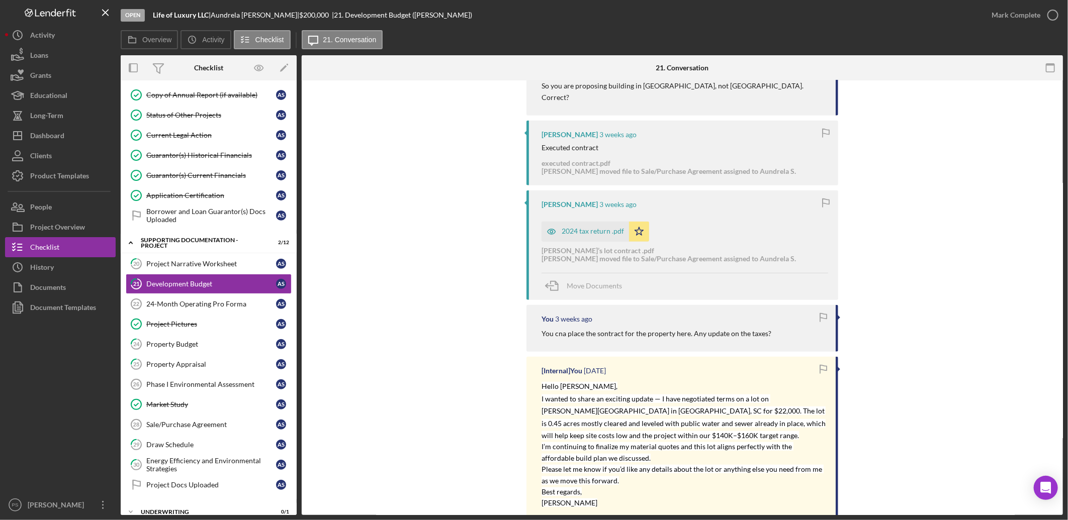
scroll to position [335, 0]
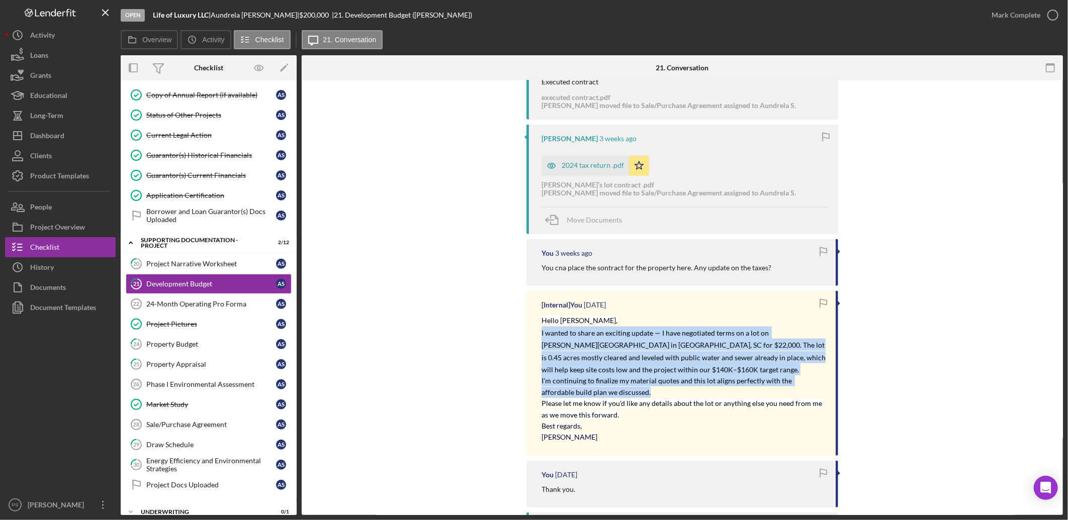
drag, startPoint x: 540, startPoint y: 322, endPoint x: 634, endPoint y: 384, distance: 112.3
click at [634, 384] on div "Hello [PERSON_NAME], I wanted to share an exciting update — I have negotiated t…" at bounding box center [684, 378] width 284 height 129
copy div "I wanted to share an exciting update — I have negotiated terms on a lot on [PER…"
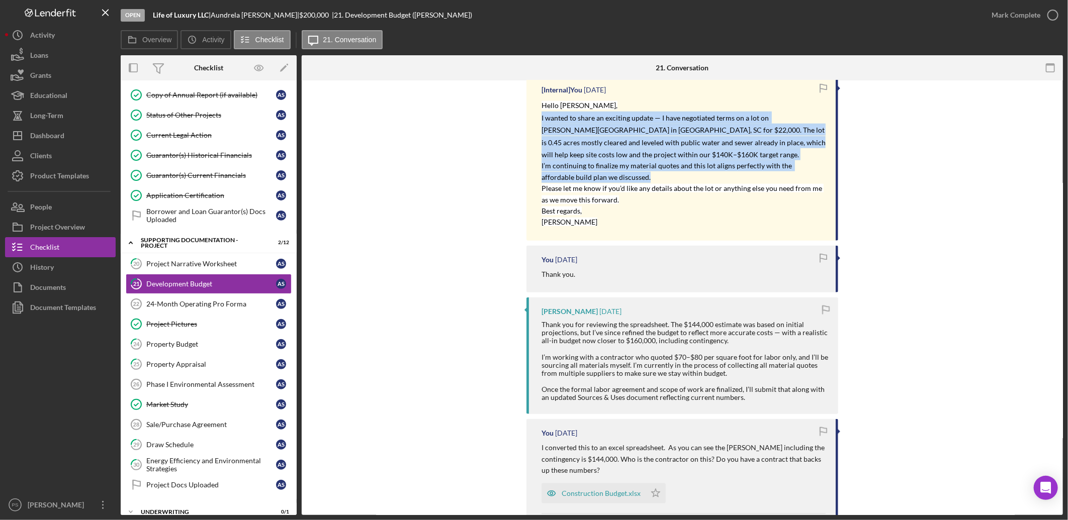
scroll to position [633, 0]
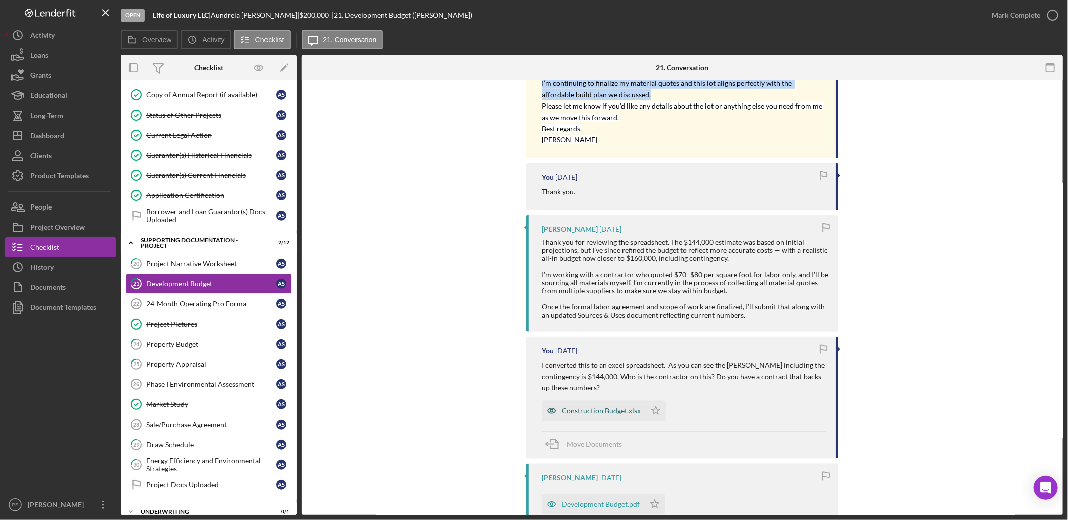
click at [614, 401] on div "Construction Budget.xlsx" at bounding box center [594, 411] width 104 height 20
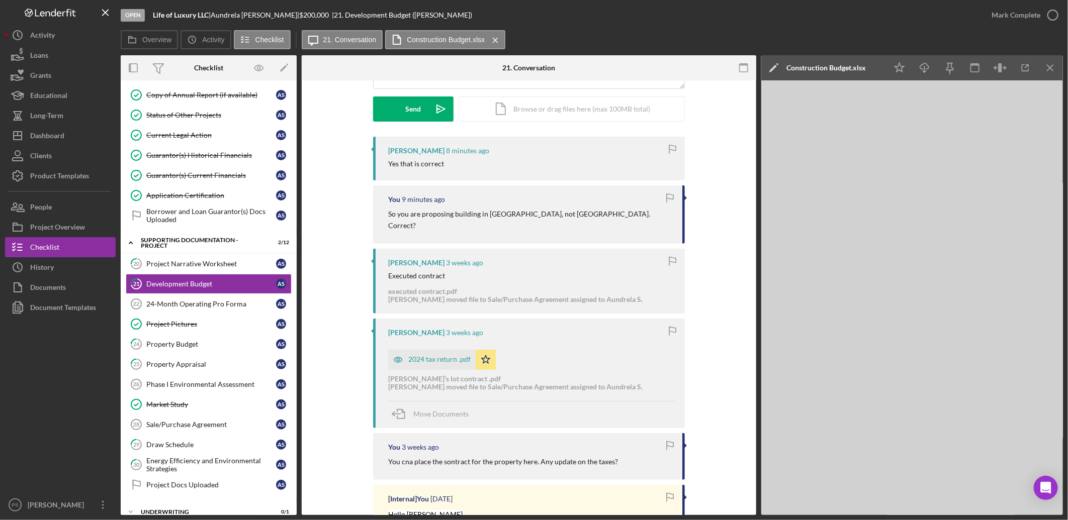
scroll to position [186, 0]
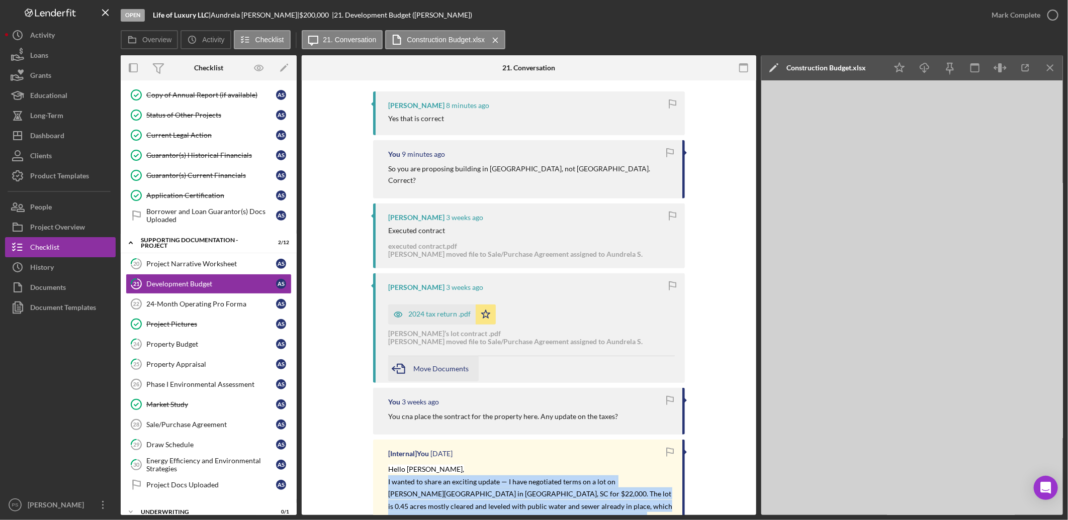
click at [440, 365] on span "Move Documents" at bounding box center [440, 369] width 55 height 9
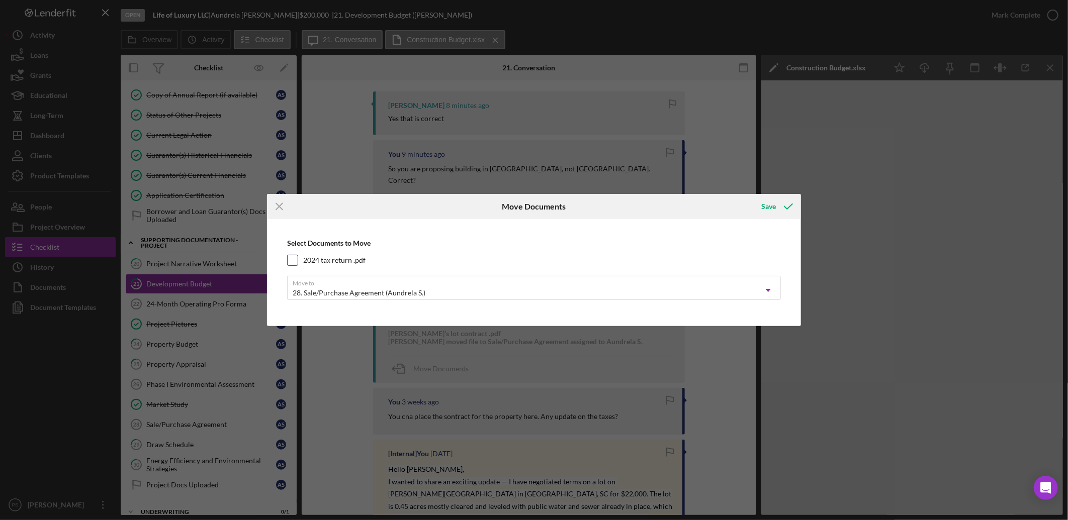
click at [324, 255] on label "2024 tax return .pdf" at bounding box center [334, 260] width 62 height 10
click at [298, 255] on input "2024 tax return .pdf" at bounding box center [293, 260] width 10 height 10
checkbox input "true"
click at [368, 294] on div "28. Sale/Purchase Agreement (Aundrela S.)" at bounding box center [359, 293] width 133 height 8
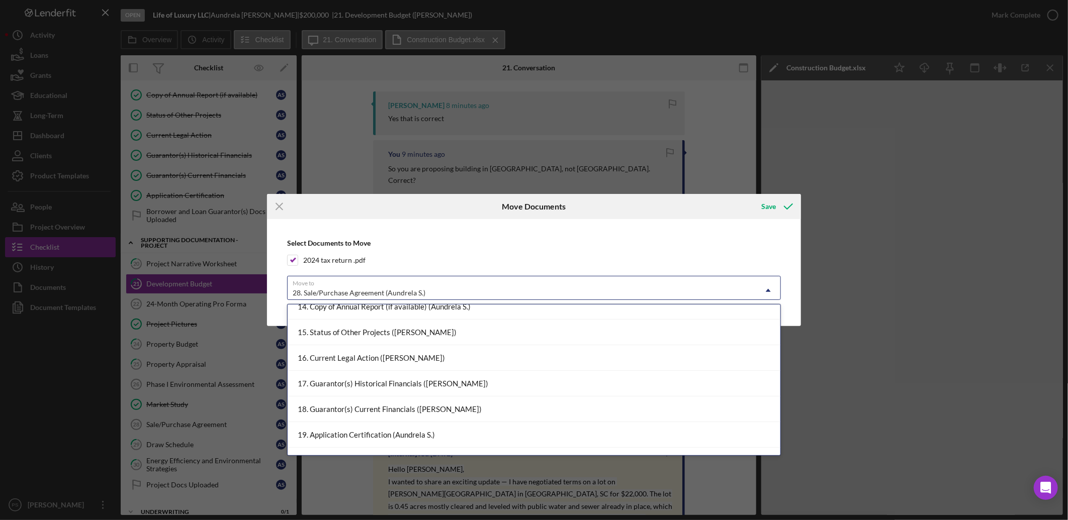
scroll to position [373, 0]
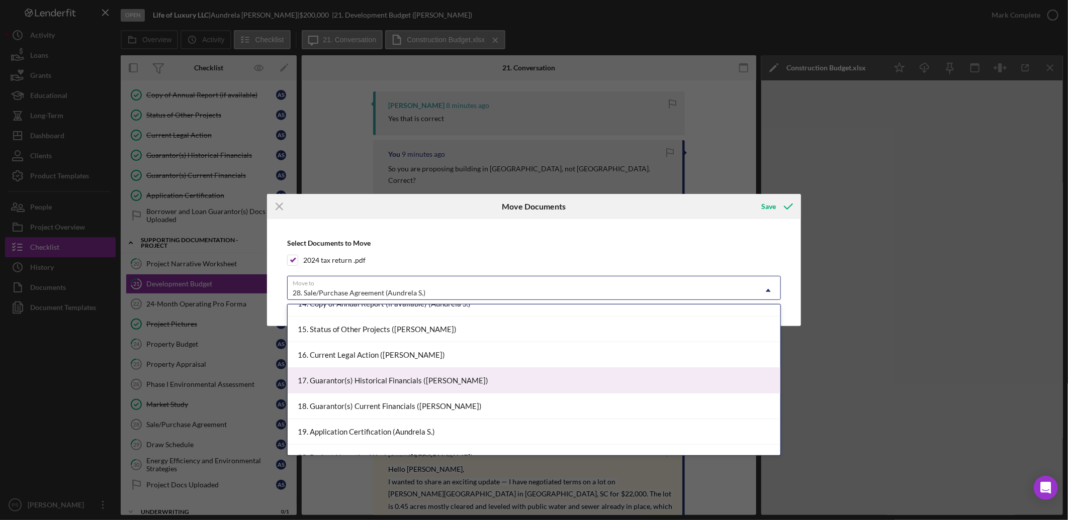
click at [406, 380] on div "17. Guarantor(s) Historical Financials ([PERSON_NAME])" at bounding box center [534, 381] width 493 height 26
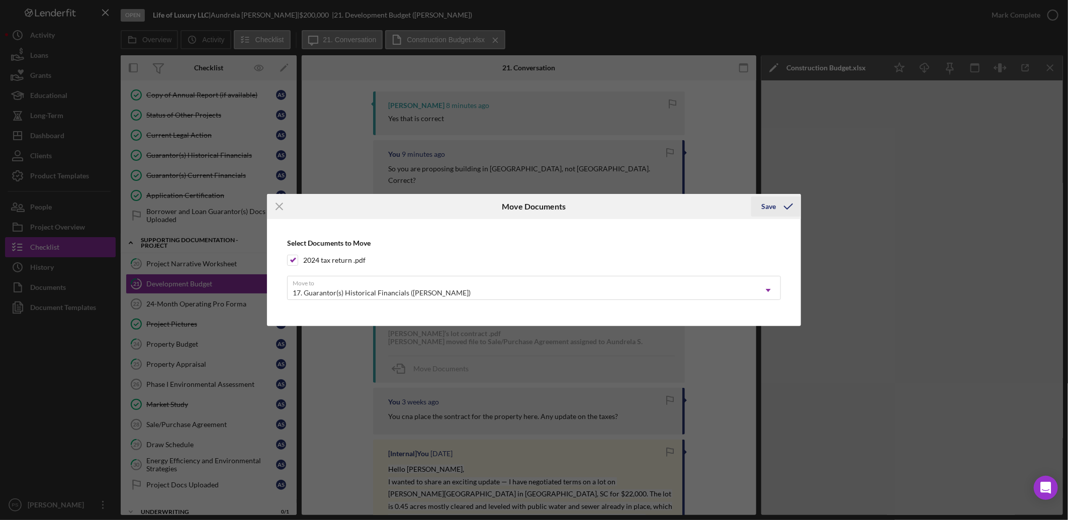
click at [775, 204] on div "Save" at bounding box center [768, 207] width 15 height 20
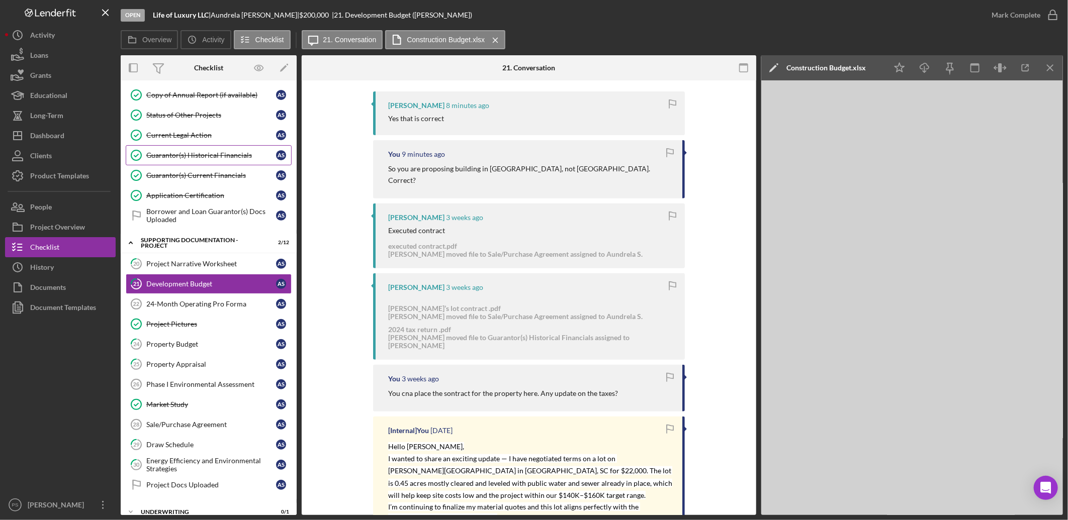
click at [210, 154] on div "Guarantor(s) Historical Financials" at bounding box center [211, 155] width 130 height 8
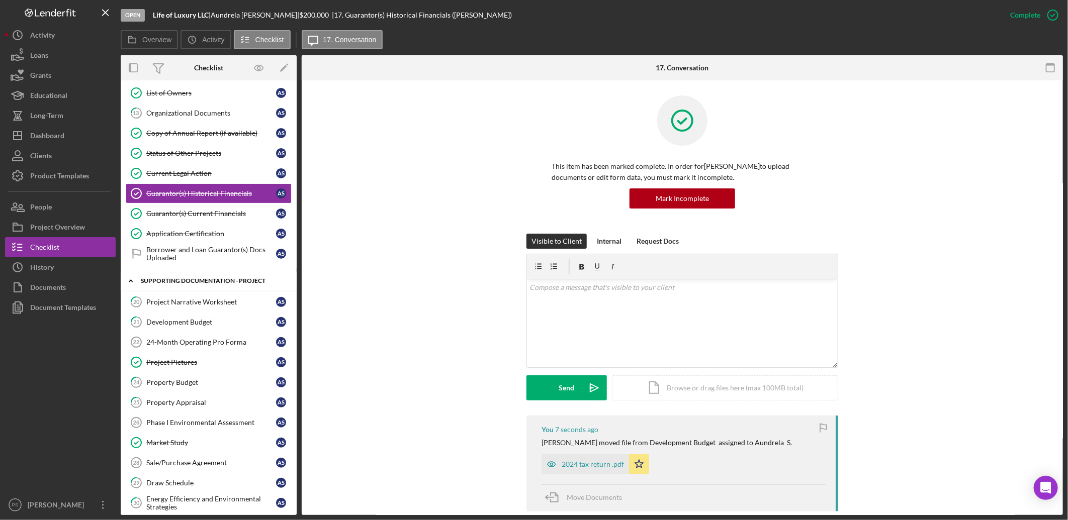
scroll to position [16, 0]
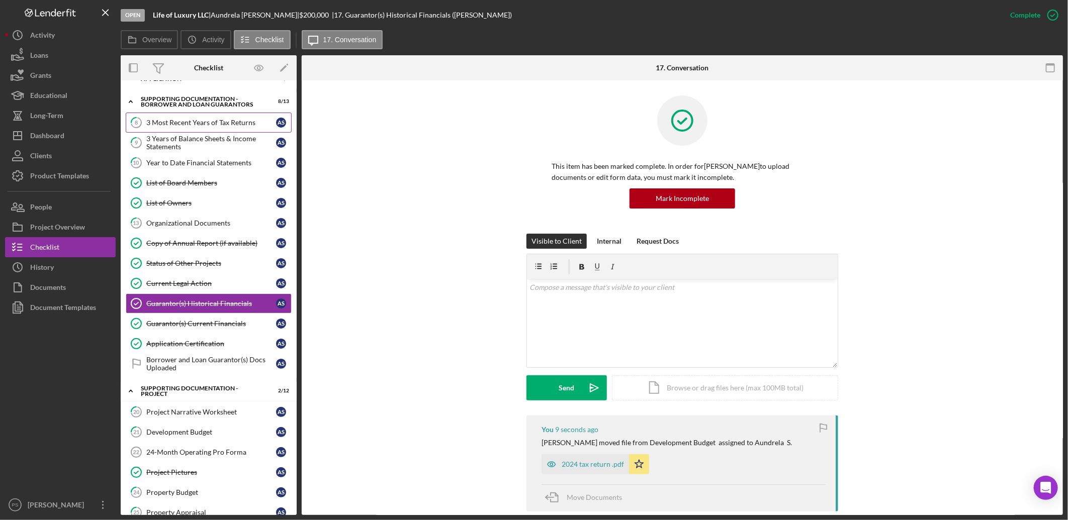
click at [231, 126] on div "3 Most Recent Years of Tax Returns" at bounding box center [211, 123] width 130 height 8
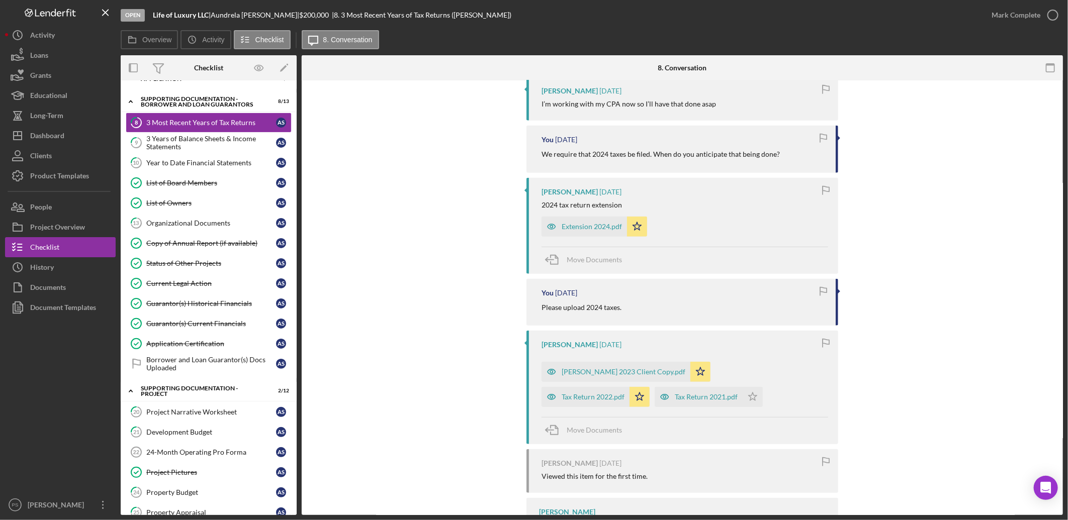
scroll to position [447, 0]
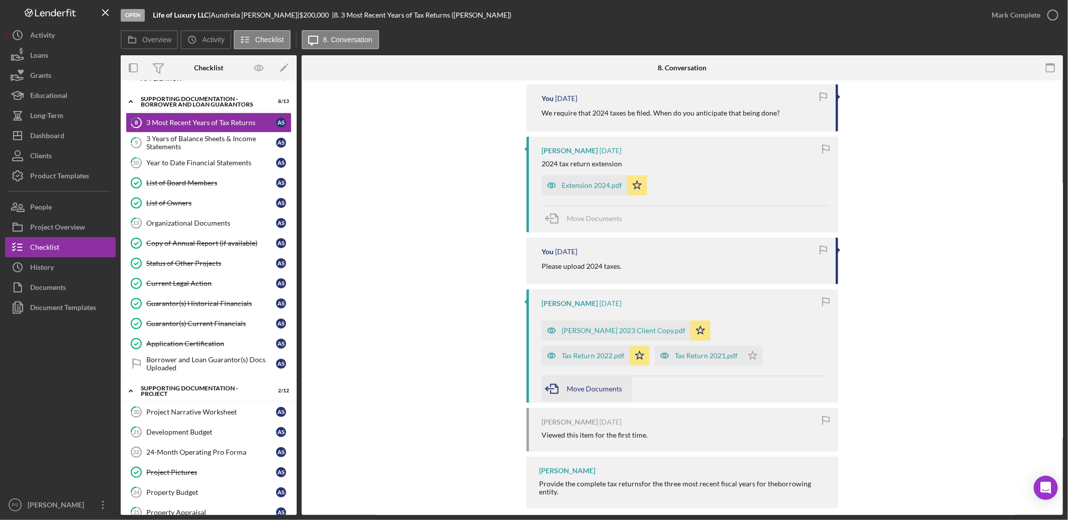
click at [591, 377] on div "Move Documents" at bounding box center [594, 389] width 55 height 25
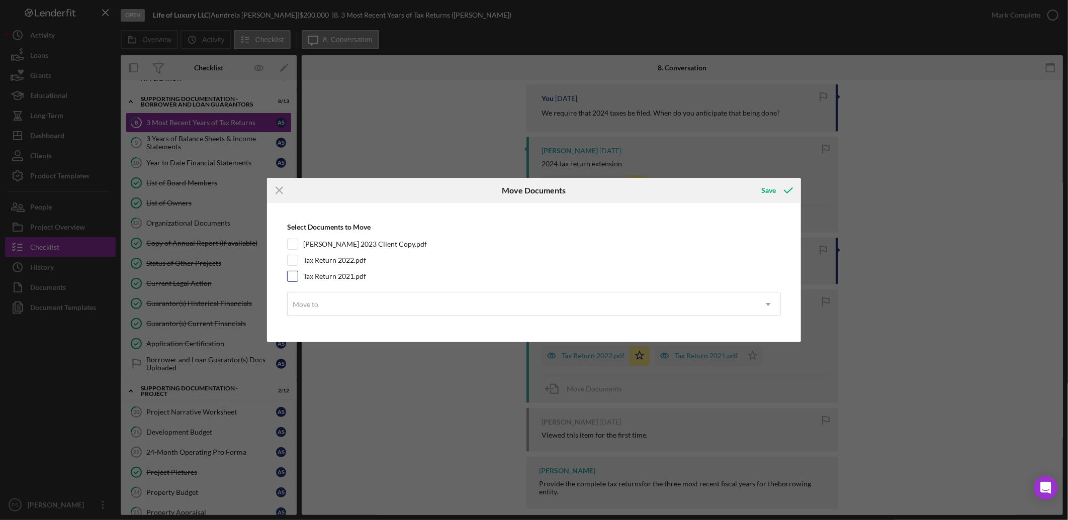
click at [293, 275] on input "Tax Return 2021.pdf" at bounding box center [293, 277] width 10 height 10
checkbox input "true"
click at [292, 261] on input "Tax Return 2022.pdf" at bounding box center [293, 260] width 10 height 10
checkbox input "true"
click at [293, 239] on input "[PERSON_NAME] 2023 Client Copy.pdf" at bounding box center [293, 244] width 10 height 10
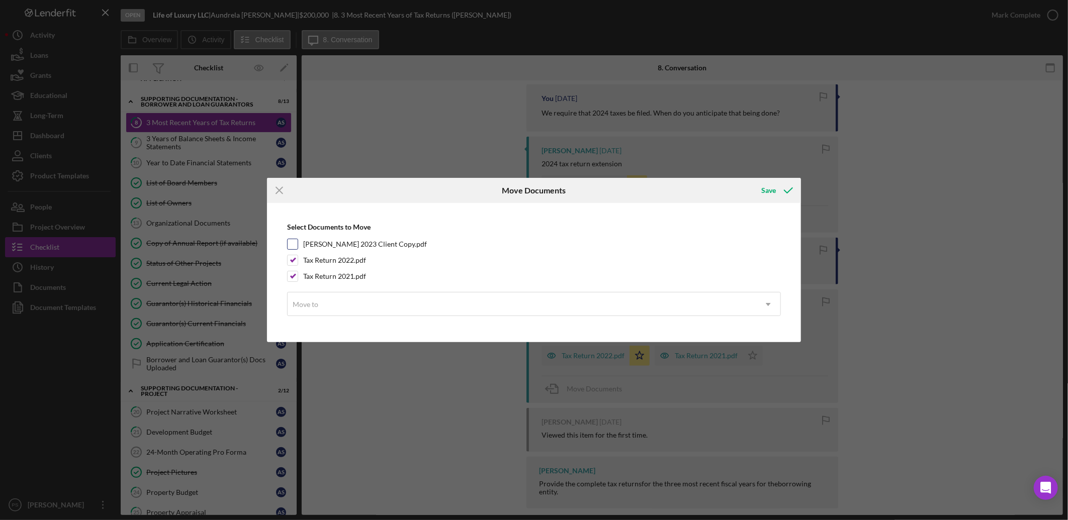
checkbox input "true"
click at [321, 306] on div "Move to" at bounding box center [522, 304] width 469 height 23
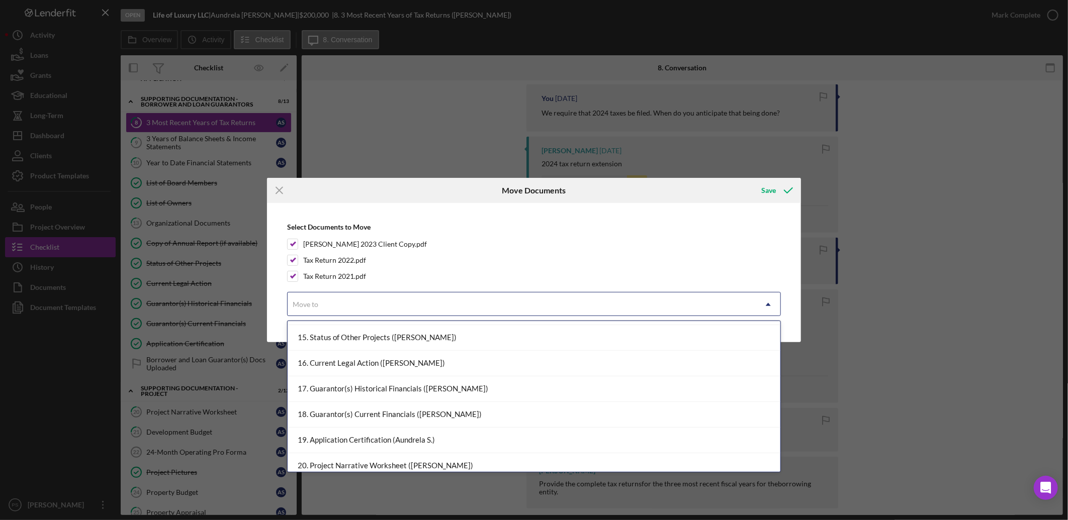
scroll to position [373, 0]
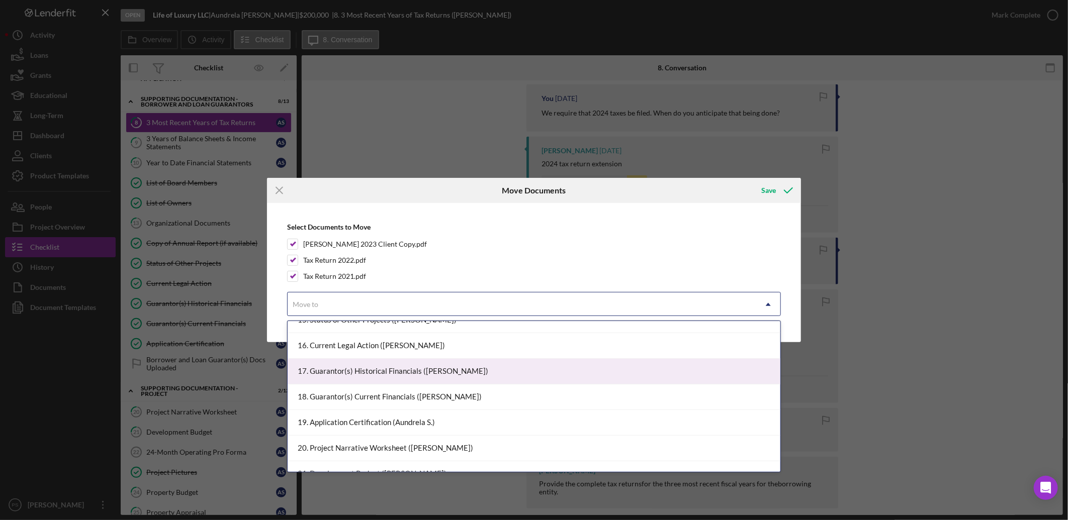
click at [378, 375] on div "17. Guarantor(s) Historical Financials ([PERSON_NAME])" at bounding box center [534, 372] width 493 height 26
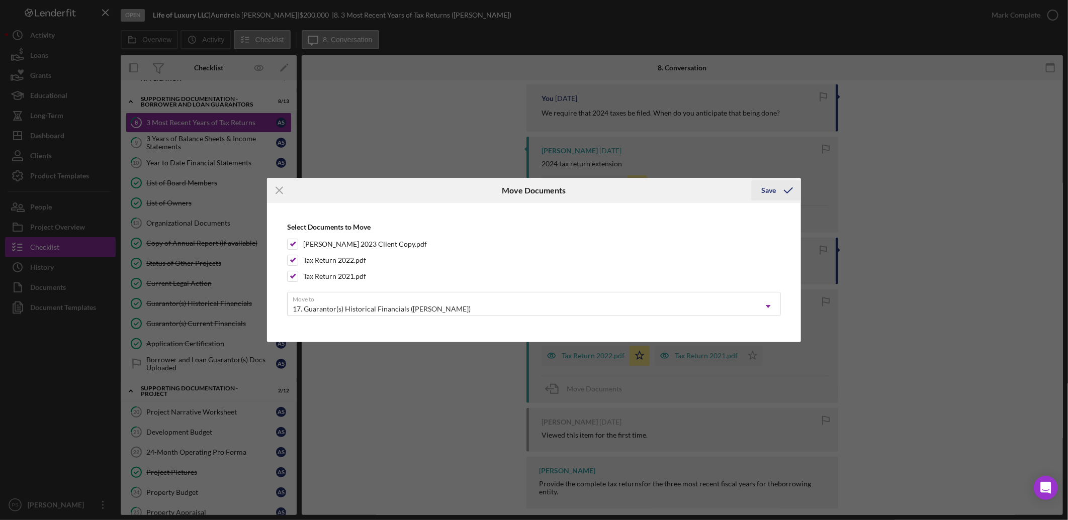
click at [791, 189] on polyline "submit" at bounding box center [788, 190] width 8 height 5
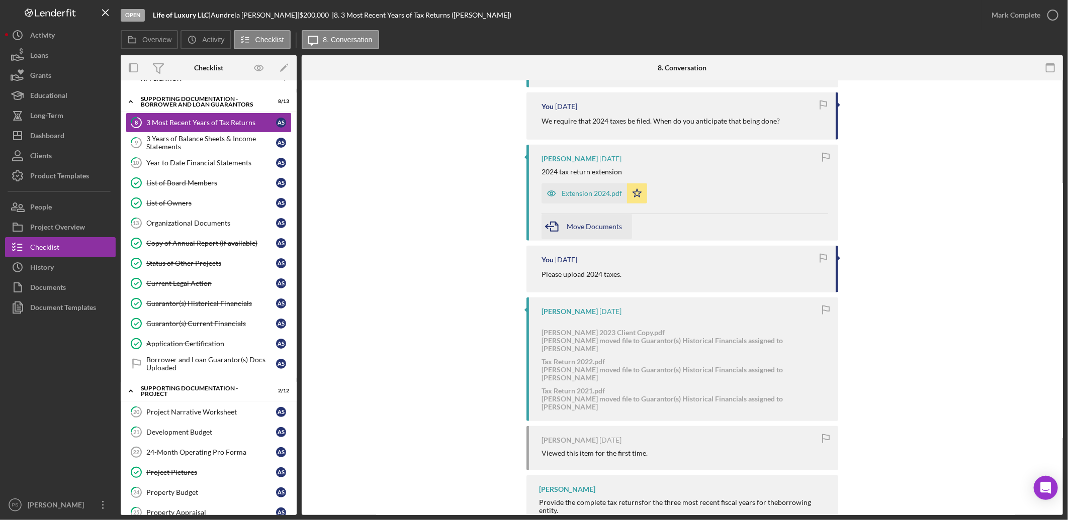
click at [599, 222] on span "Move Documents" at bounding box center [594, 226] width 55 height 9
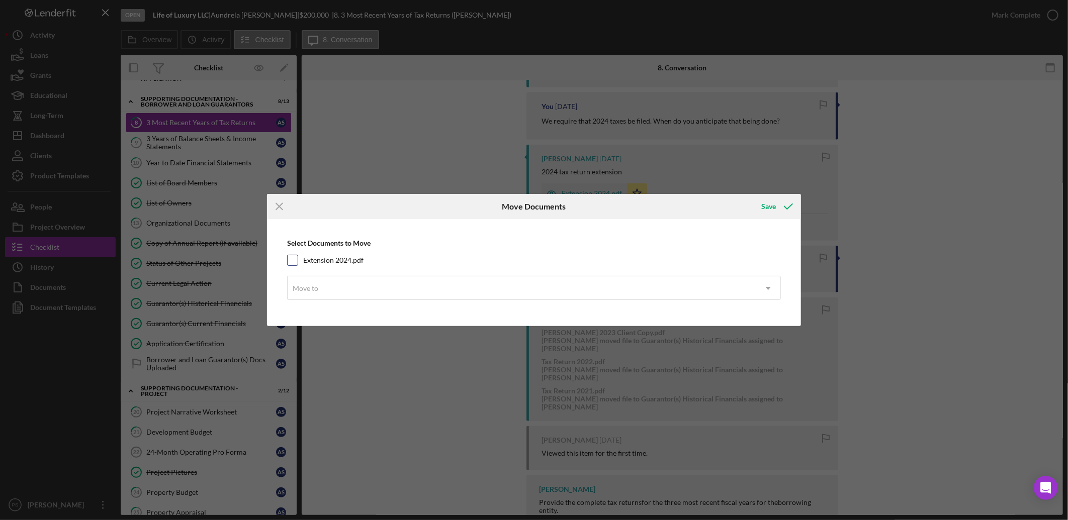
click at [330, 259] on label "Extension 2024.pdf" at bounding box center [333, 260] width 60 height 10
click at [298, 259] on input "Extension 2024.pdf" at bounding box center [293, 260] width 10 height 10
checkbox input "true"
click at [327, 287] on div "Move to" at bounding box center [522, 288] width 469 height 23
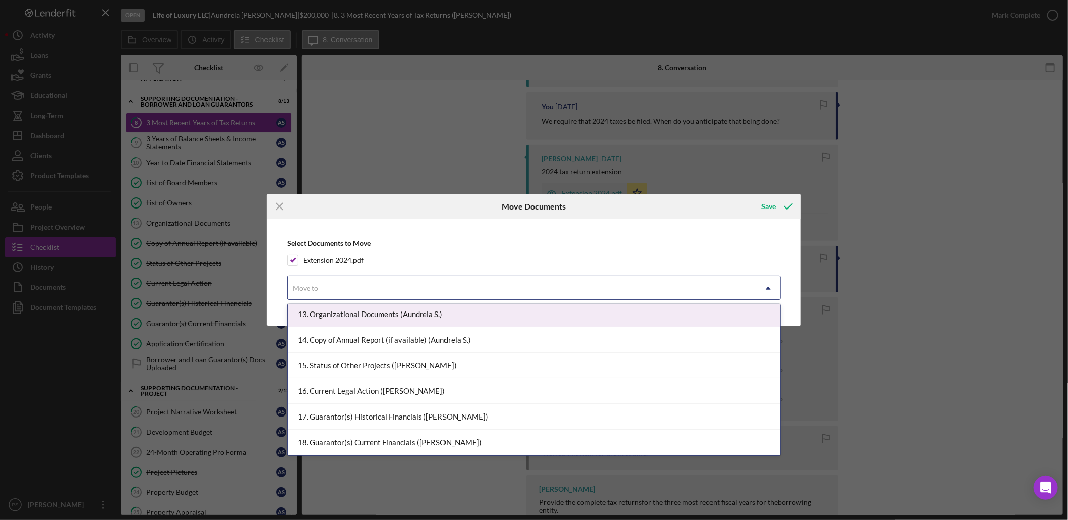
scroll to position [335, 0]
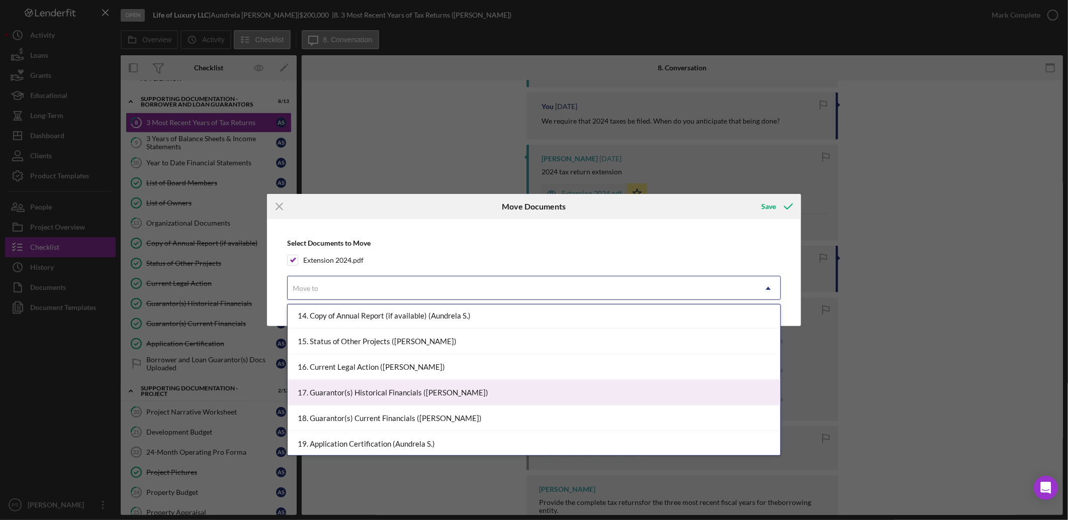
click at [363, 394] on div "17. Guarantor(s) Historical Financials ([PERSON_NAME])" at bounding box center [534, 393] width 493 height 26
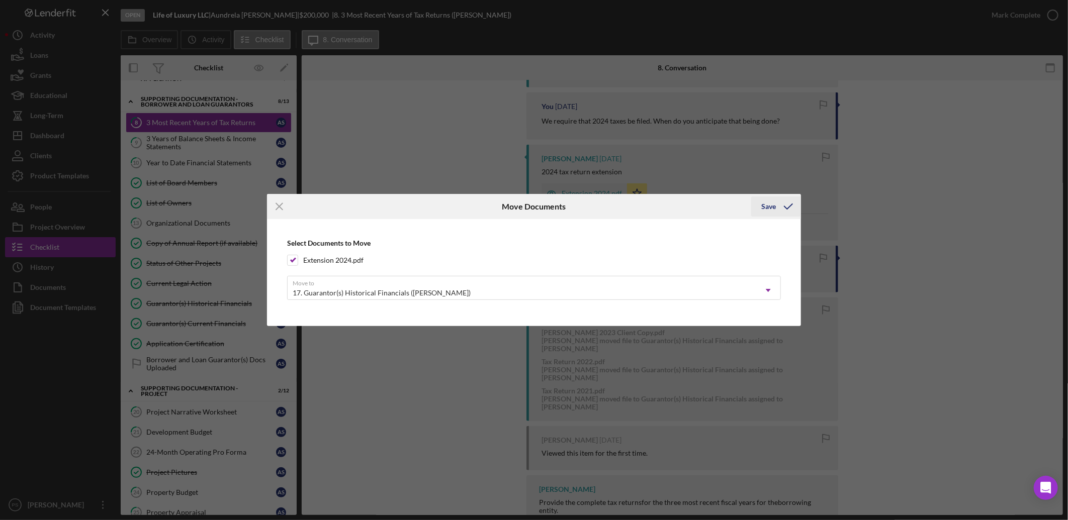
click at [774, 202] on div "Save" at bounding box center [768, 207] width 15 height 20
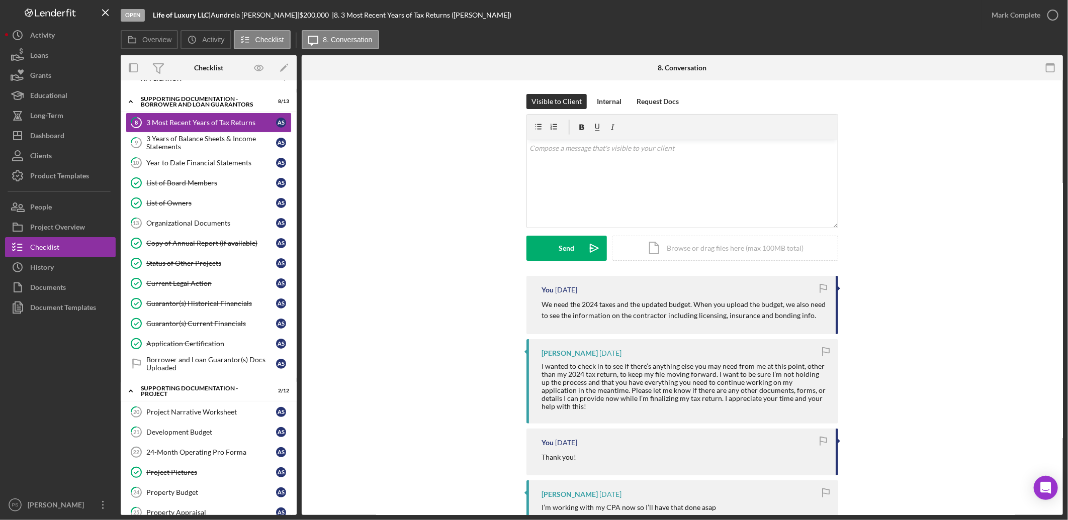
scroll to position [0, 0]
click at [213, 262] on div "Status of Other Projects" at bounding box center [211, 263] width 130 height 8
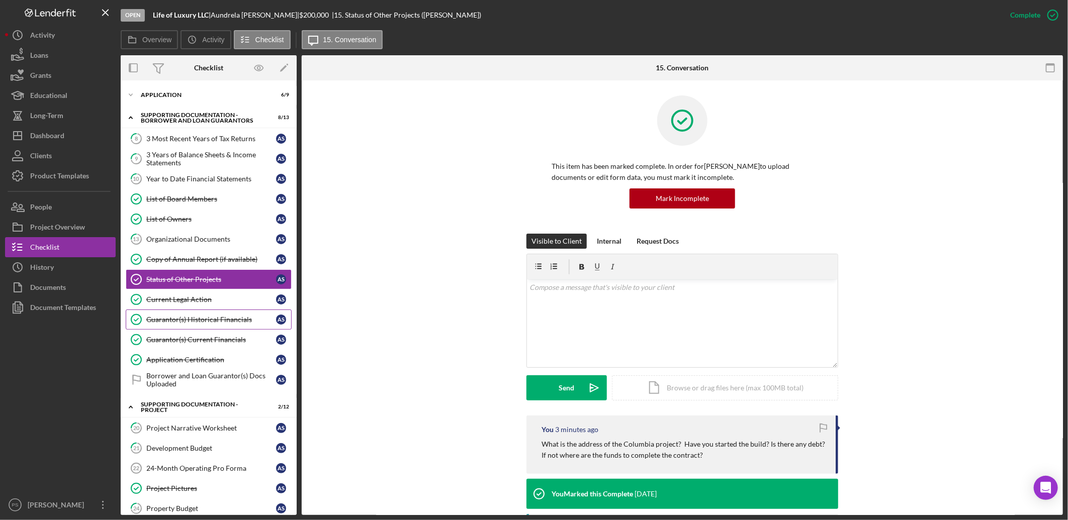
click at [229, 318] on div "Guarantor(s) Historical Financials" at bounding box center [211, 320] width 130 height 8
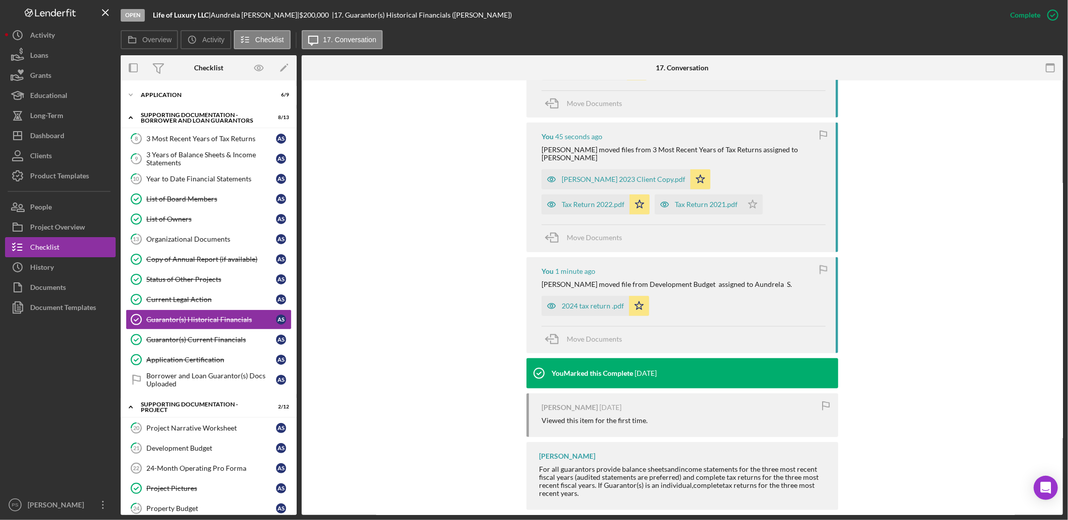
scroll to position [365, 0]
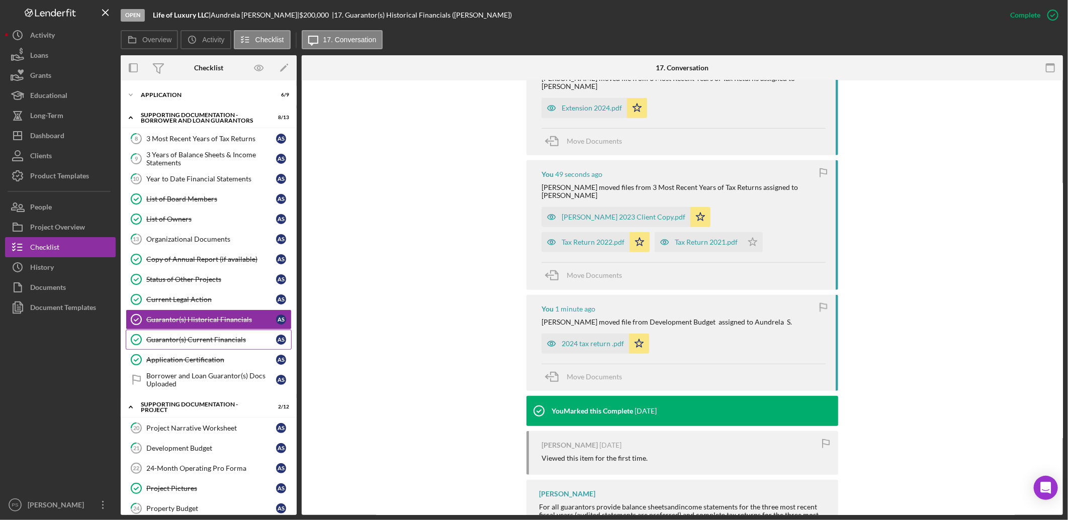
click at [225, 335] on link "Guarantor(s) Current Financials Guarantor(s) Current Financials A S" at bounding box center [209, 340] width 166 height 20
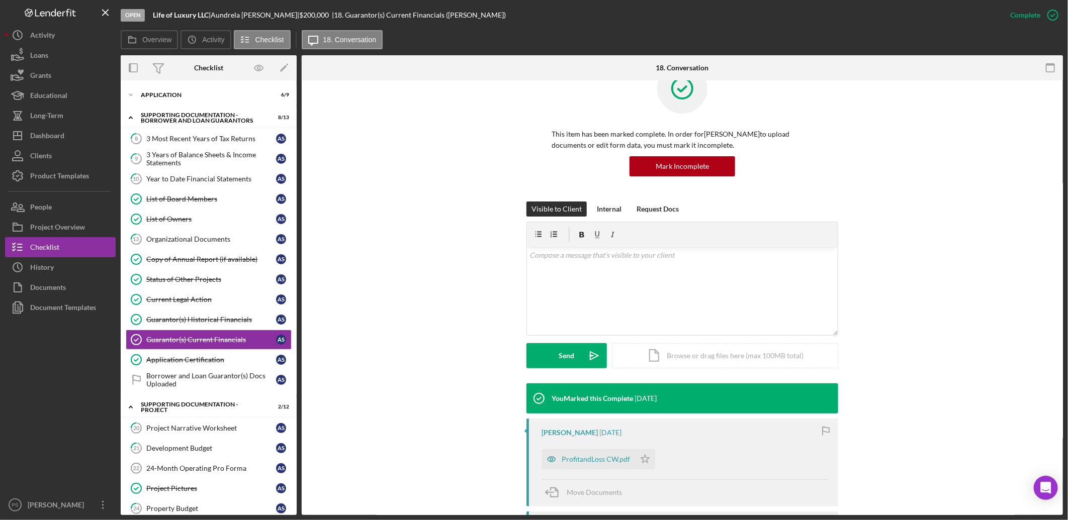
scroll to position [186, 0]
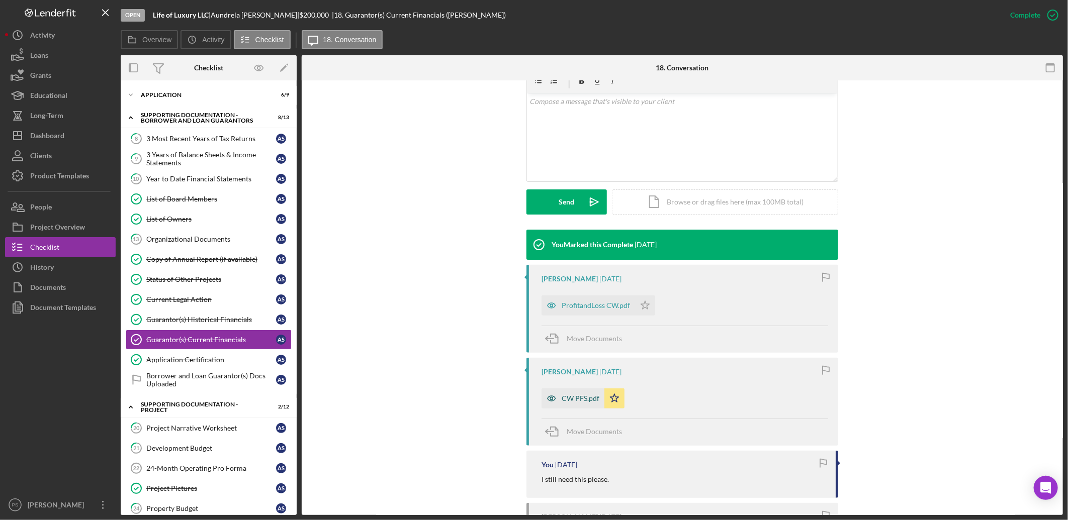
click at [590, 402] on div "CW PFS.pdf" at bounding box center [581, 399] width 38 height 8
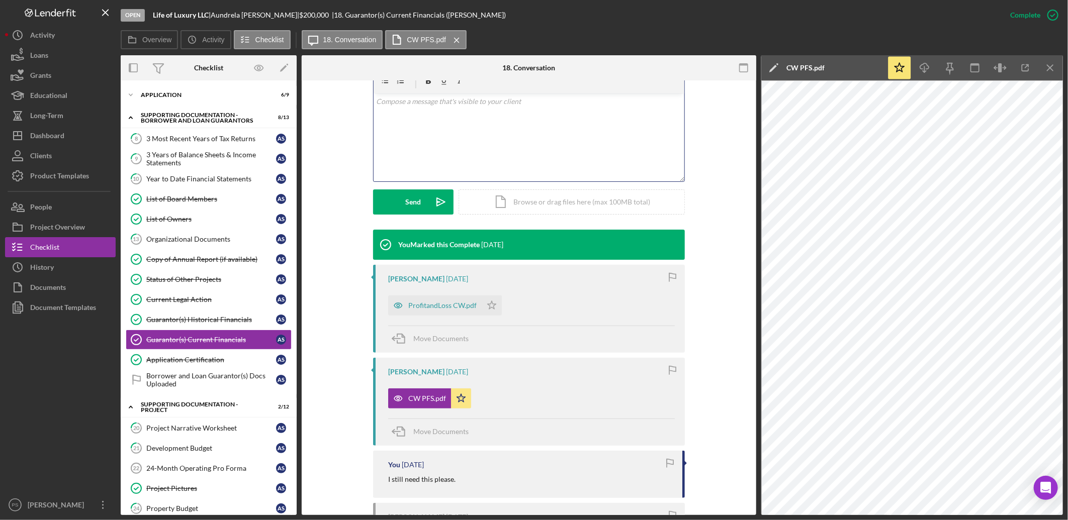
click at [517, 106] on p at bounding box center [529, 101] width 305 height 11
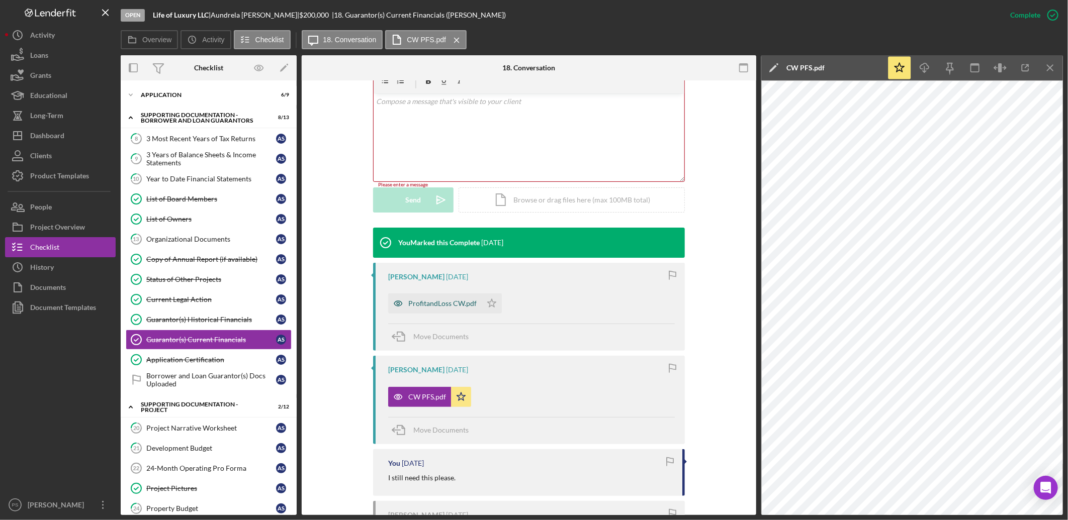
click at [468, 305] on div "ProfitandLoss CW.pdf" at bounding box center [442, 304] width 68 height 8
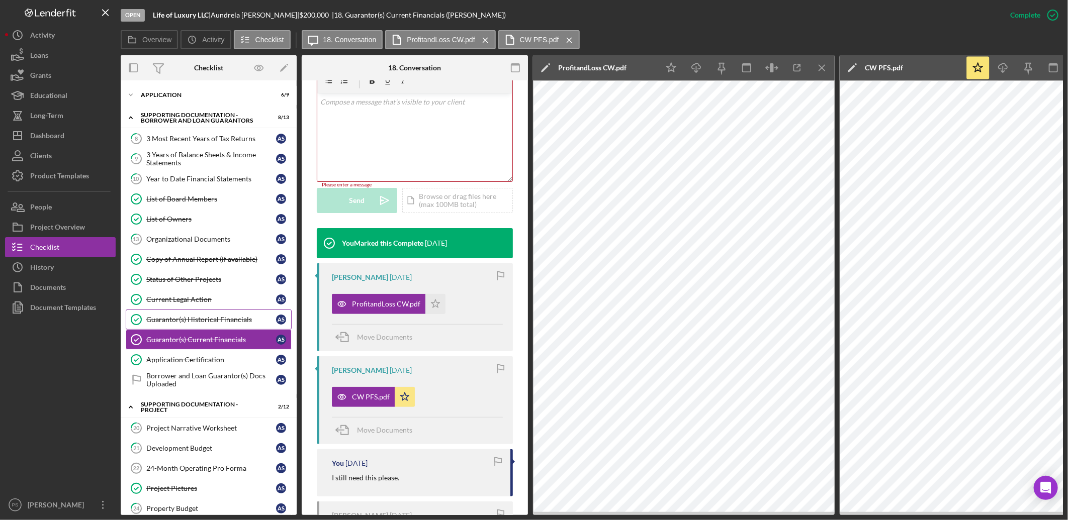
click at [201, 322] on div "Guarantor(s) Historical Financials" at bounding box center [211, 320] width 130 height 8
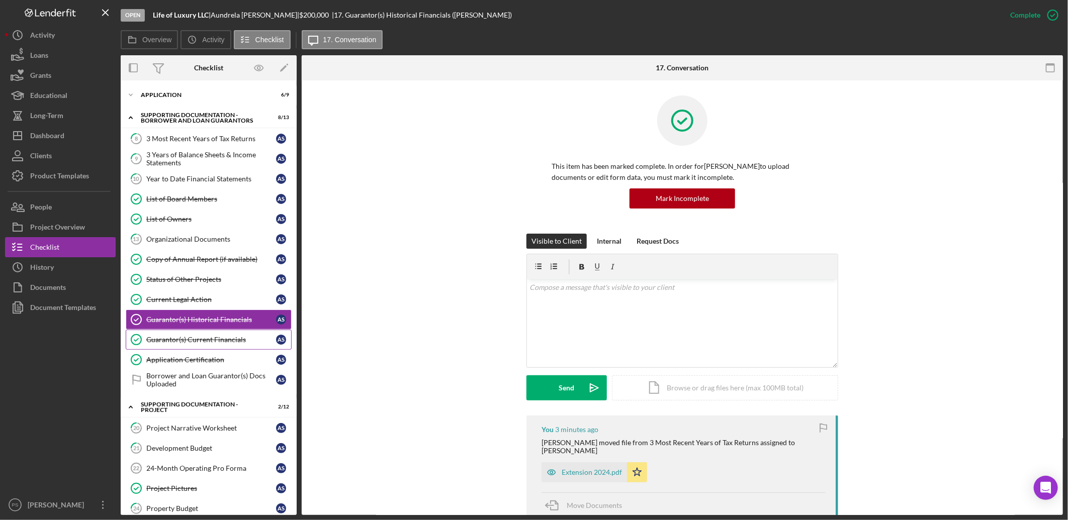
click at [212, 334] on link "Guarantor(s) Current Financials Guarantor(s) Current Financials A S" at bounding box center [209, 340] width 166 height 20
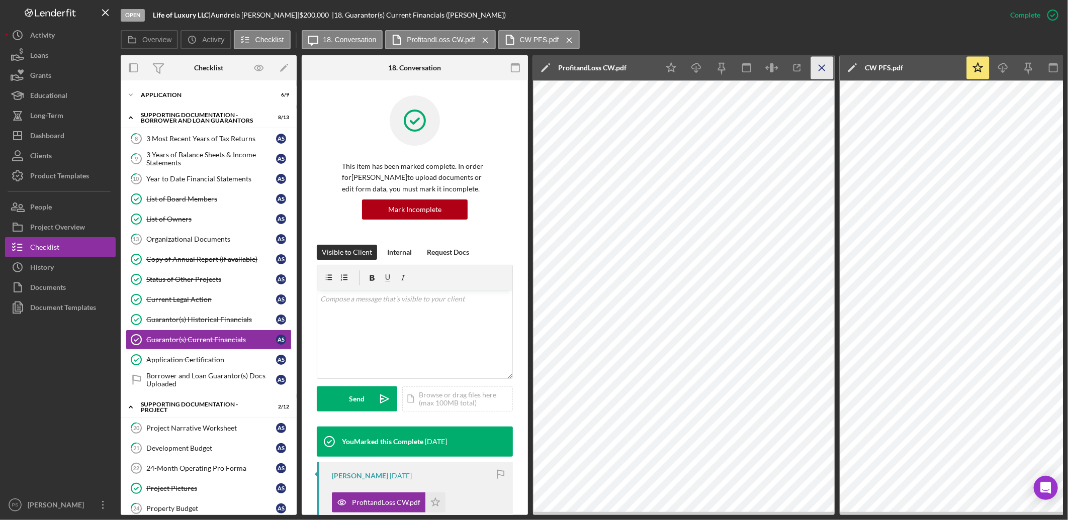
click at [822, 67] on line "button" at bounding box center [822, 68] width 6 height 6
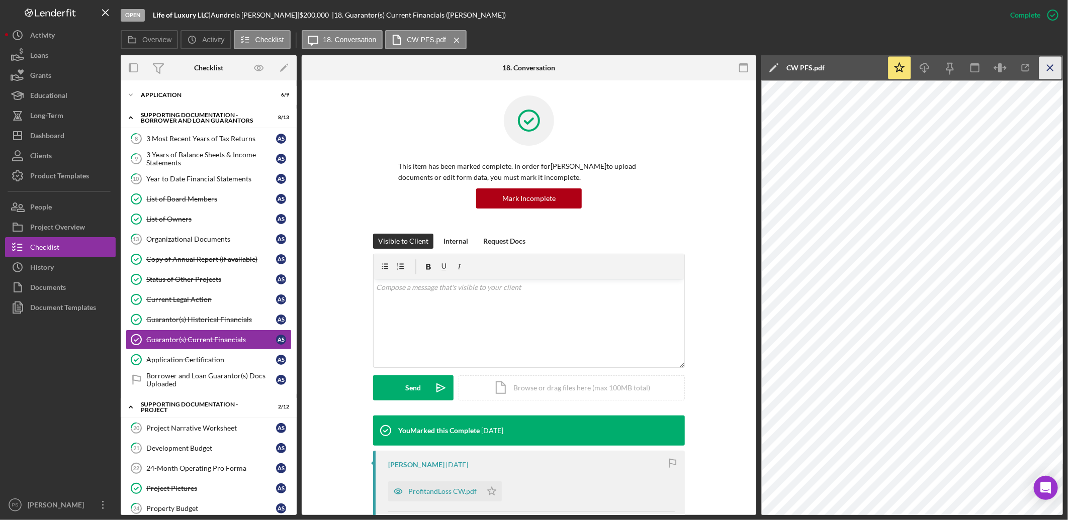
click at [1055, 69] on icon "Icon/Menu Close" at bounding box center [1050, 68] width 23 height 23
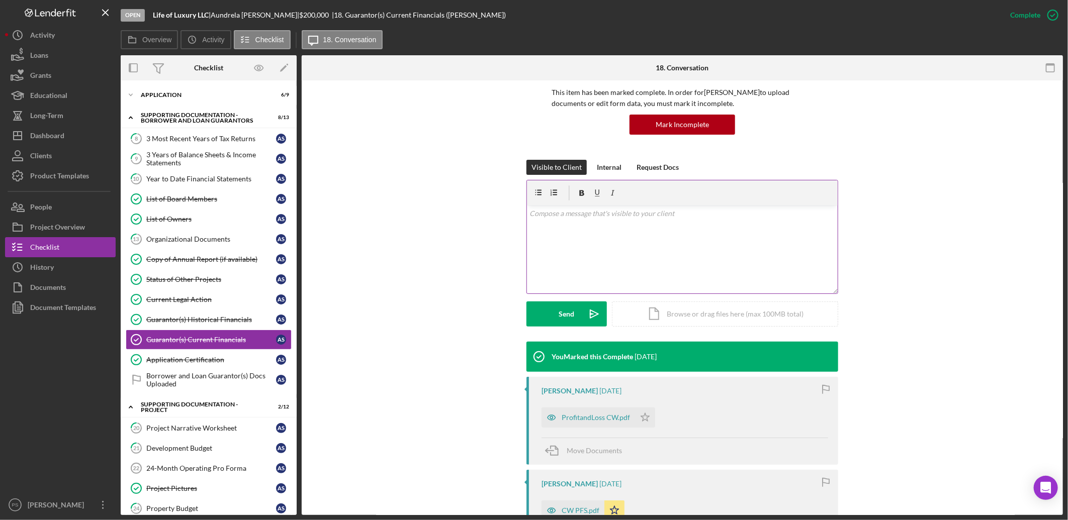
scroll to position [149, 0]
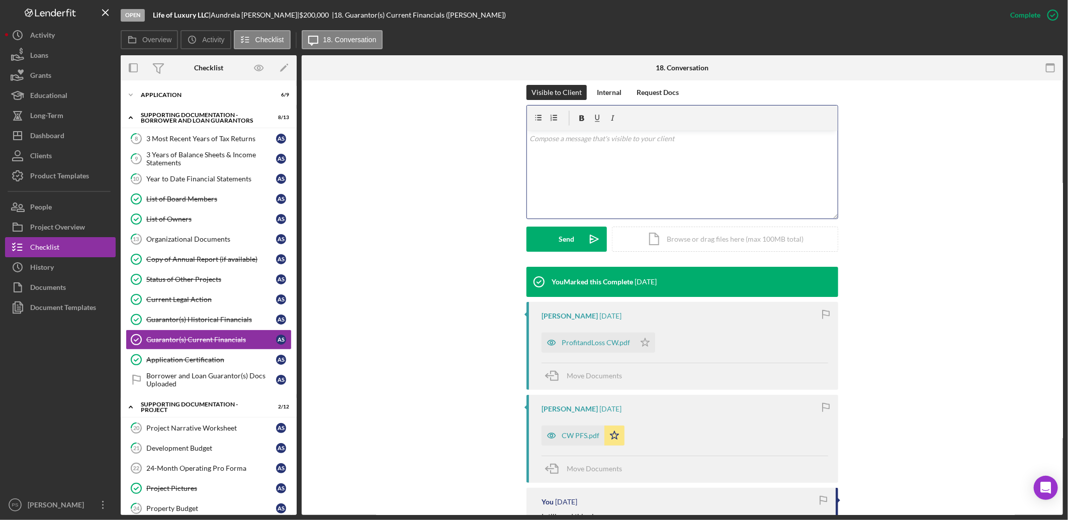
click at [607, 147] on div "v Color teal Color pink Remove color Add row above Add row below Add column bef…" at bounding box center [682, 175] width 311 height 88
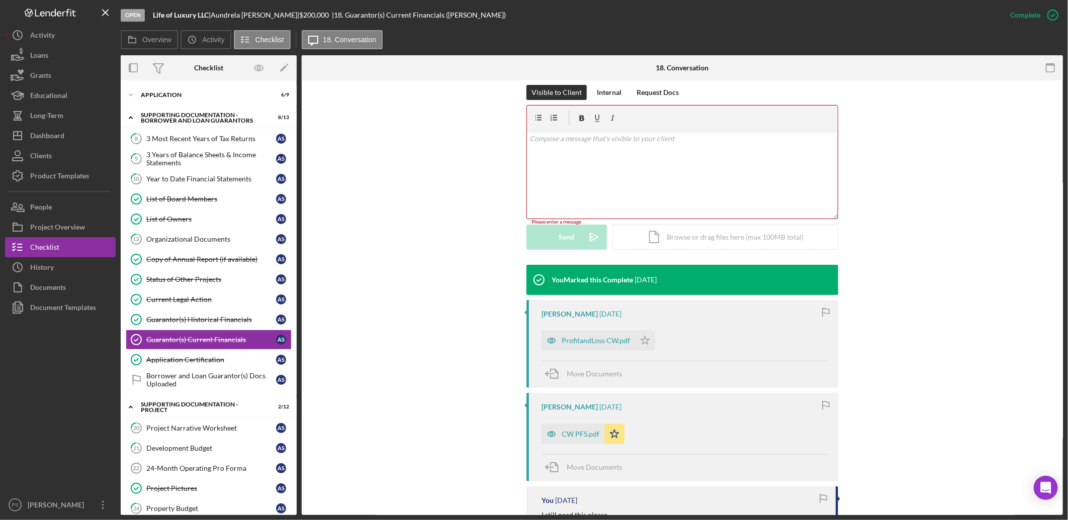
click at [575, 135] on p at bounding box center [682, 138] width 305 height 11
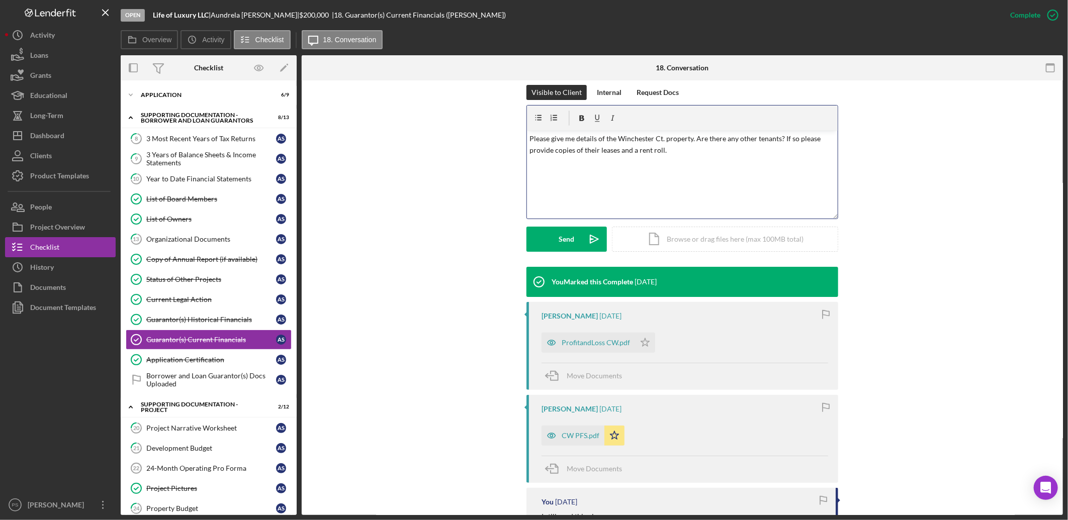
click at [704, 149] on p "Please give me details of the Winchester Ct. property. Are there any other tena…" at bounding box center [682, 144] width 305 height 23
click at [695, 139] on p "Please give me details of the Winchester Ct. property. Are there any other tena…" at bounding box center [682, 144] width 305 height 23
click at [712, 146] on p "Please give me details of the Winchester Ct. property. Are there any other tena…" at bounding box center [682, 144] width 305 height 23
click at [575, 239] on button "Send Icon/icon-invite-send" at bounding box center [566, 239] width 80 height 25
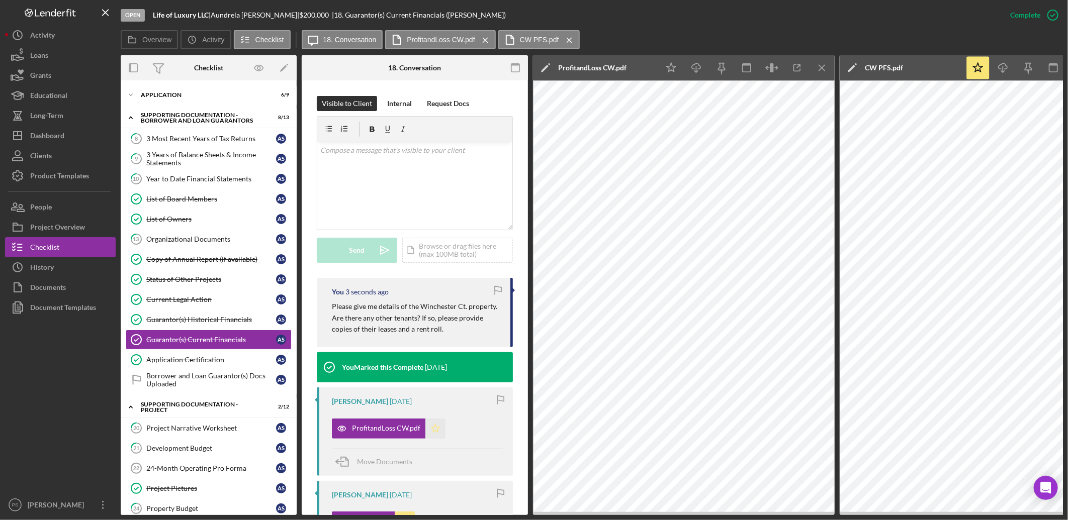
click at [431, 424] on icon "Icon/Star" at bounding box center [435, 429] width 20 height 20
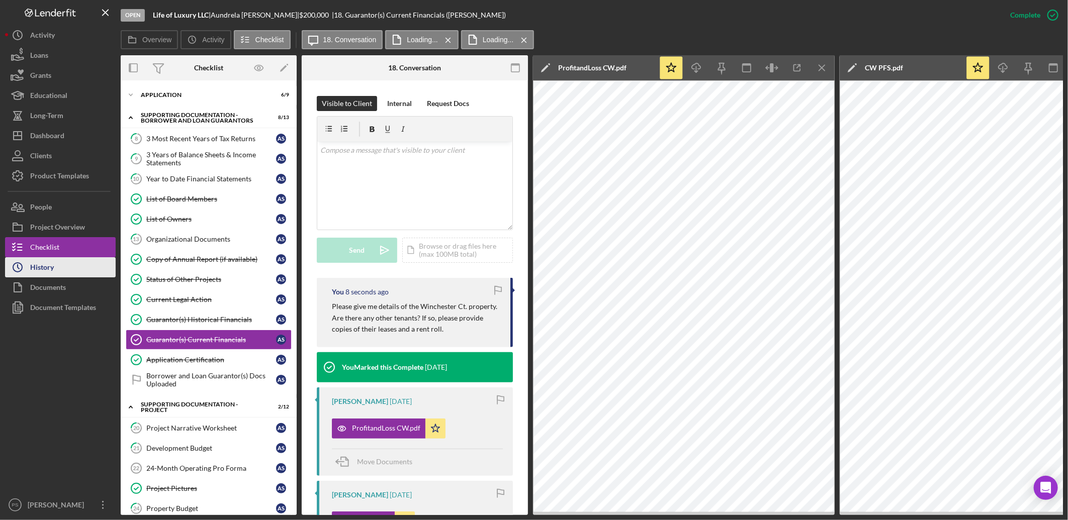
click at [46, 262] on div "History" at bounding box center [42, 268] width 24 height 23
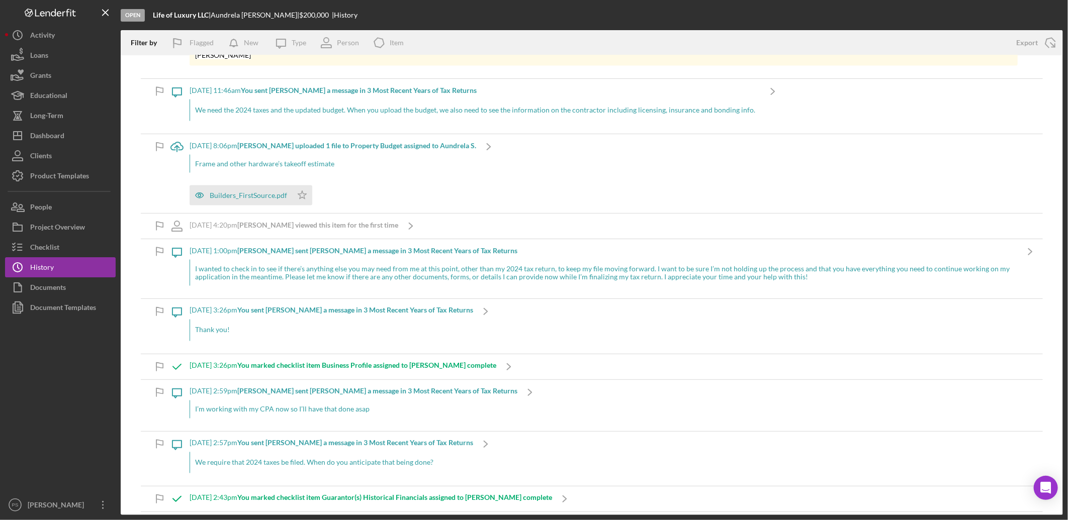
scroll to position [1006, 0]
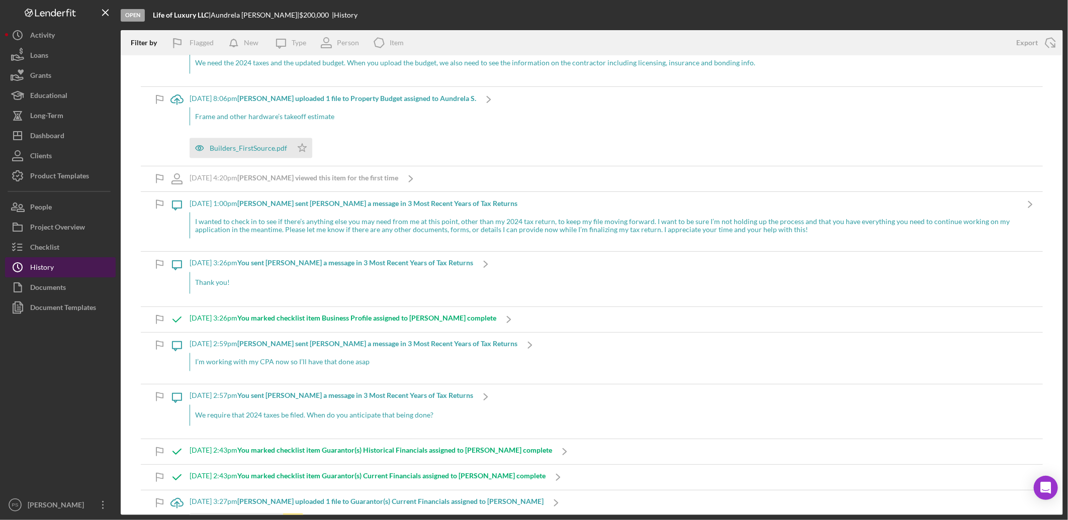
click at [42, 271] on div "History" at bounding box center [42, 268] width 24 height 23
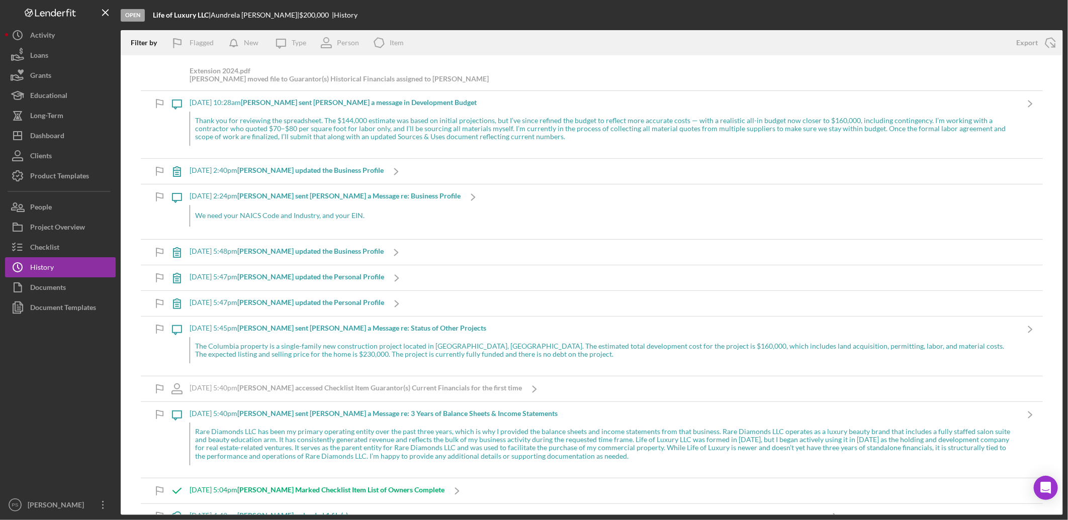
scroll to position [1937, 0]
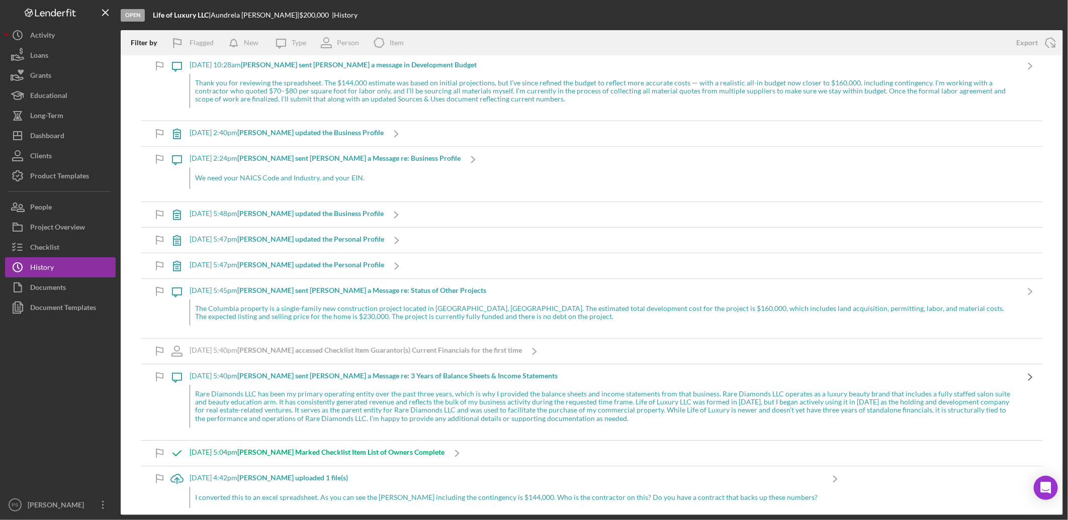
click at [1024, 378] on icon "Icon/Navigate" at bounding box center [1030, 377] width 25 height 25
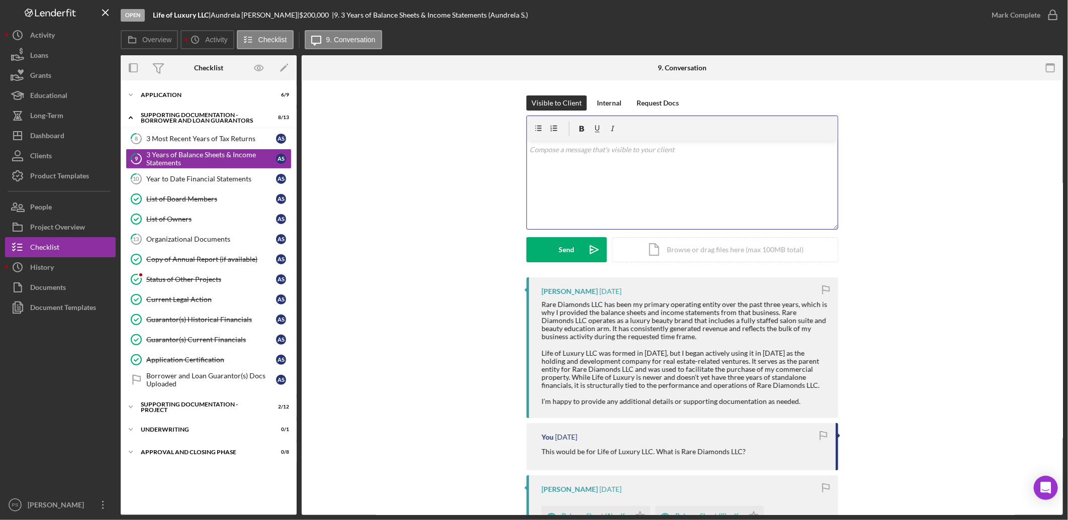
click at [654, 157] on div "v Color teal Color pink Remove color Add row above Add row below Add column bef…" at bounding box center [682, 185] width 311 height 88
drag, startPoint x: 723, startPoint y: 145, endPoint x: 521, endPoint y: 159, distance: 202.1
click at [521, 159] on div "Visible to Client Internal Request Docs v Color teal Color pink Remove color Ad…" at bounding box center [682, 187] width 731 height 182
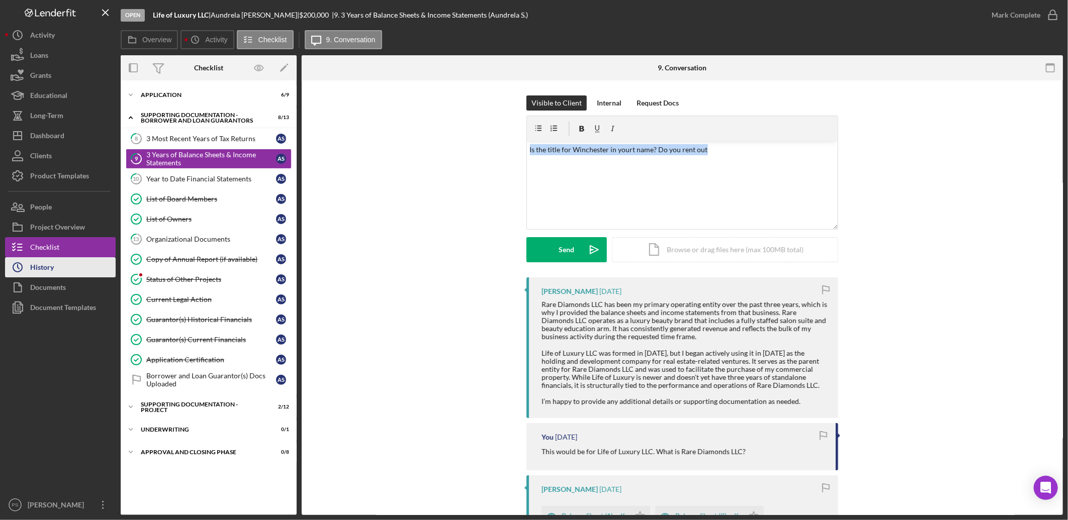
click at [61, 271] on button "Icon/History History" at bounding box center [60, 267] width 111 height 20
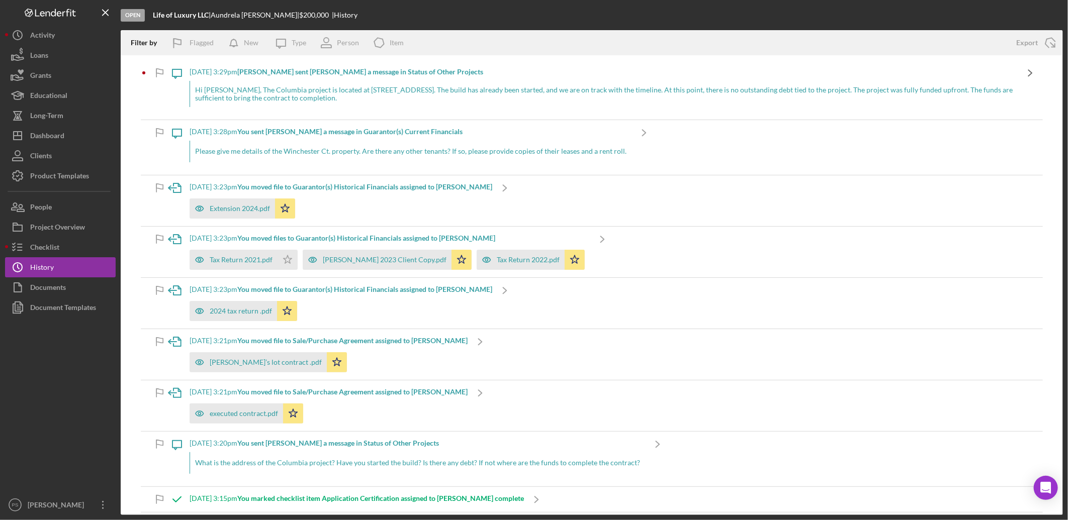
click at [1019, 75] on icon "Icon/Navigate" at bounding box center [1030, 72] width 25 height 25
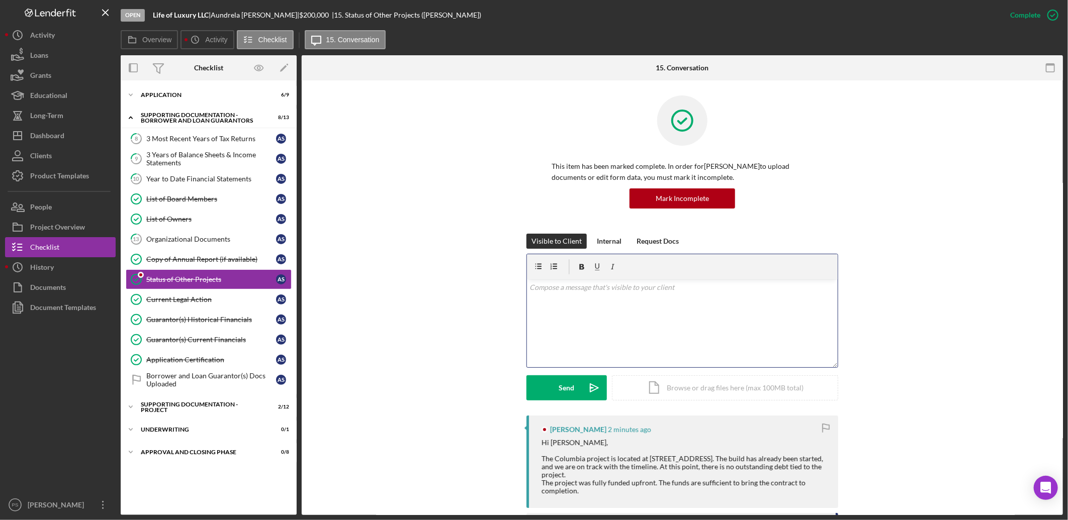
drag, startPoint x: 596, startPoint y: 291, endPoint x: 585, endPoint y: 298, distance: 13.8
click at [597, 291] on p at bounding box center [682, 287] width 305 height 11
click at [229, 404] on div "Icon/Expander Supporting Documentation - Project 2 / 12" at bounding box center [209, 407] width 176 height 20
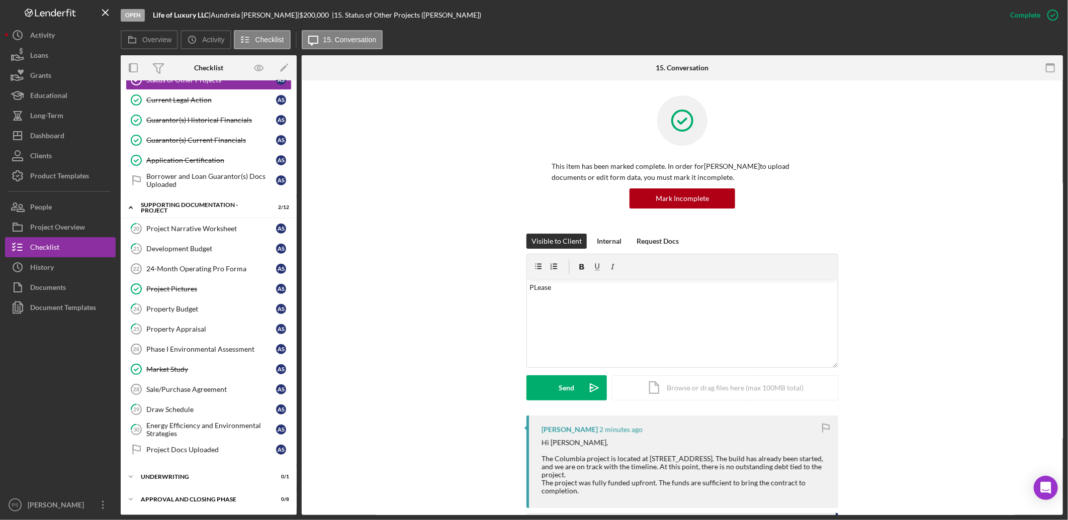
scroll to position [202, 0]
click at [195, 472] on div "Icon/Expander Underwriting 0 / 1" at bounding box center [209, 477] width 176 height 20
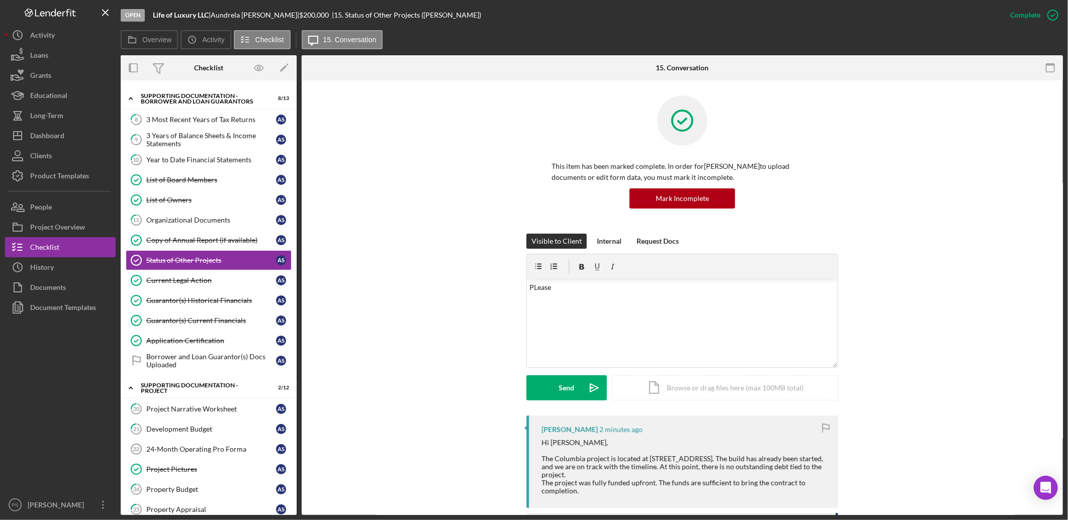
scroll to position [0, 0]
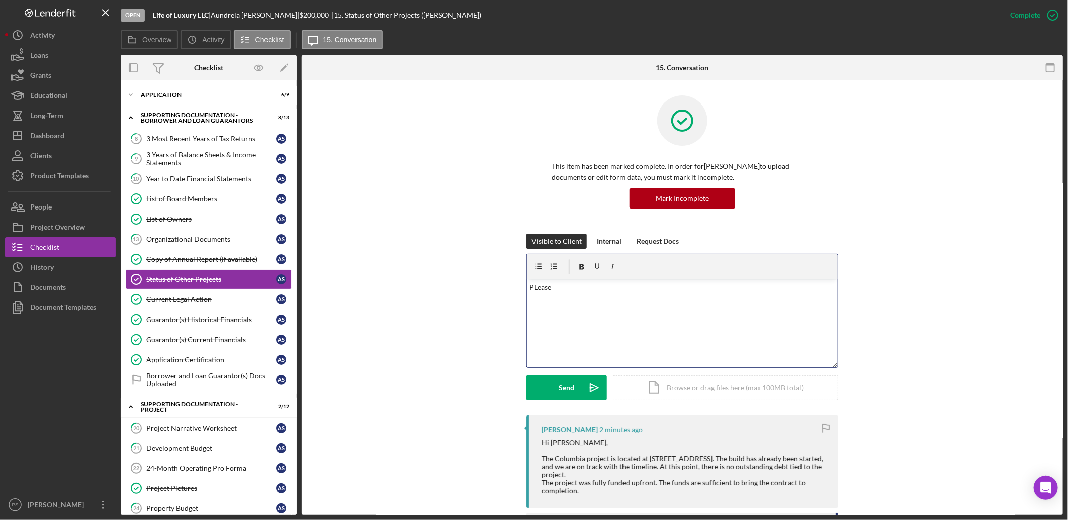
drag, startPoint x: 571, startPoint y: 285, endPoint x: 507, endPoint y: 285, distance: 64.4
click at [507, 285] on div "Visible to Client Internal Request Docs v Color teal Color pink Remove color Ad…" at bounding box center [682, 325] width 731 height 182
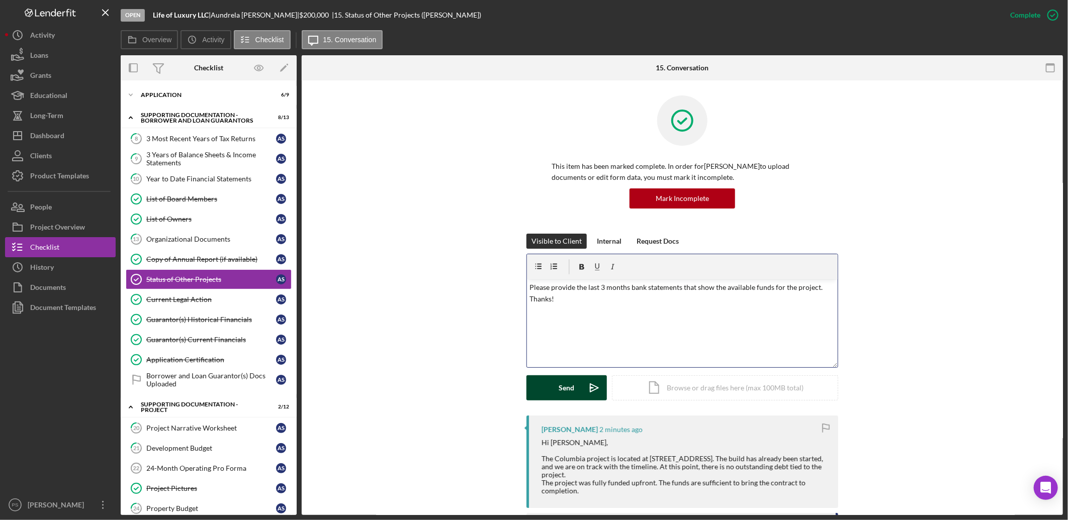
click at [563, 379] on div "Send" at bounding box center [567, 388] width 16 height 25
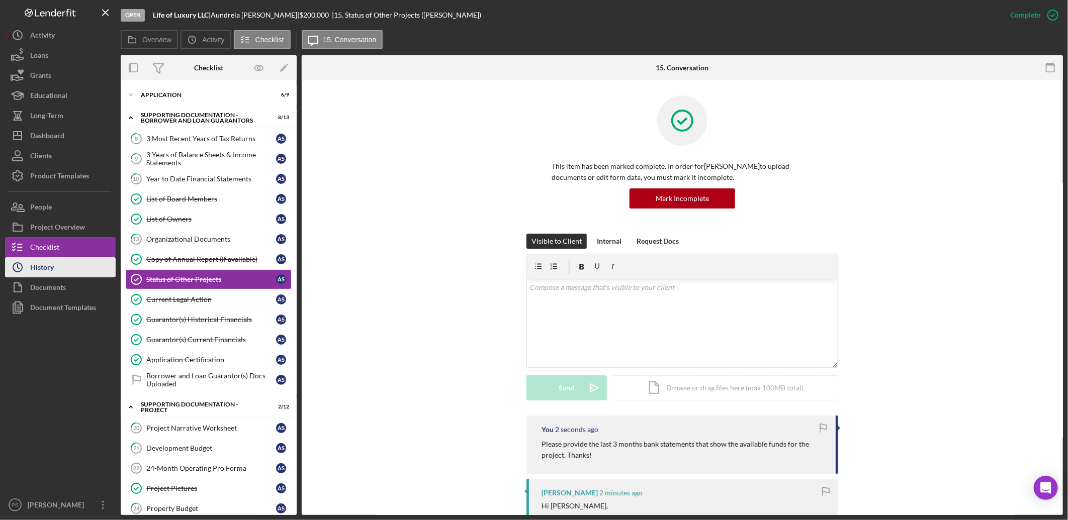
click at [82, 274] on button "Icon/History History" at bounding box center [60, 267] width 111 height 20
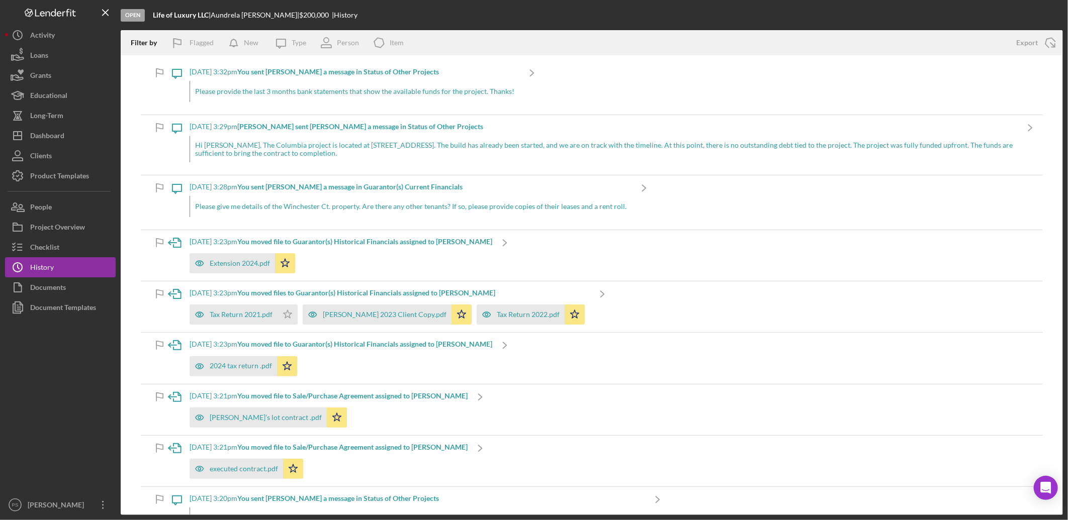
click at [599, 204] on p "Please give me details of the Winchester Ct. property. Are there any other tena…" at bounding box center [410, 206] width 431 height 11
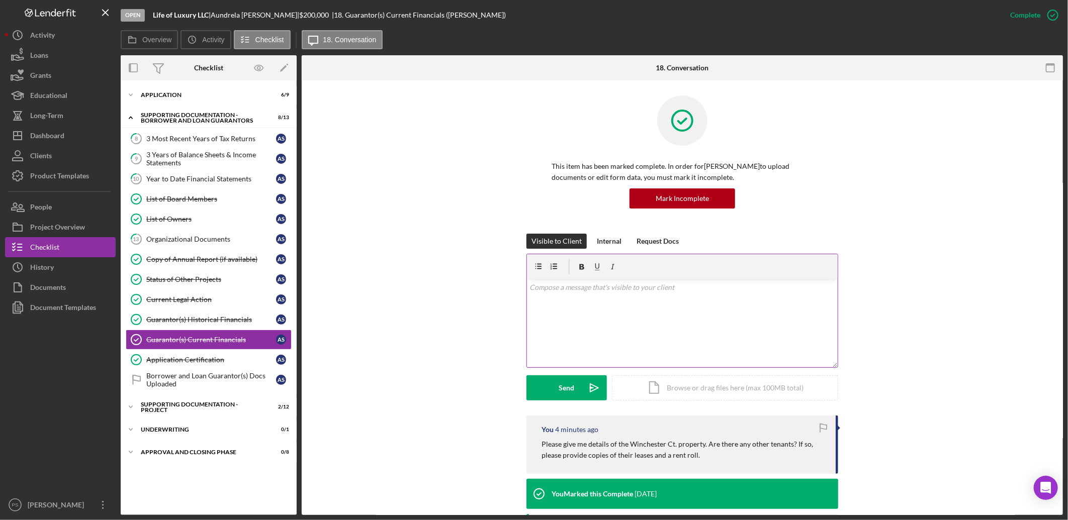
click at [636, 297] on div "v Color teal Color pink Remove color Add row above Add row below Add column bef…" at bounding box center [682, 324] width 311 height 88
click at [753, 293] on p "I did not see any income listed in [DATE] tax return, but I saw" at bounding box center [682, 287] width 305 height 11
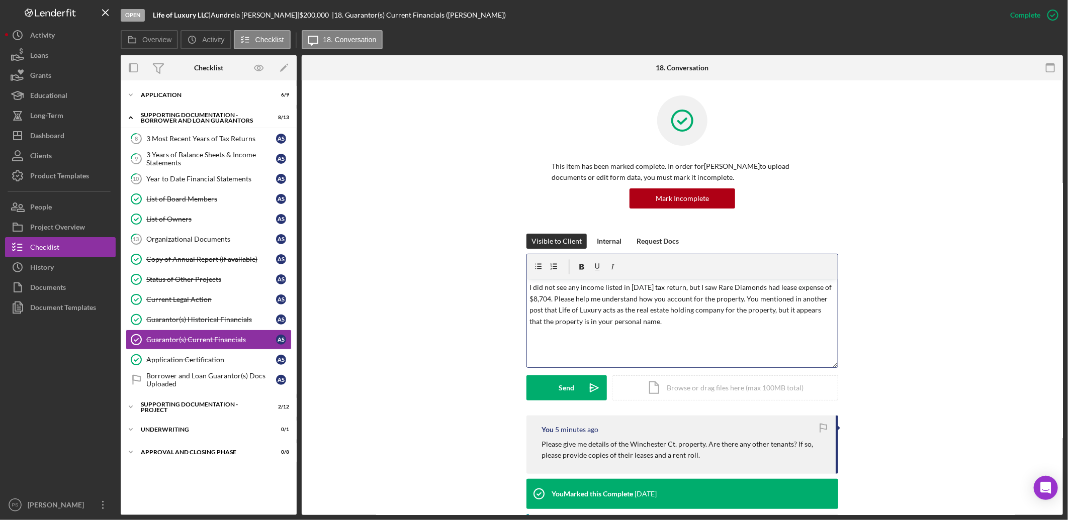
click at [717, 308] on p "I did not see any income listed in [DATE] tax return, but I saw Rare Diamonds h…" at bounding box center [682, 304] width 305 height 45
click at [579, 381] on button "Send Icon/icon-invite-send" at bounding box center [566, 388] width 80 height 25
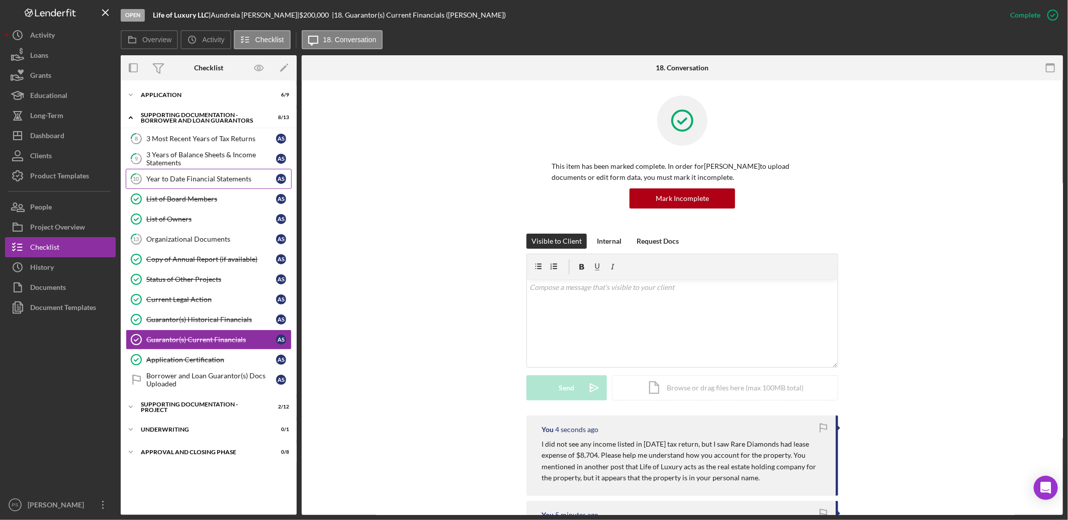
click at [238, 176] on div "Year to Date Financial Statements" at bounding box center [211, 179] width 130 height 8
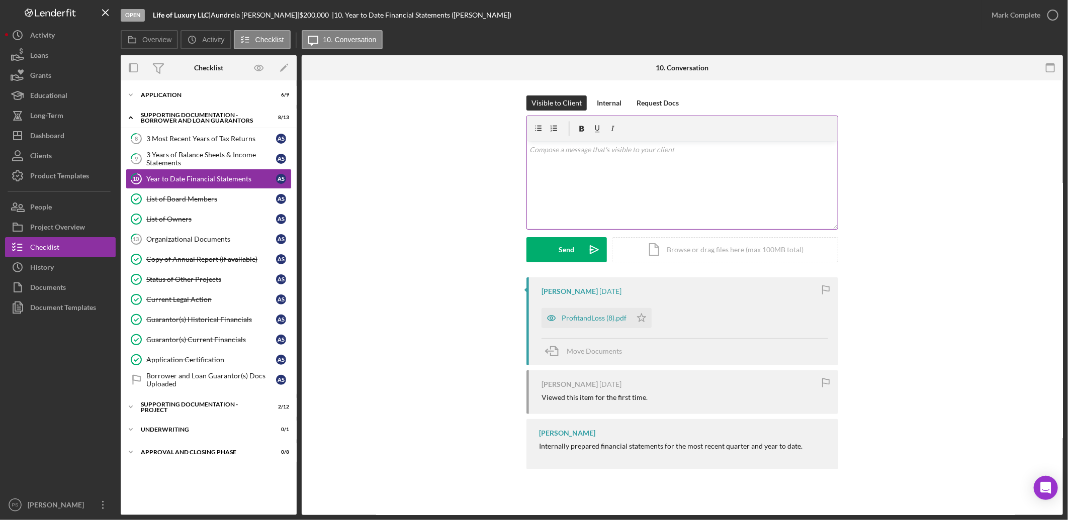
click at [609, 156] on div "v Color teal Color pink Remove color Add row above Add row below Add column bef…" at bounding box center [682, 185] width 311 height 88
click at [649, 160] on p "If Life of Luxury is the holding company for the [PERSON_NAME] property and now…" at bounding box center [682, 155] width 305 height 23
click at [742, 162] on p "If Life of Luxury is the holding company for the [PERSON_NAME] property and now…" at bounding box center [682, 155] width 305 height 23
click at [723, 161] on p "If Life of Luxury is the holding company for the [PERSON_NAME] property and now…" at bounding box center [682, 155] width 305 height 23
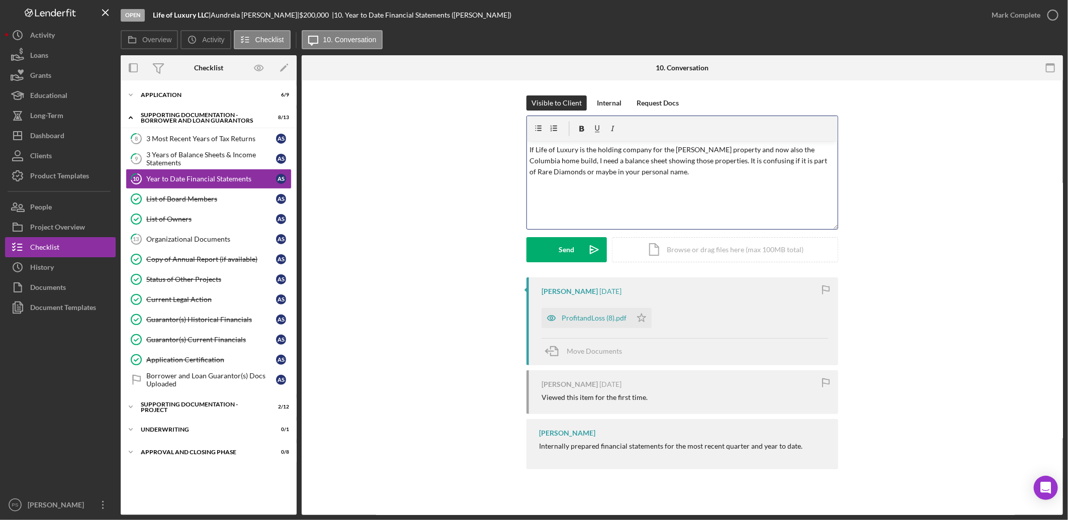
click at [656, 178] on div "v Color teal Color pink Remove color Add row above Add row below Add column bef…" at bounding box center [682, 185] width 311 height 88
click at [575, 249] on button "Send Icon/icon-invite-send" at bounding box center [566, 249] width 80 height 25
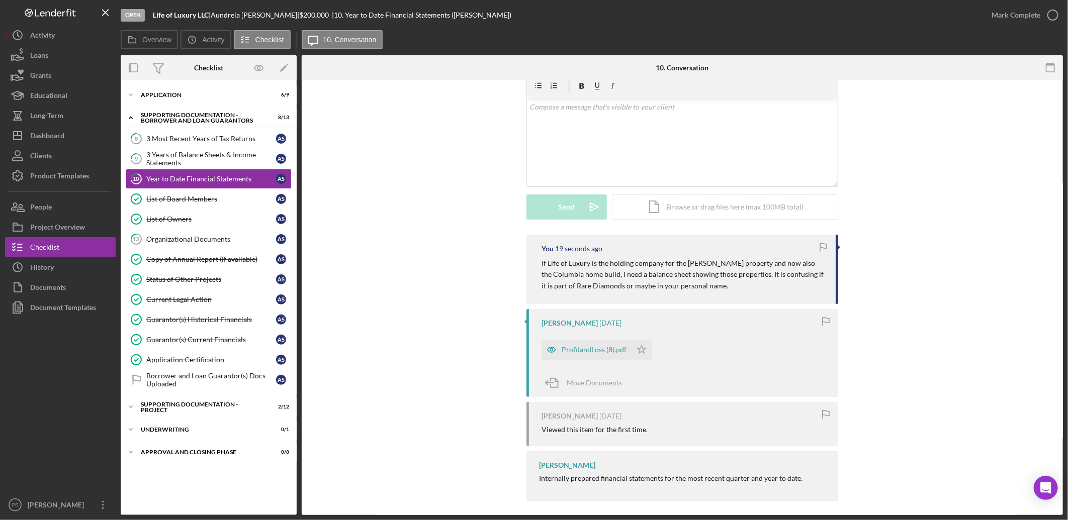
scroll to position [49, 0]
